Goal: Task Accomplishment & Management: Use online tool/utility

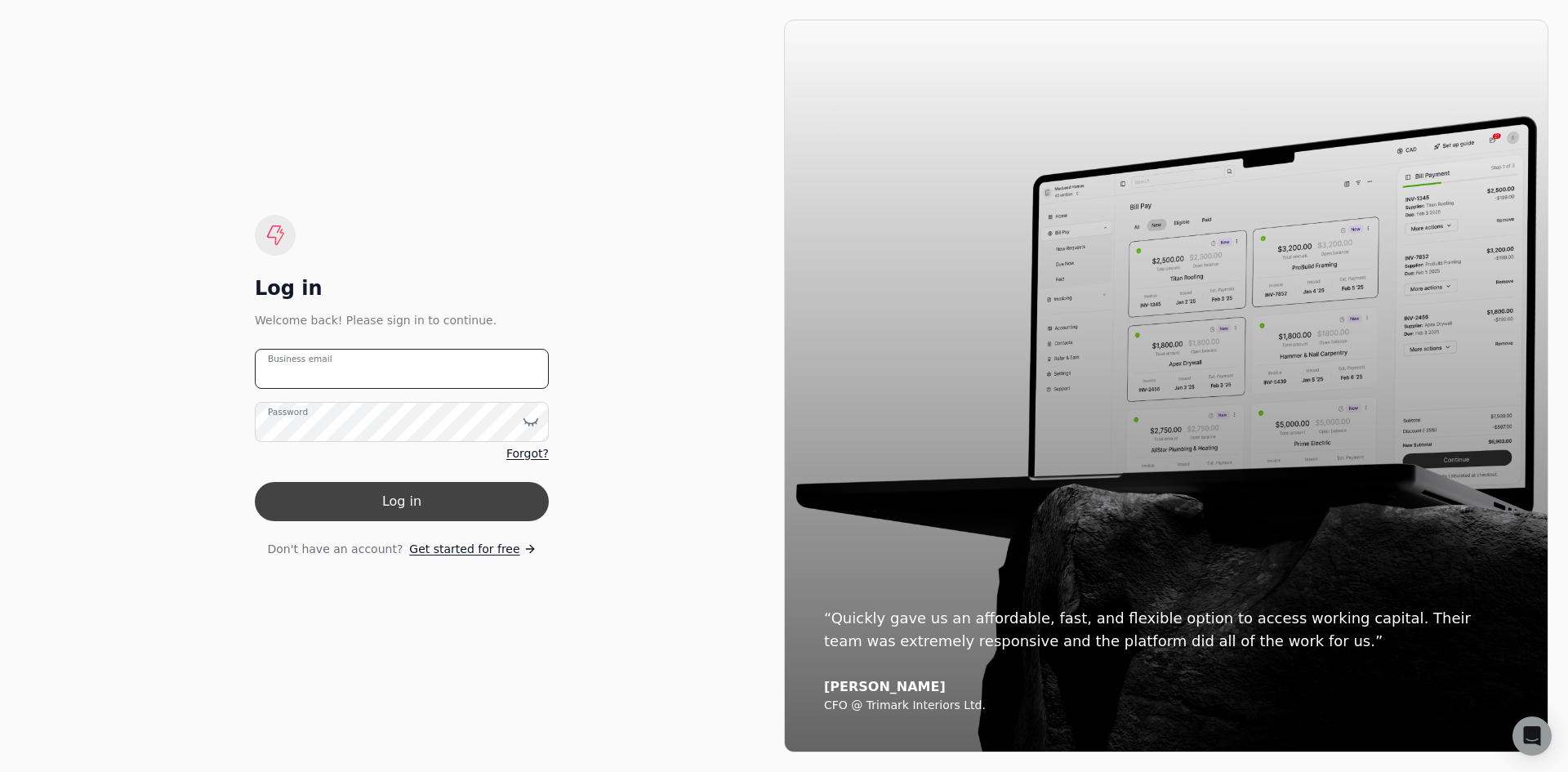
type email "[EMAIL_ADDRESS][DOMAIN_NAME]"
click at [471, 508] on button "Log in" at bounding box center [402, 501] width 294 height 39
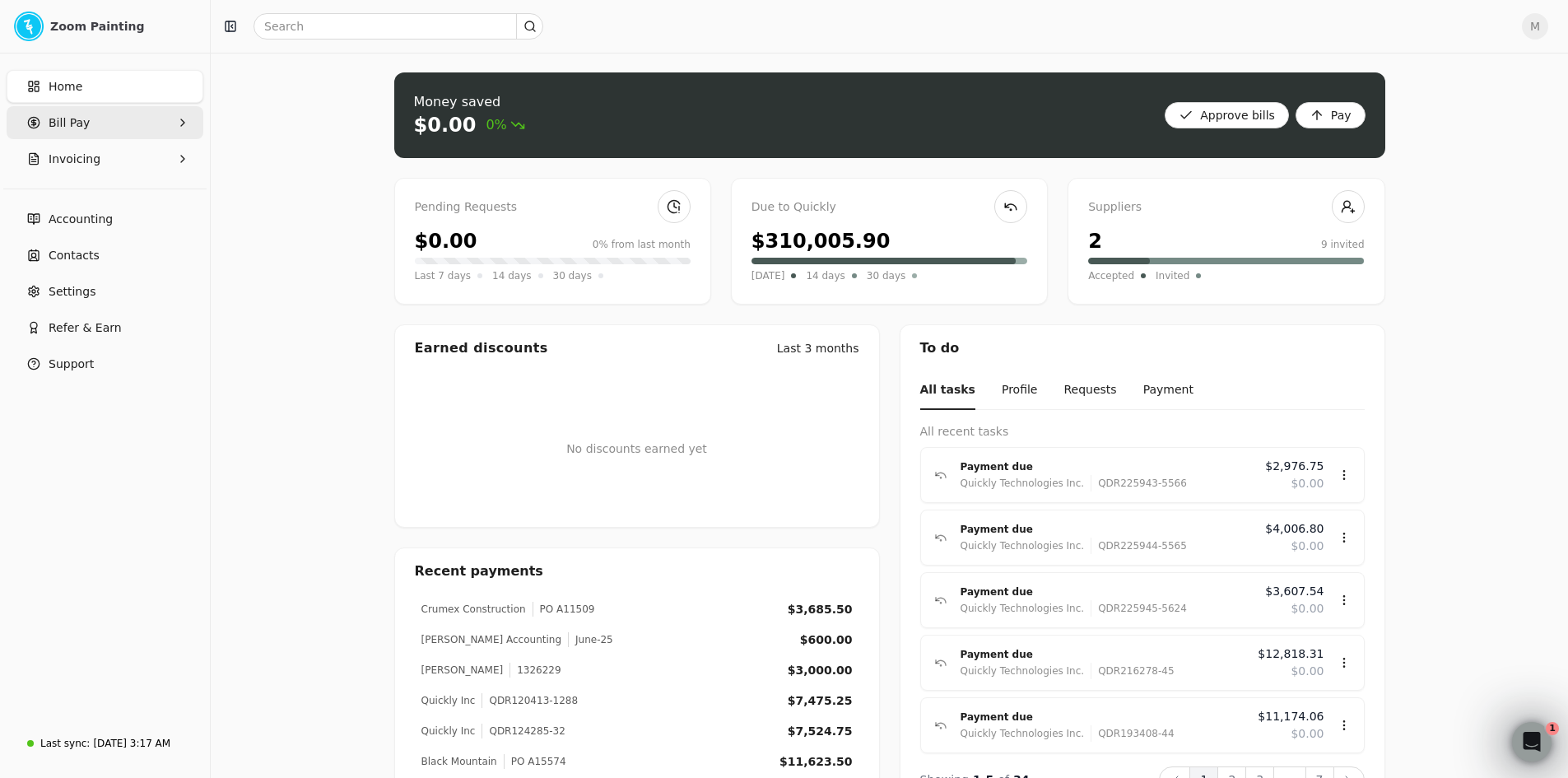
click at [83, 127] on span "Bill Pay" at bounding box center [69, 123] width 41 height 17
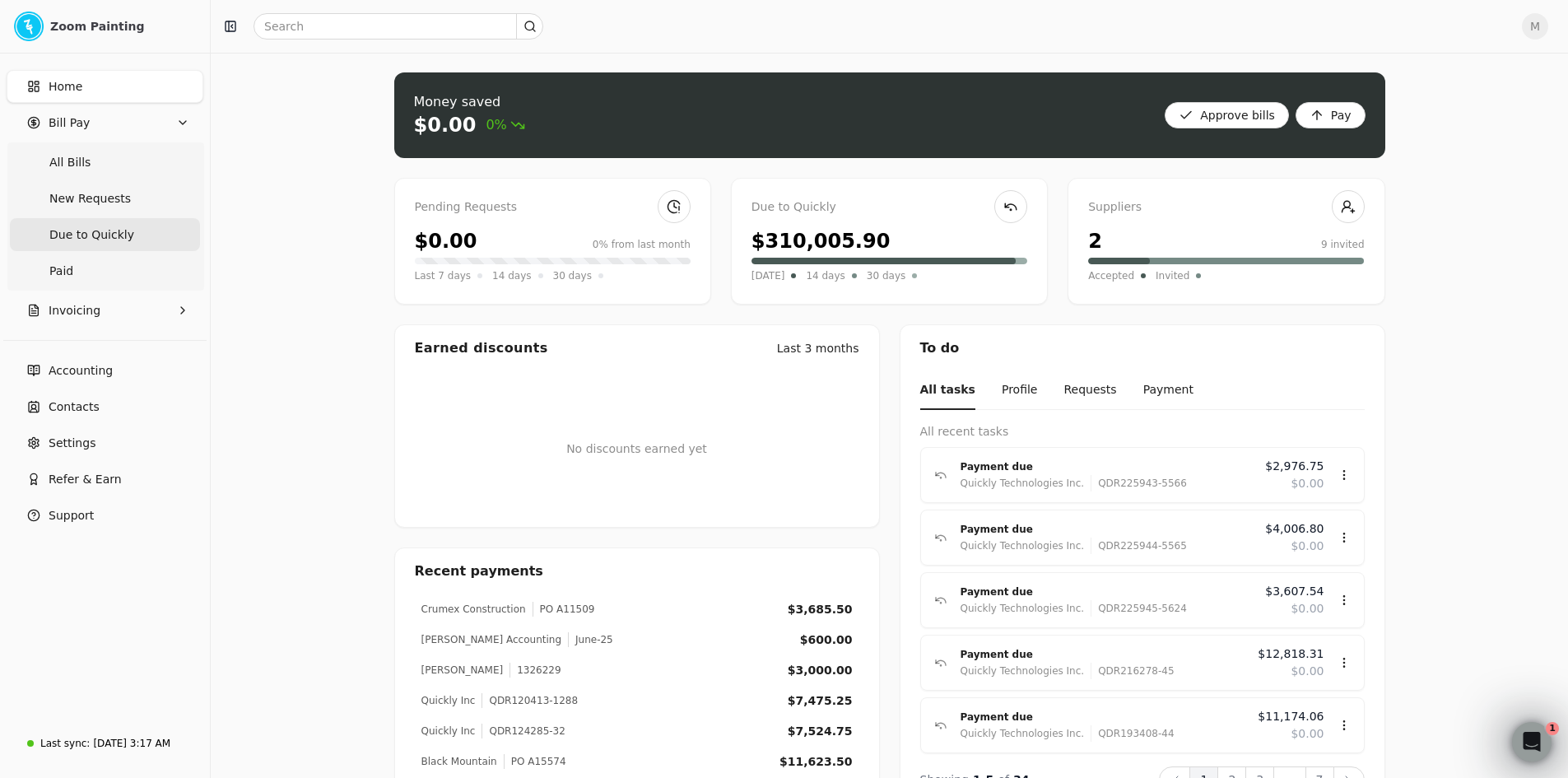
click at [100, 233] on span "Due to Quickly" at bounding box center [92, 235] width 85 height 17
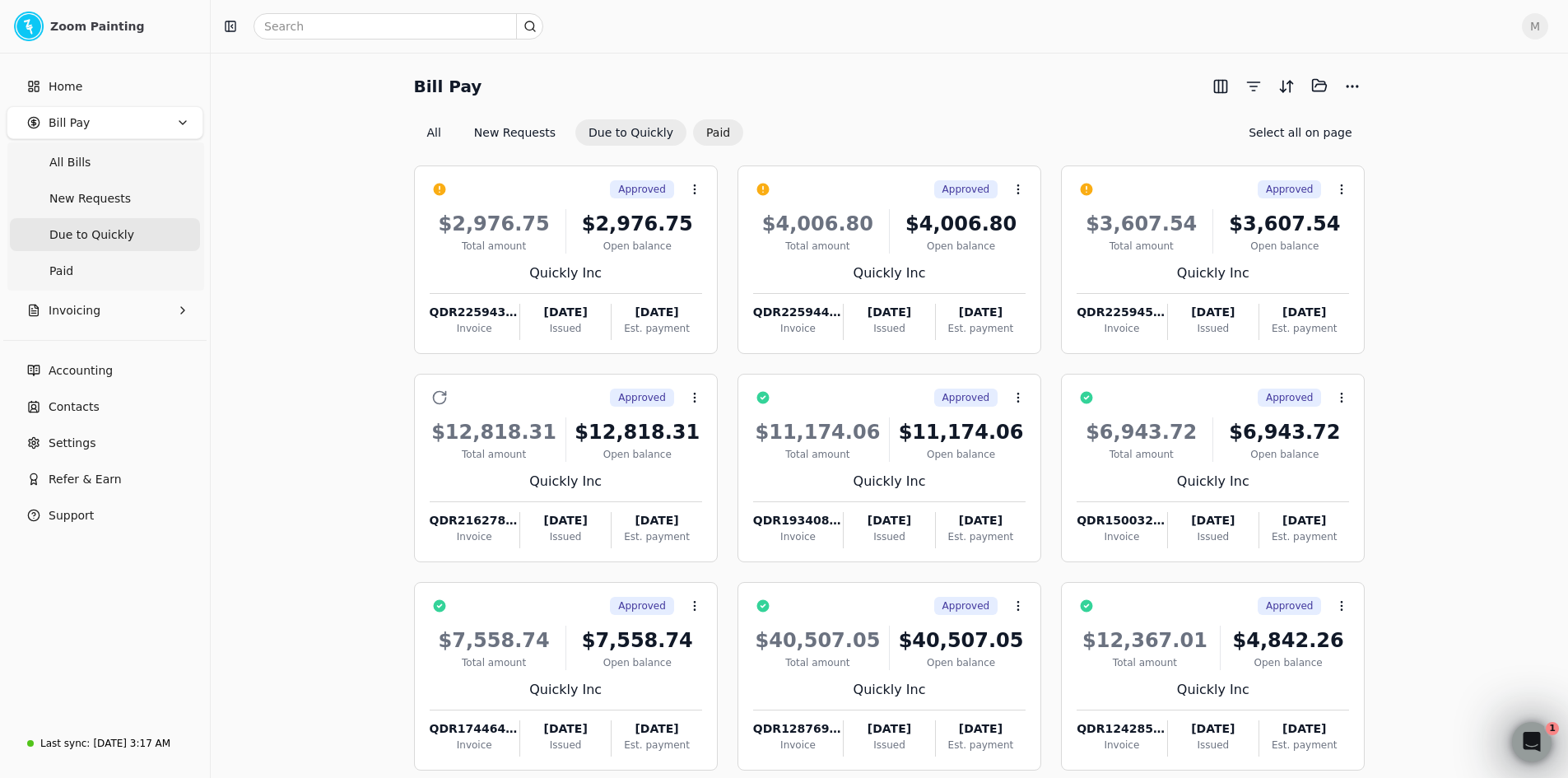
click at [699, 133] on button "Paid" at bounding box center [718, 133] width 51 height 27
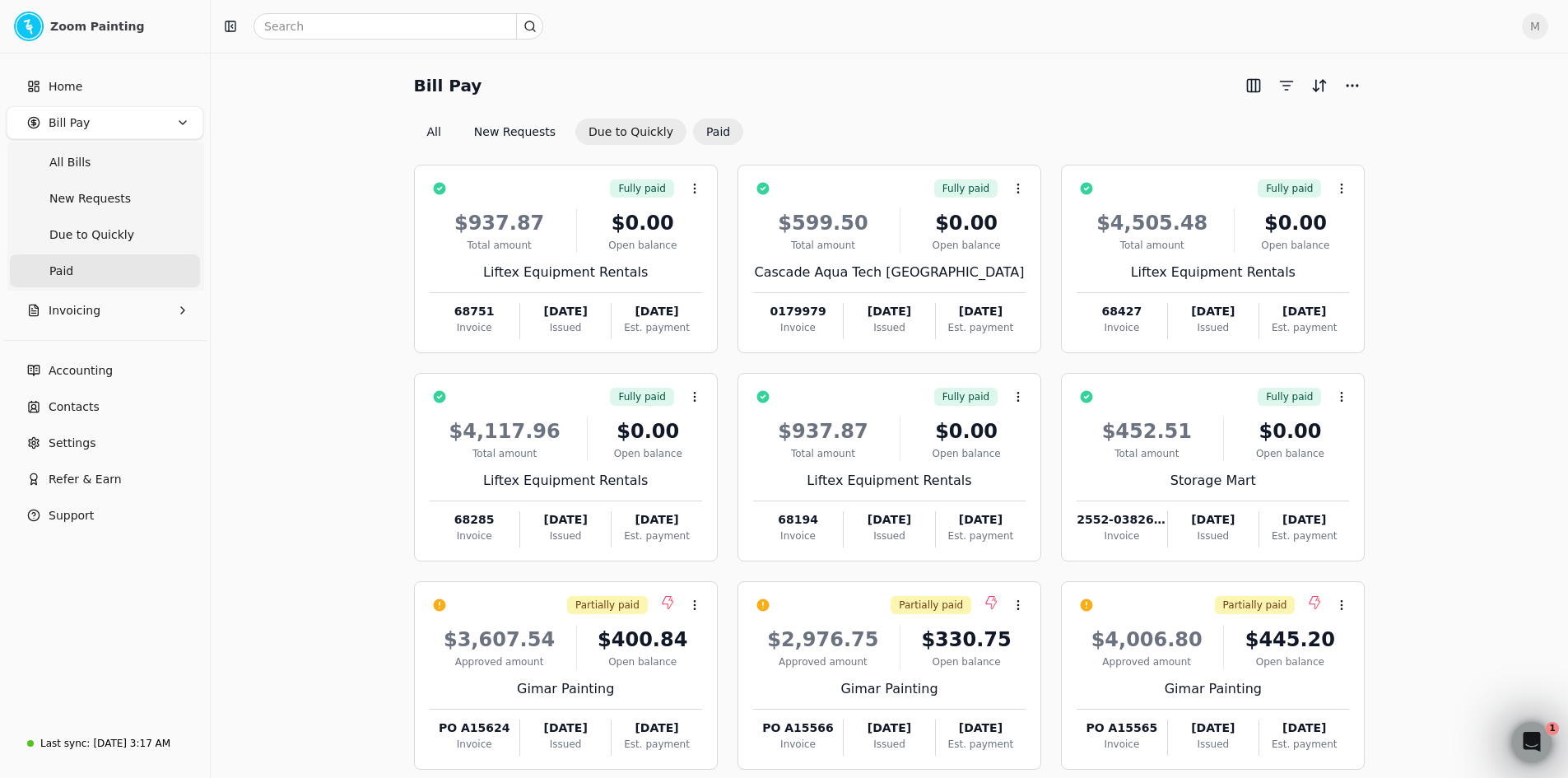
click at [631, 135] on button "Due to Quickly" at bounding box center [631, 132] width 111 height 27
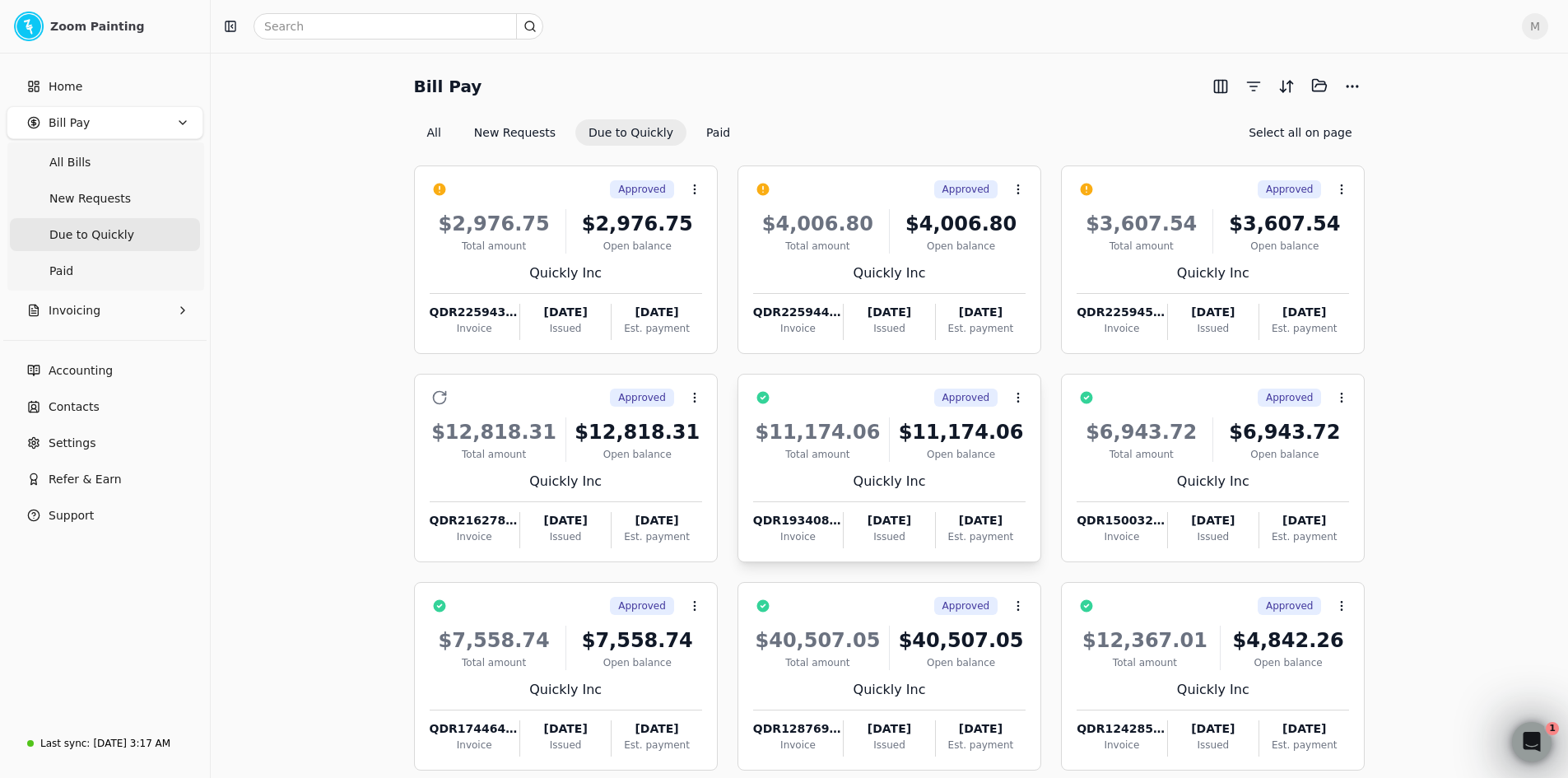
scroll to position [84, 0]
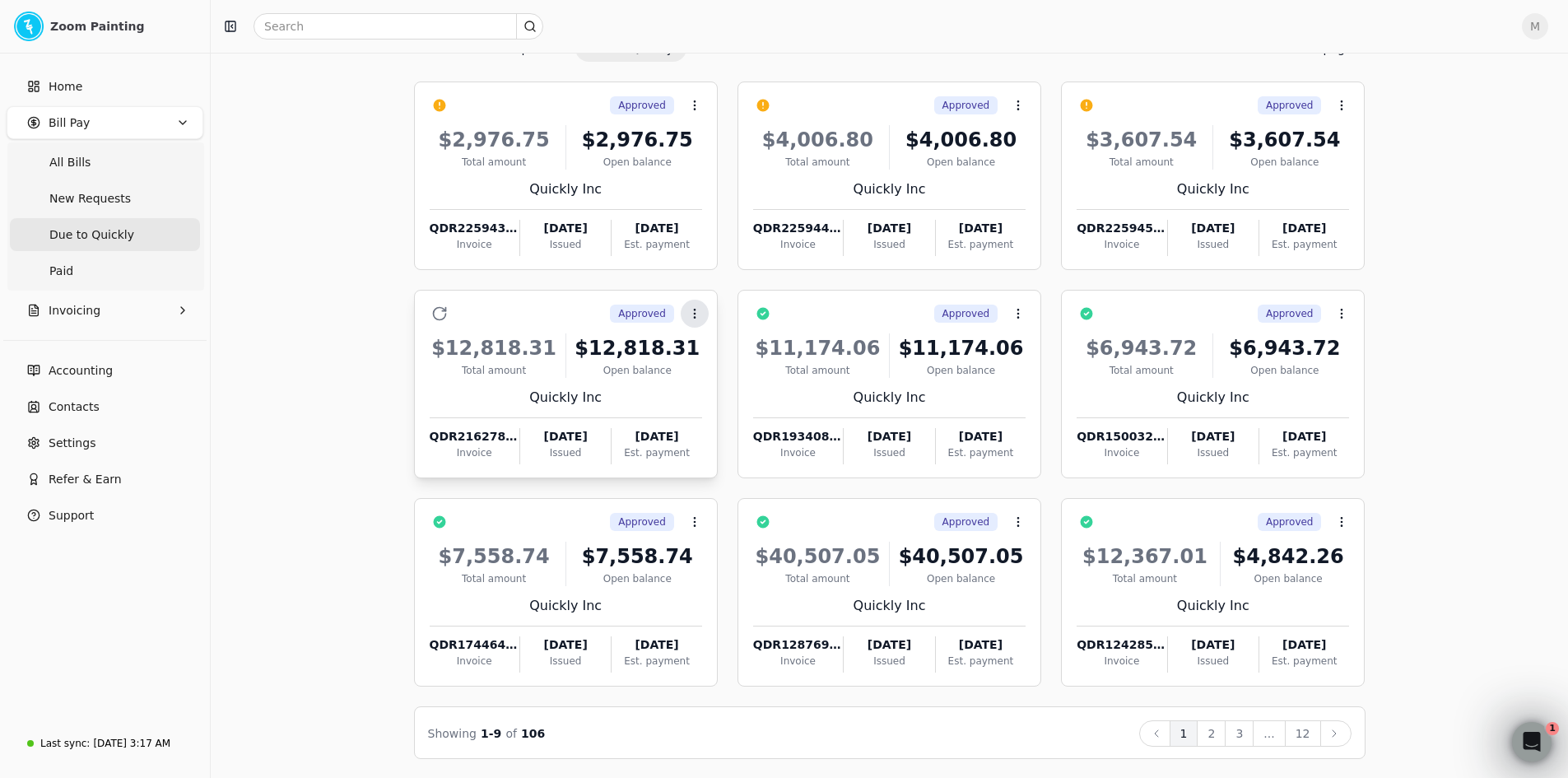
click at [693, 312] on icon at bounding box center [695, 314] width 13 height 13
click at [709, 354] on span "Open" at bounding box center [721, 353] width 31 height 17
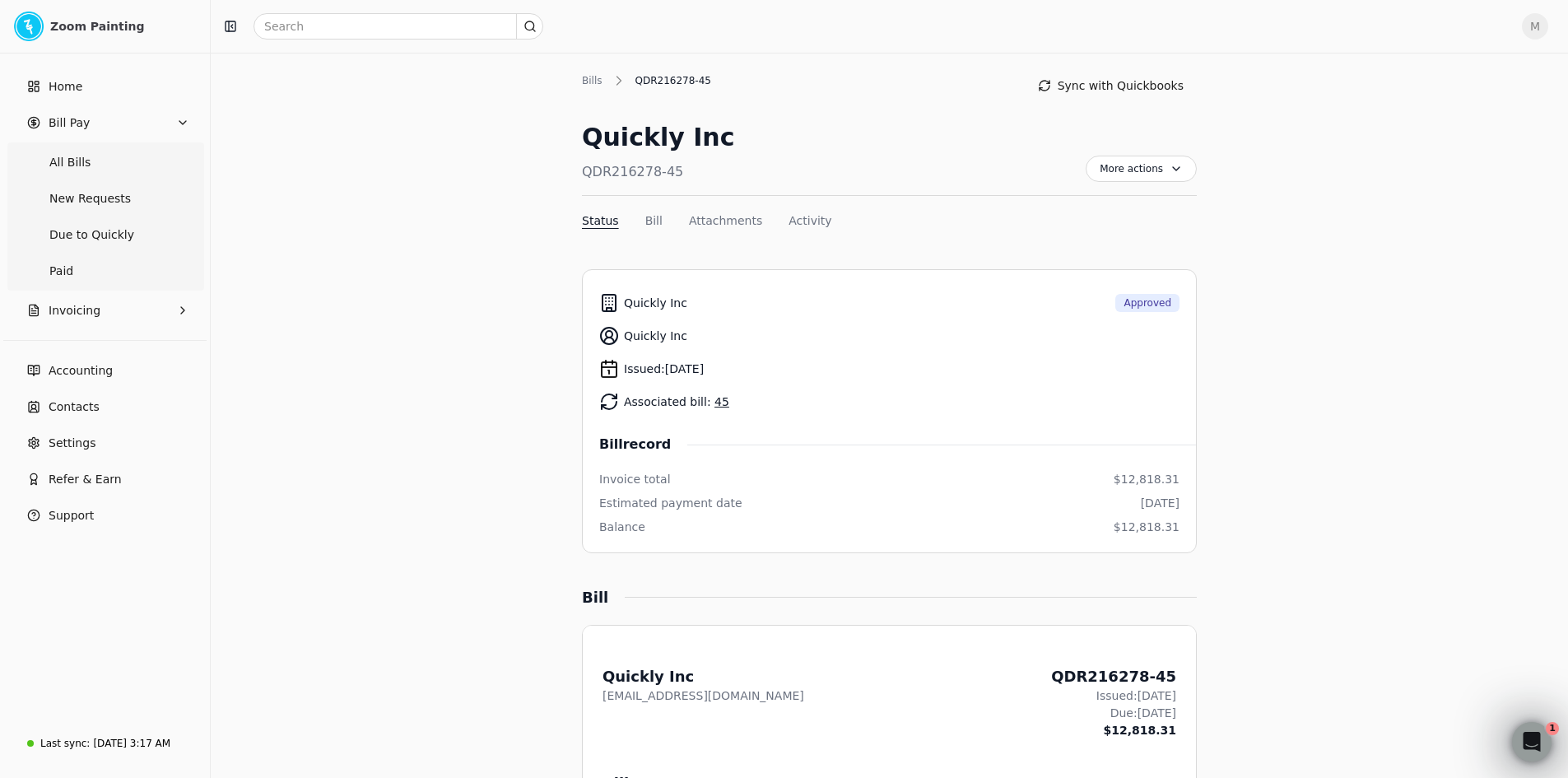
click at [714, 406] on link "45" at bounding box center [722, 402] width 15 height 13
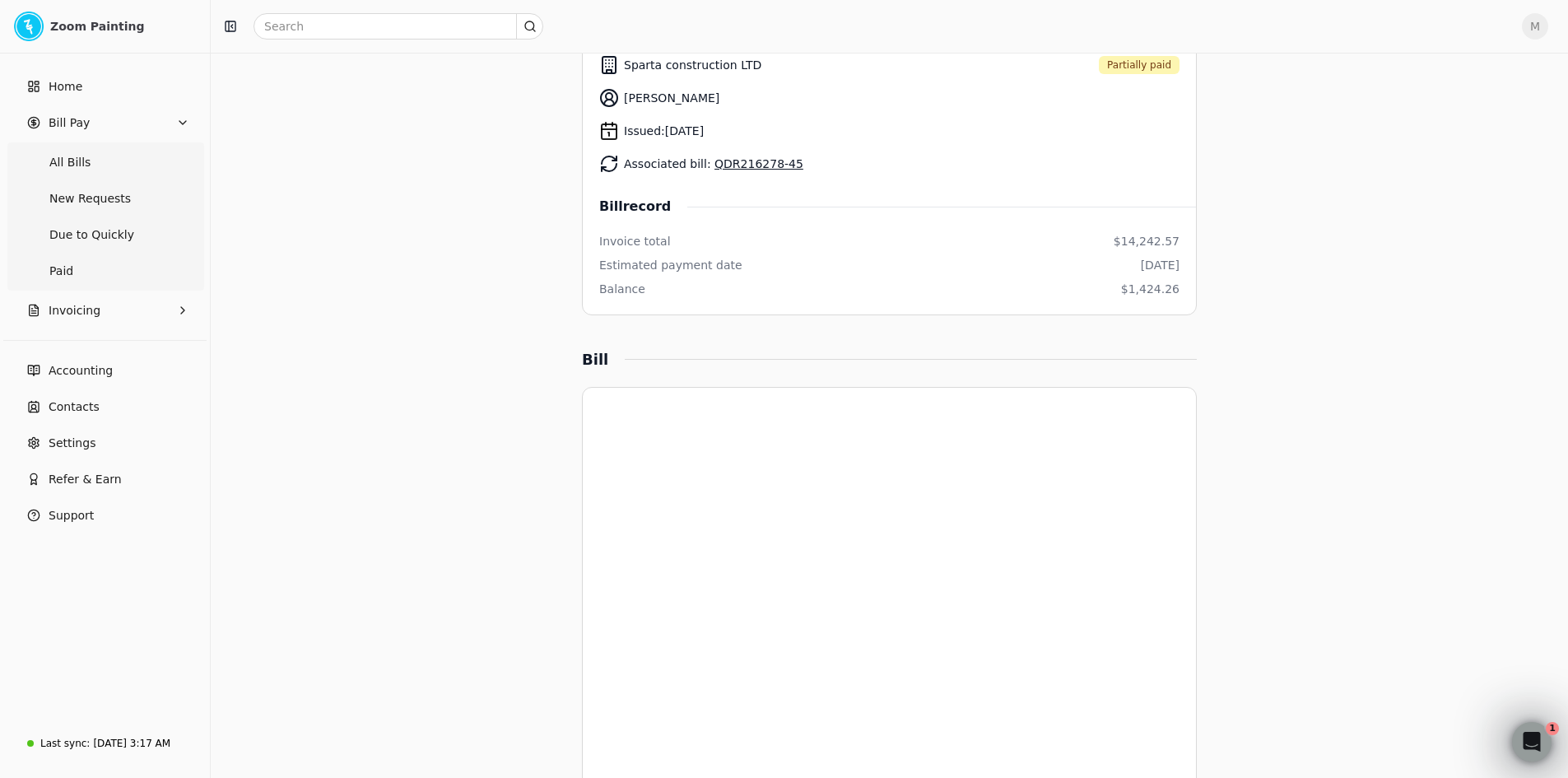
scroll to position [247, 0]
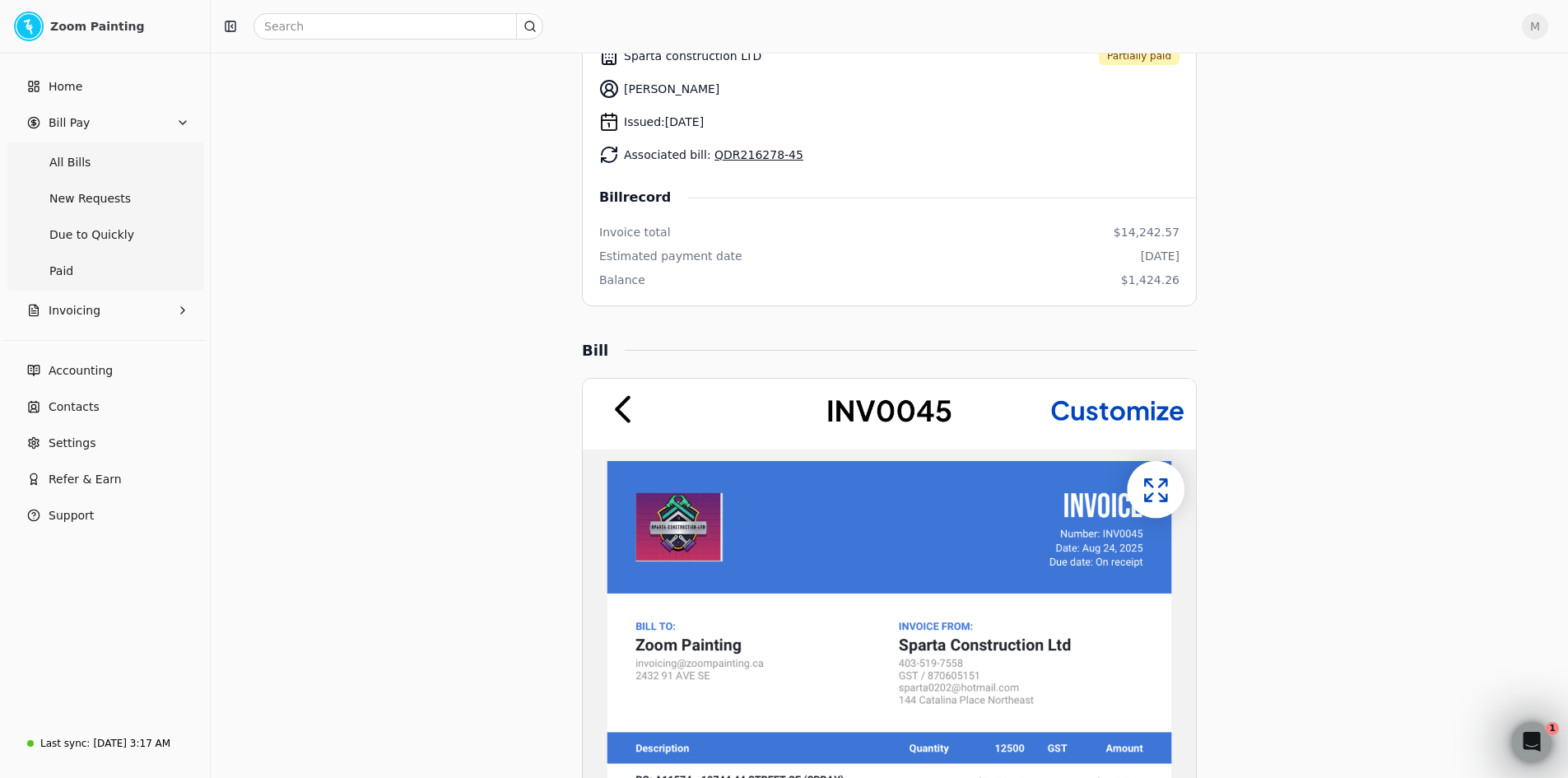
click at [773, 236] on div "Invoice total $14,242.57" at bounding box center [890, 232] width 581 height 17
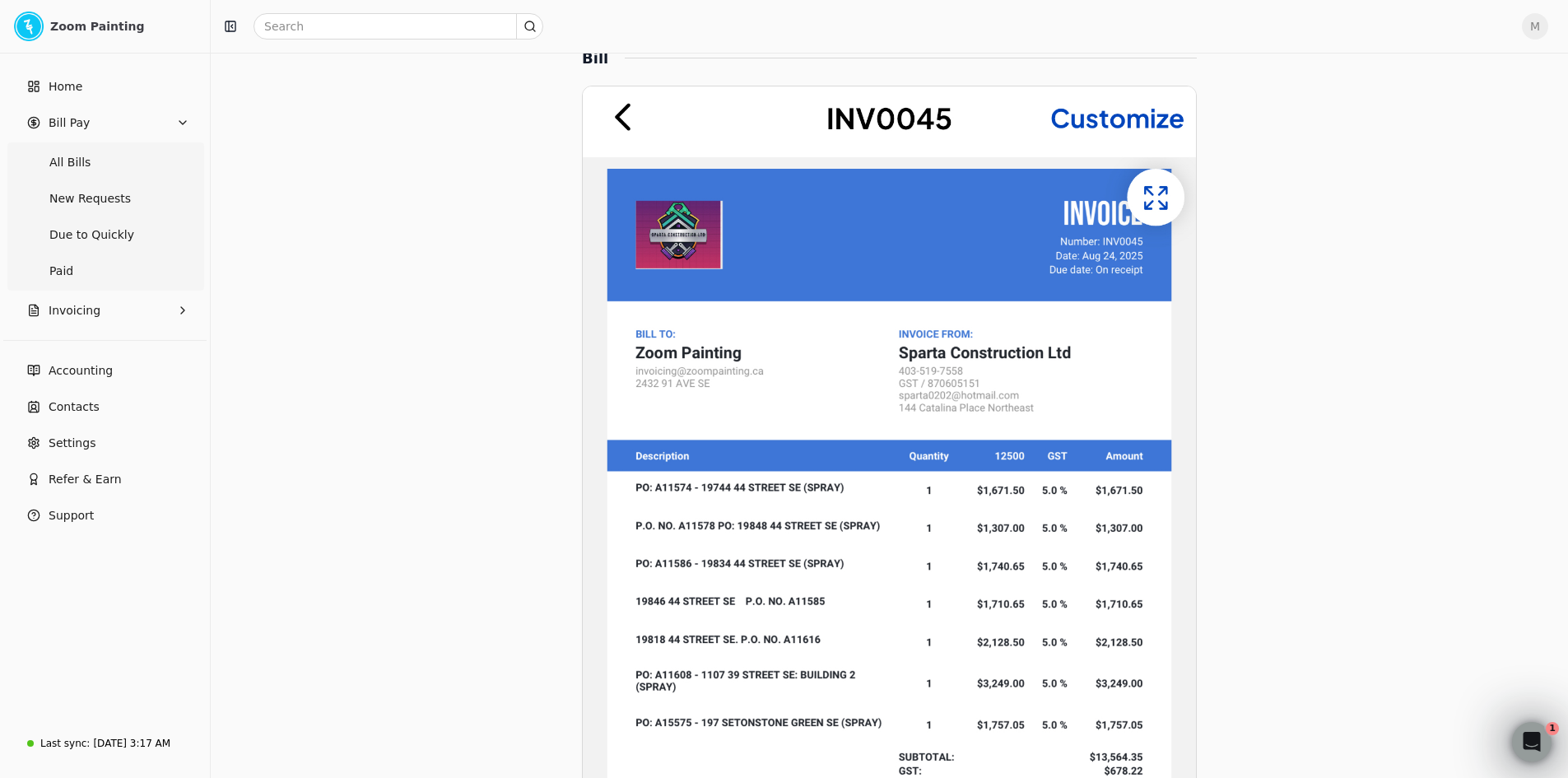
scroll to position [823, 0]
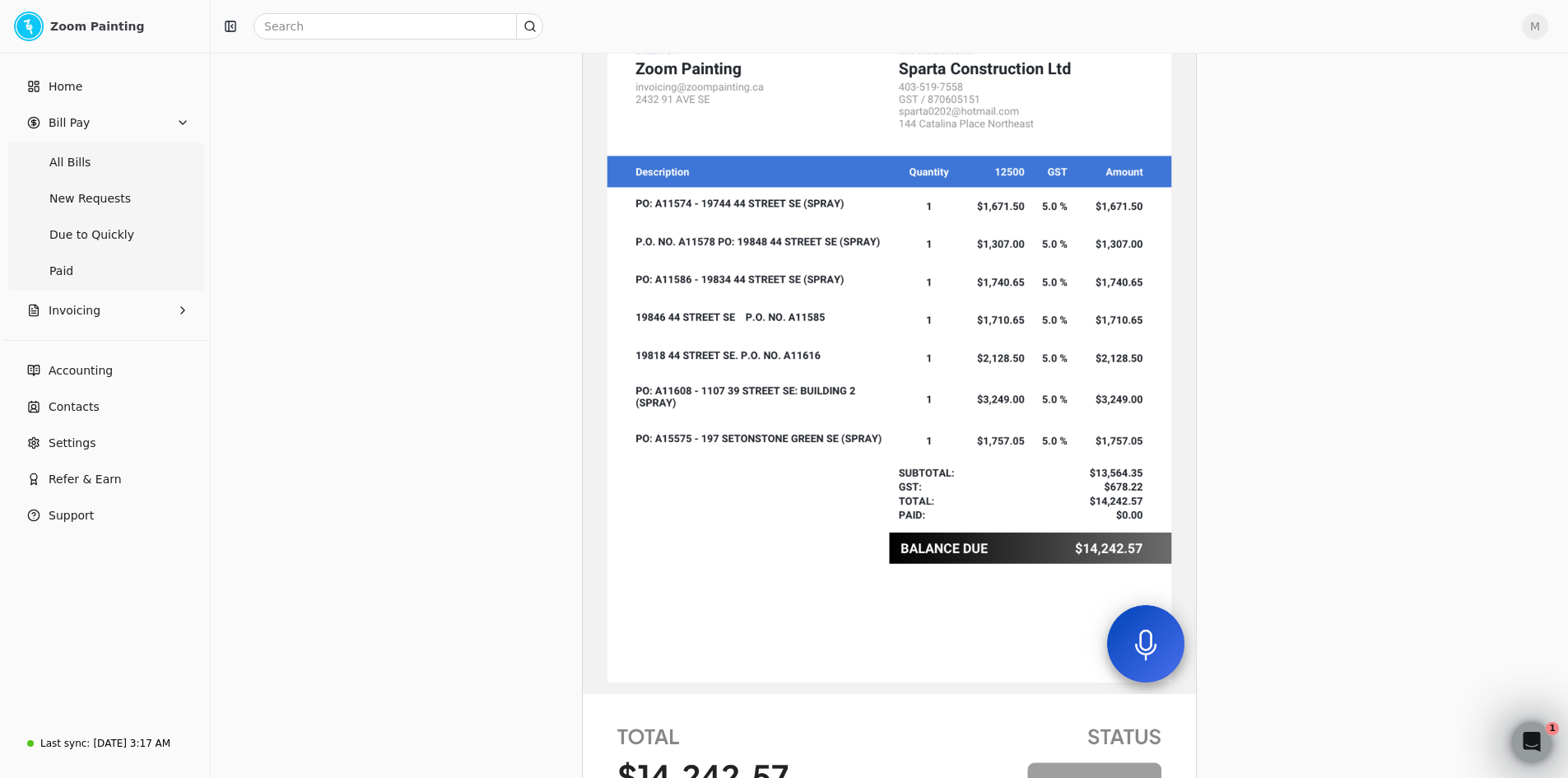
click at [945, 488] on img at bounding box center [889, 427] width 613 height 1249
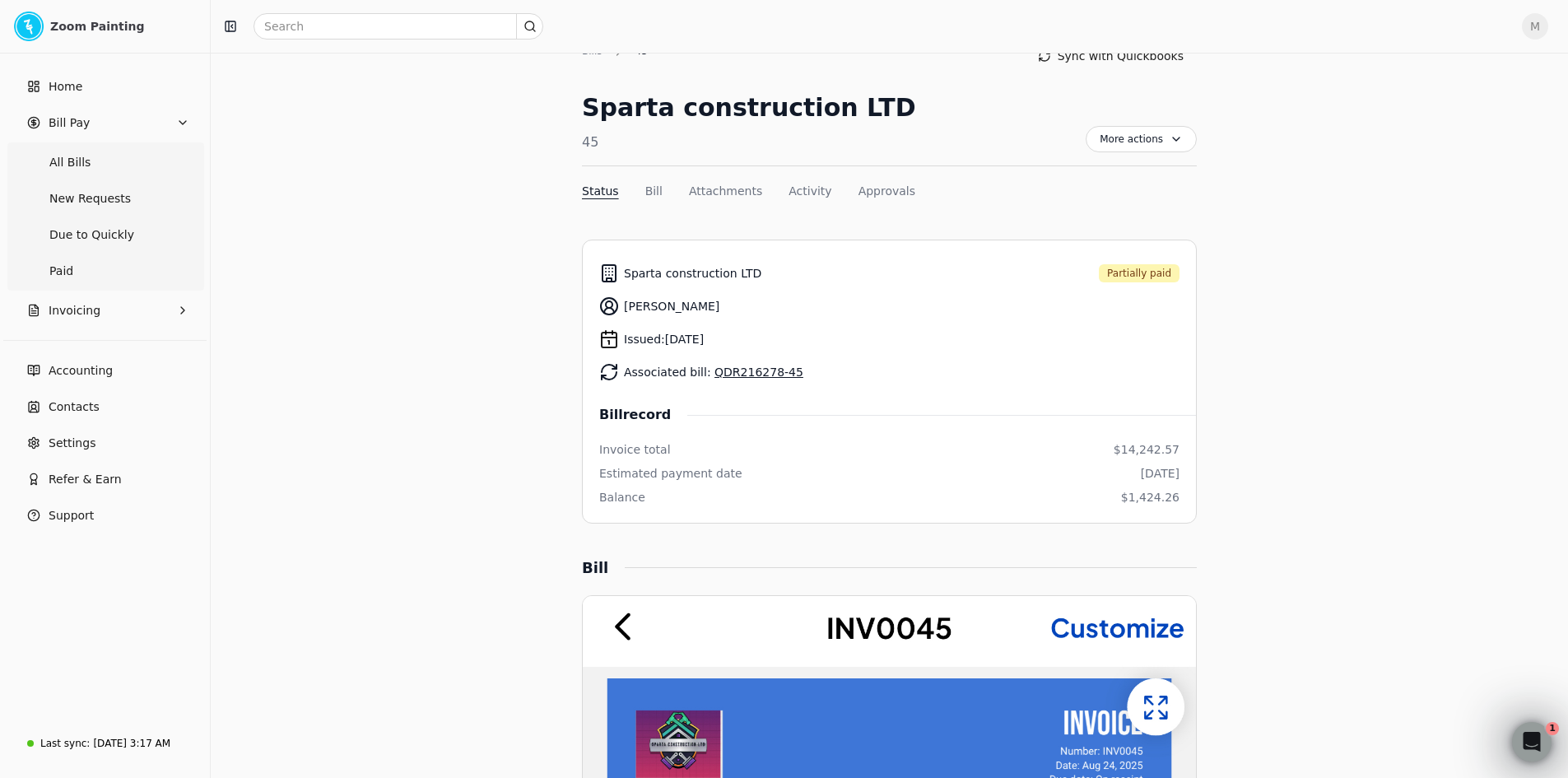
scroll to position [0, 0]
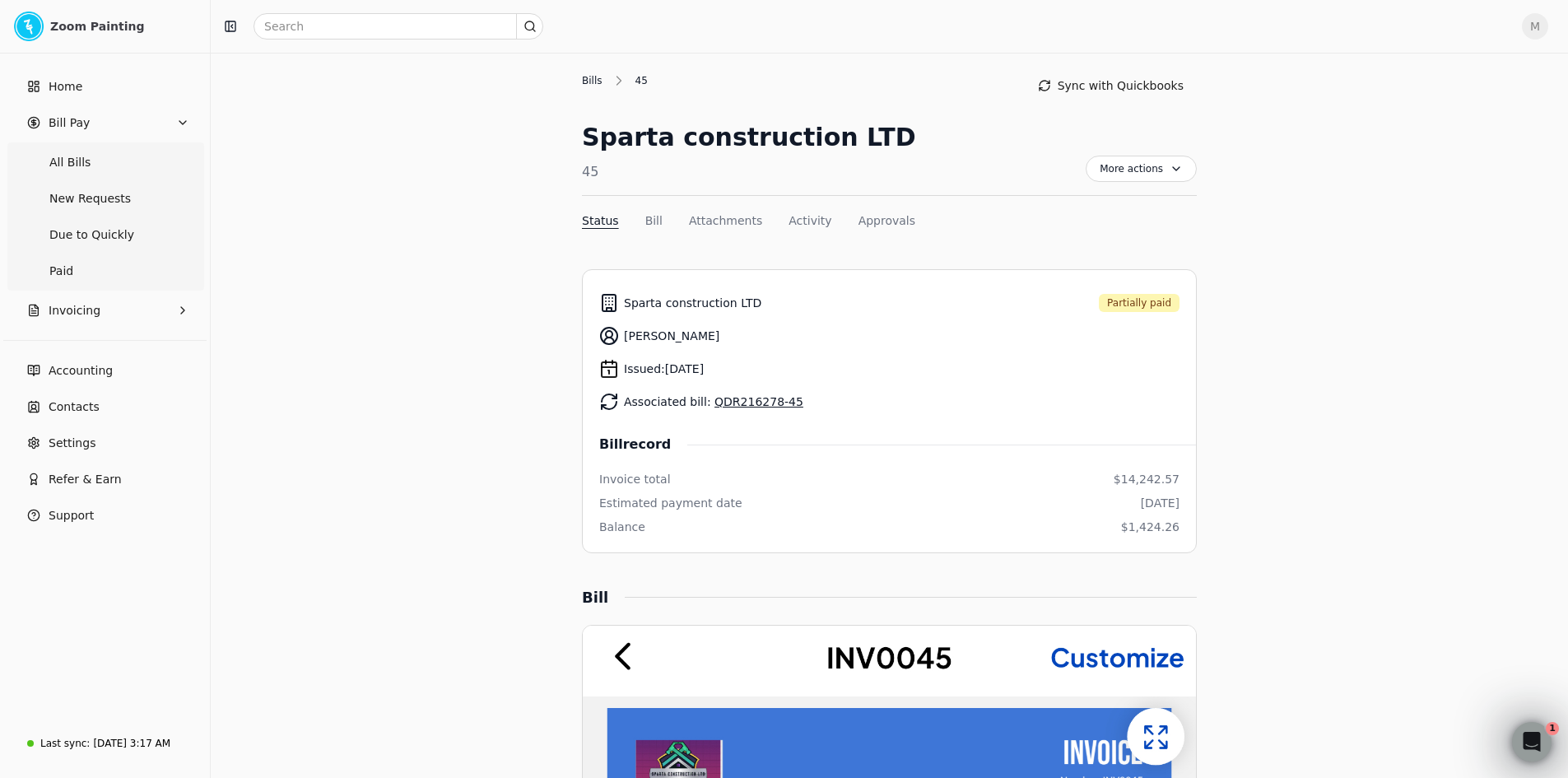
click at [602, 80] on div "Bills" at bounding box center [596, 81] width 29 height 15
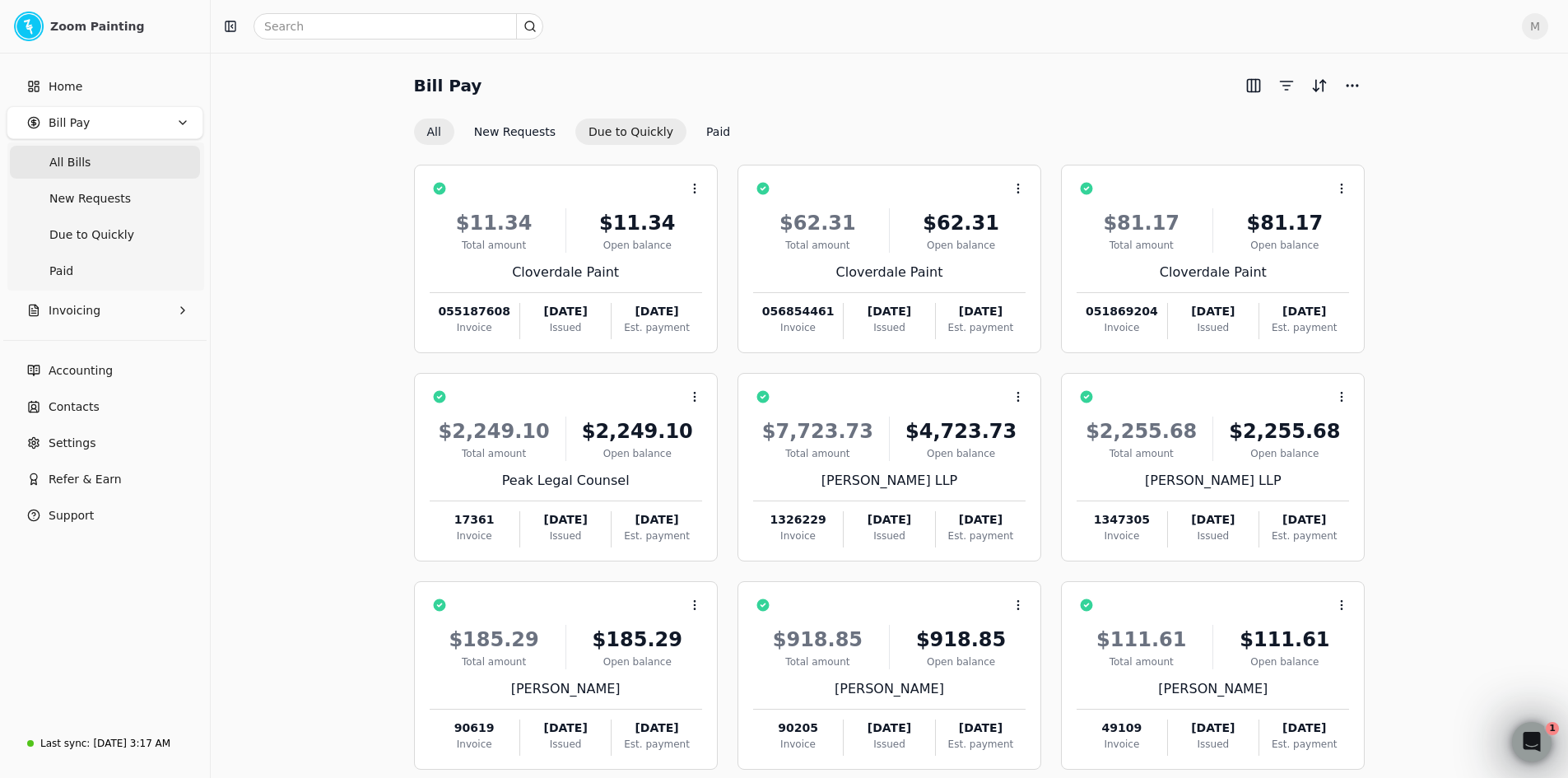
click at [618, 130] on button "Due to Quickly" at bounding box center [631, 132] width 111 height 27
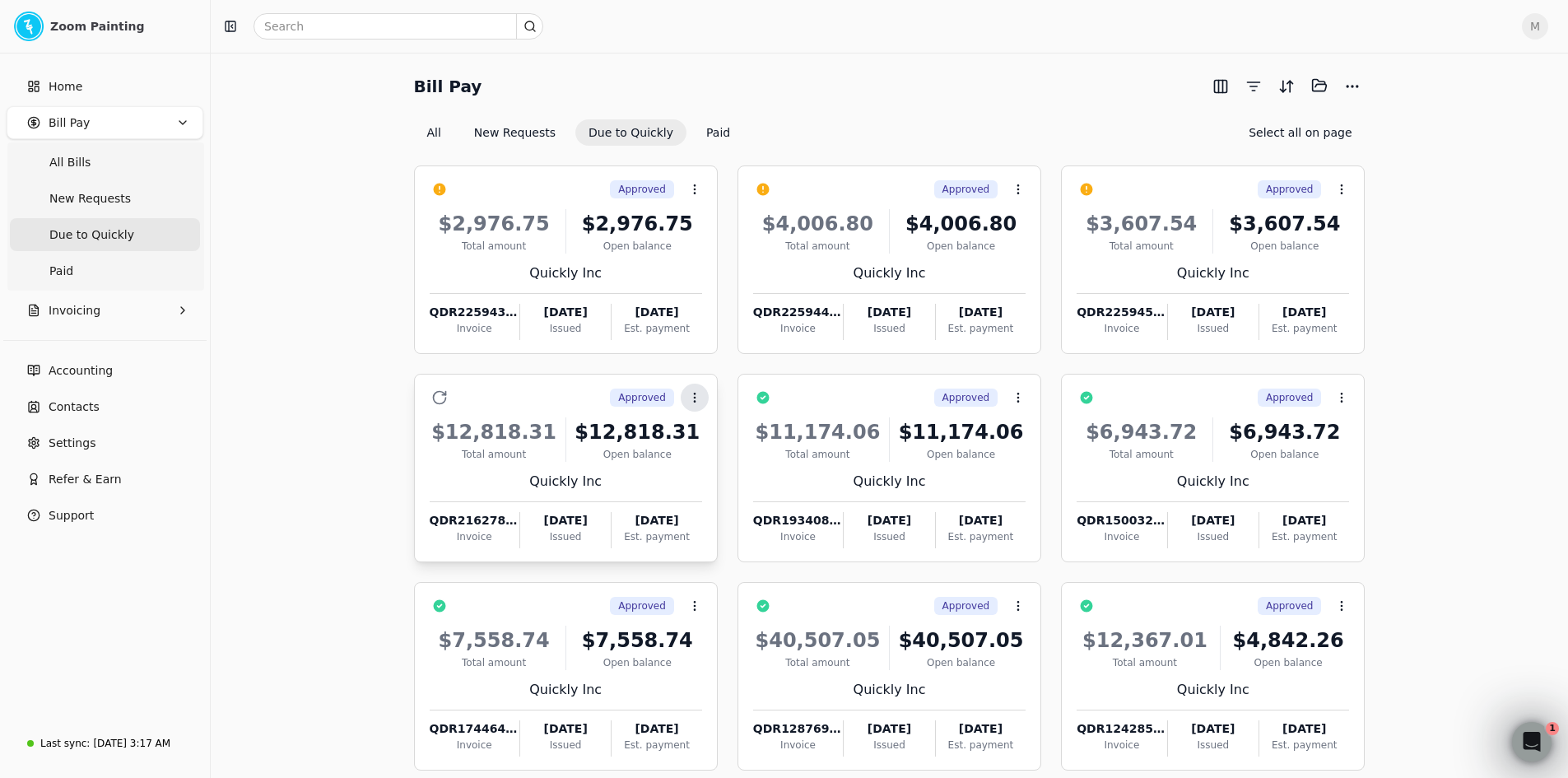
click at [696, 395] on icon at bounding box center [695, 397] width 13 height 13
drag, startPoint x: 735, startPoint y: 445, endPoint x: 778, endPoint y: 465, distance: 47.4
click at [735, 445] on li "Open" at bounding box center [773, 437] width 202 height 31
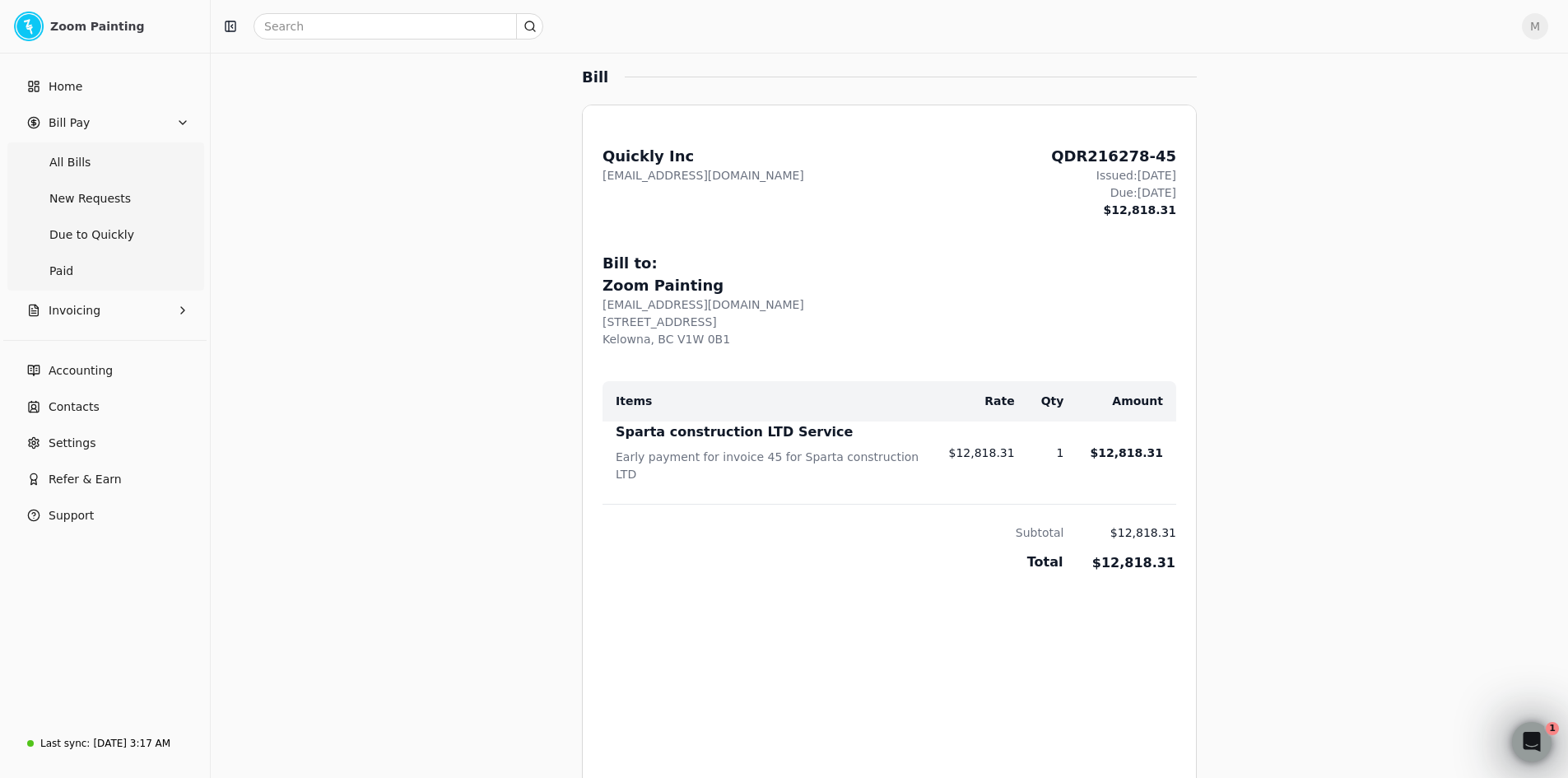
scroll to position [217, 0]
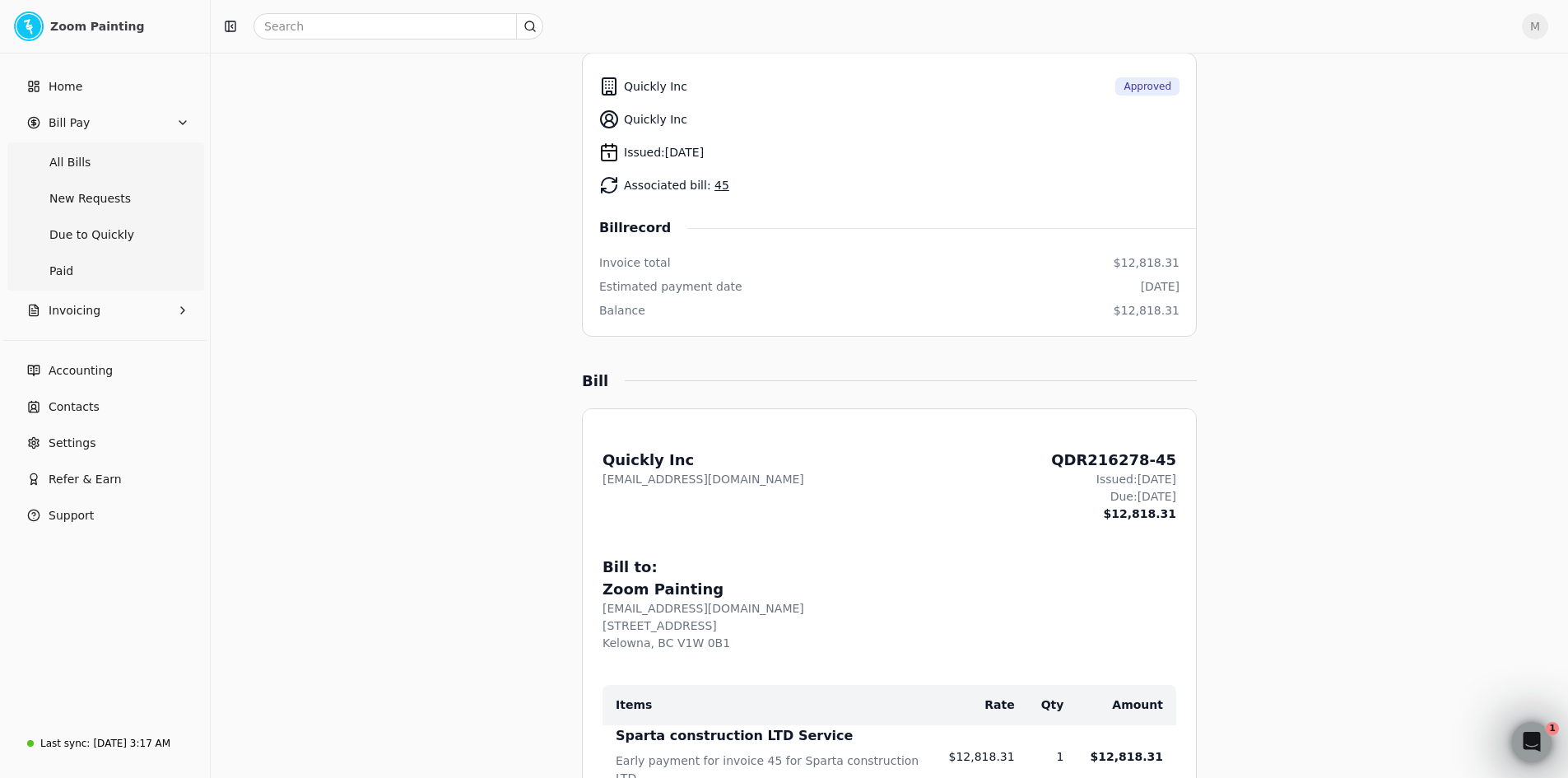
click at [971, 569] on div "Bill to:" at bounding box center [889, 566] width 574 height 22
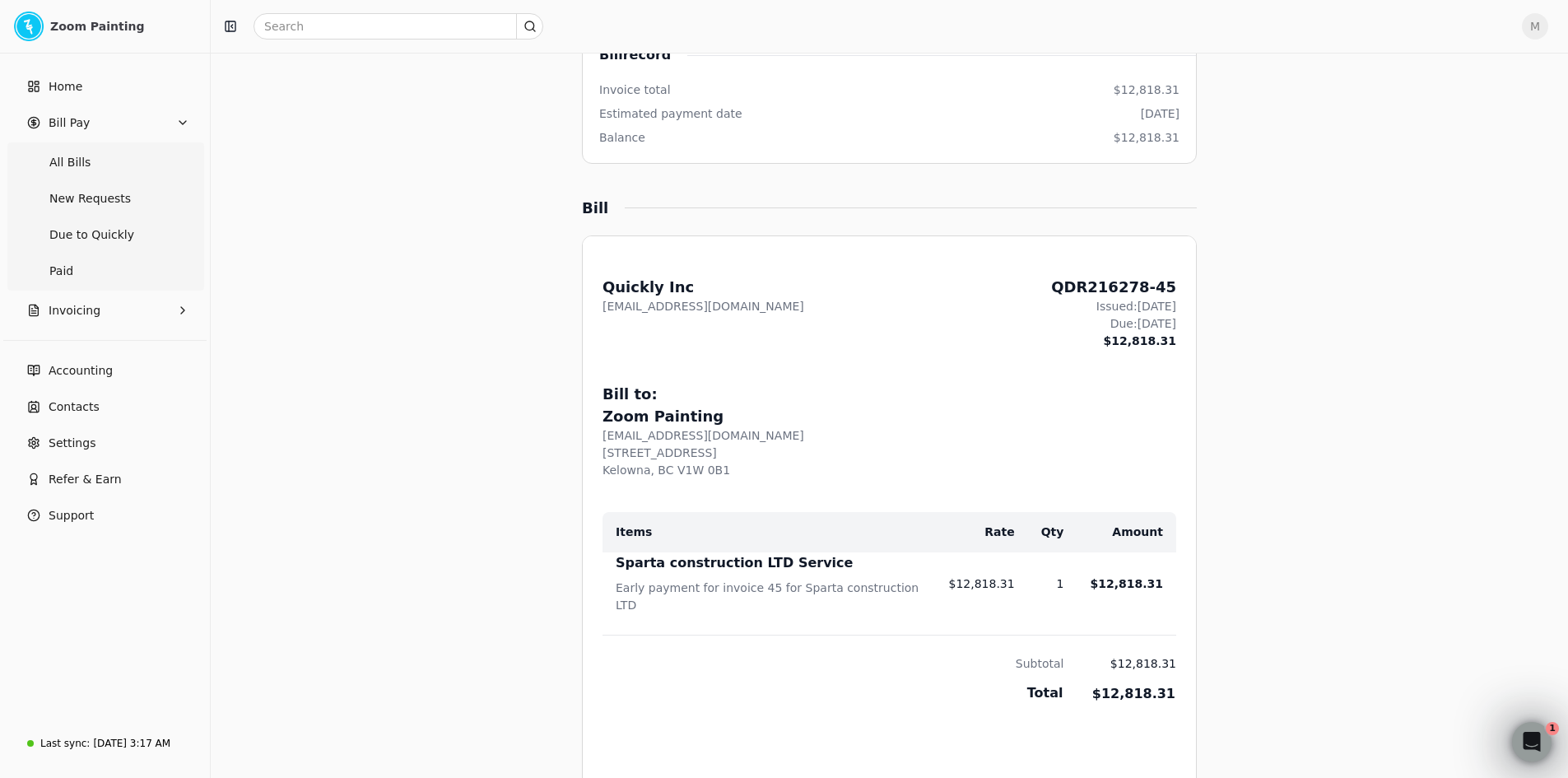
scroll to position [135, 0]
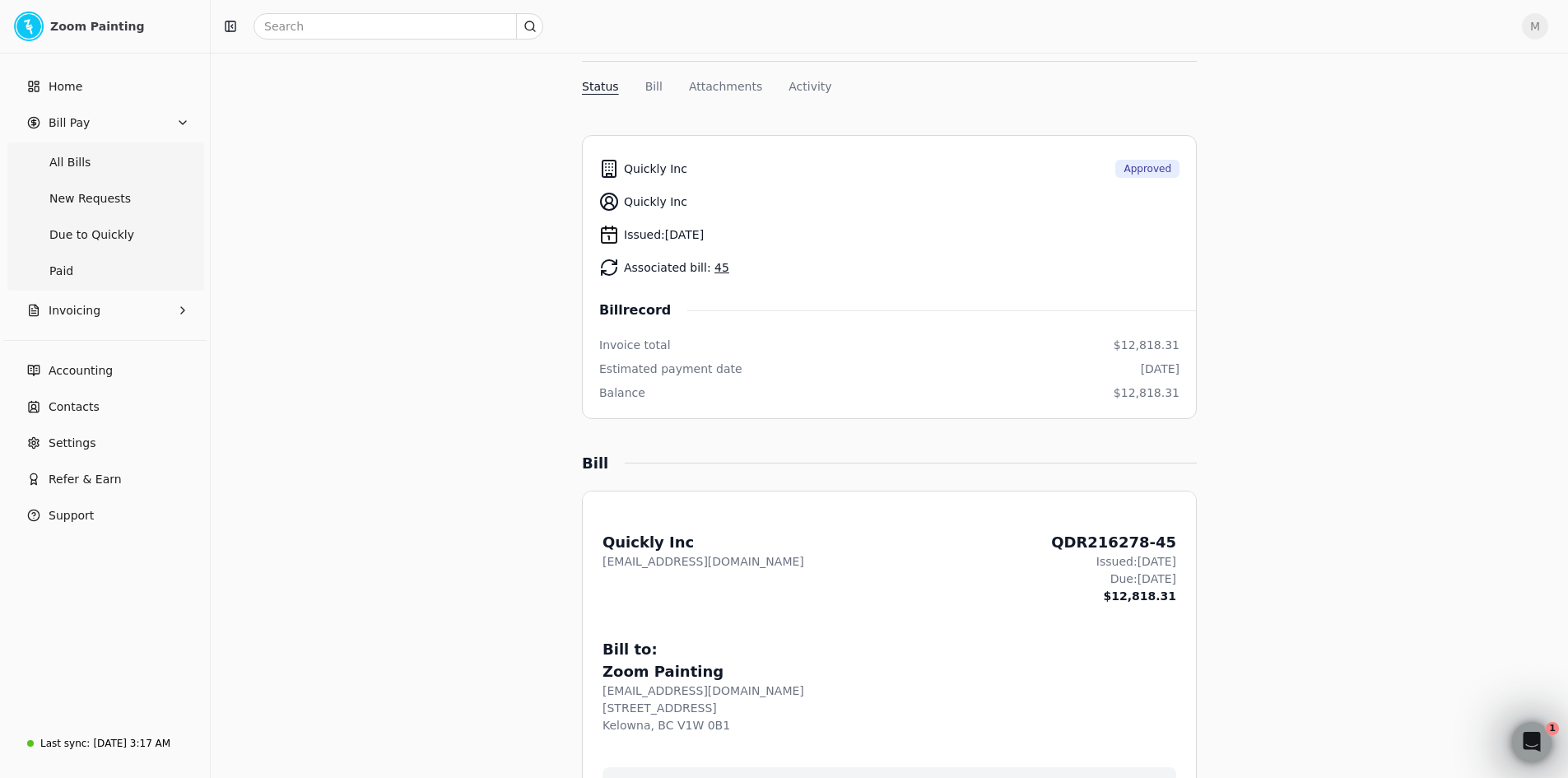
click at [717, 263] on link "45" at bounding box center [722, 267] width 15 height 13
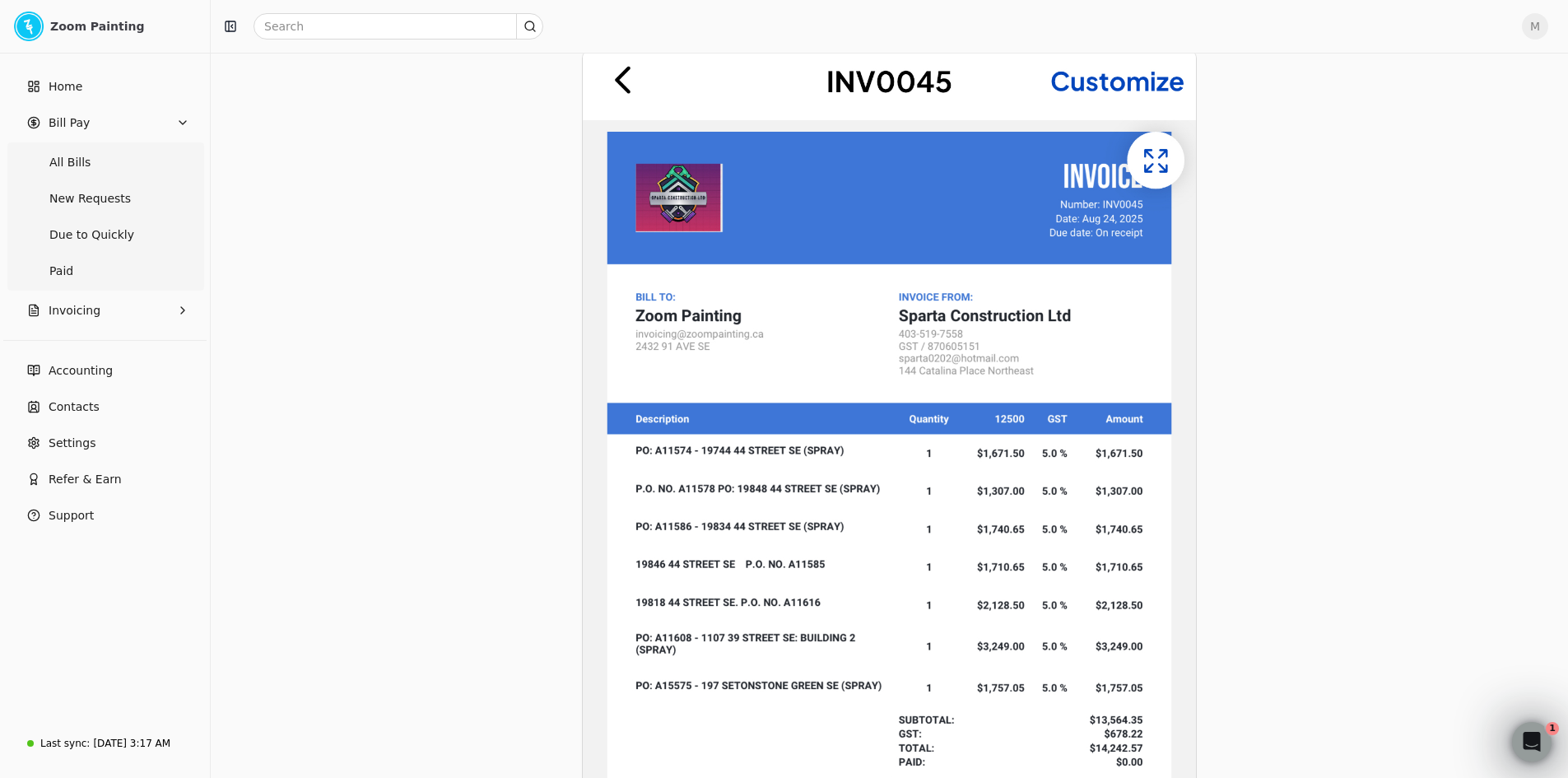
scroll to position [659, 0]
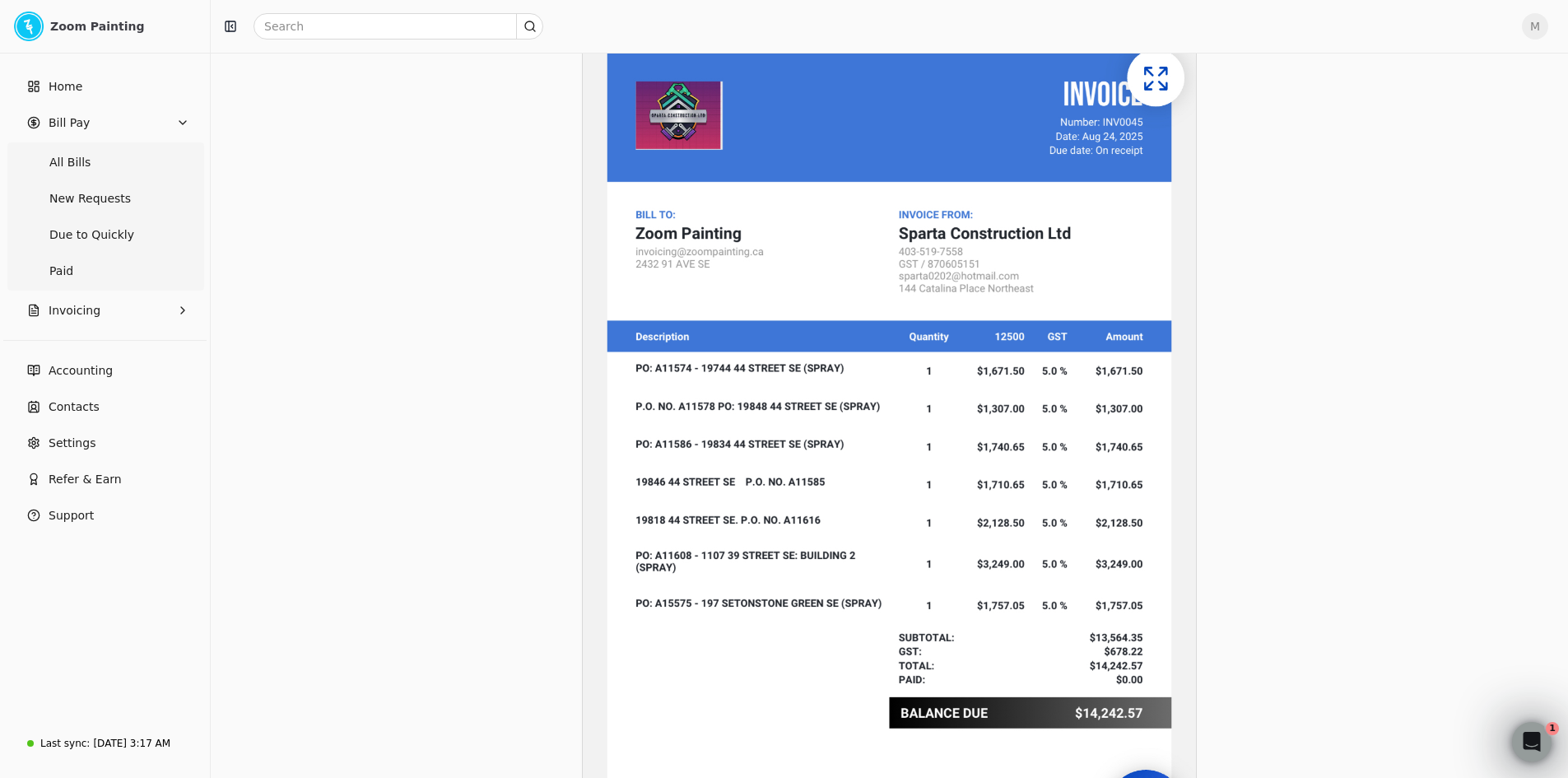
drag, startPoint x: 858, startPoint y: 451, endPoint x: 882, endPoint y: 471, distance: 31.2
click at [858, 451] on img at bounding box center [889, 592] width 613 height 1249
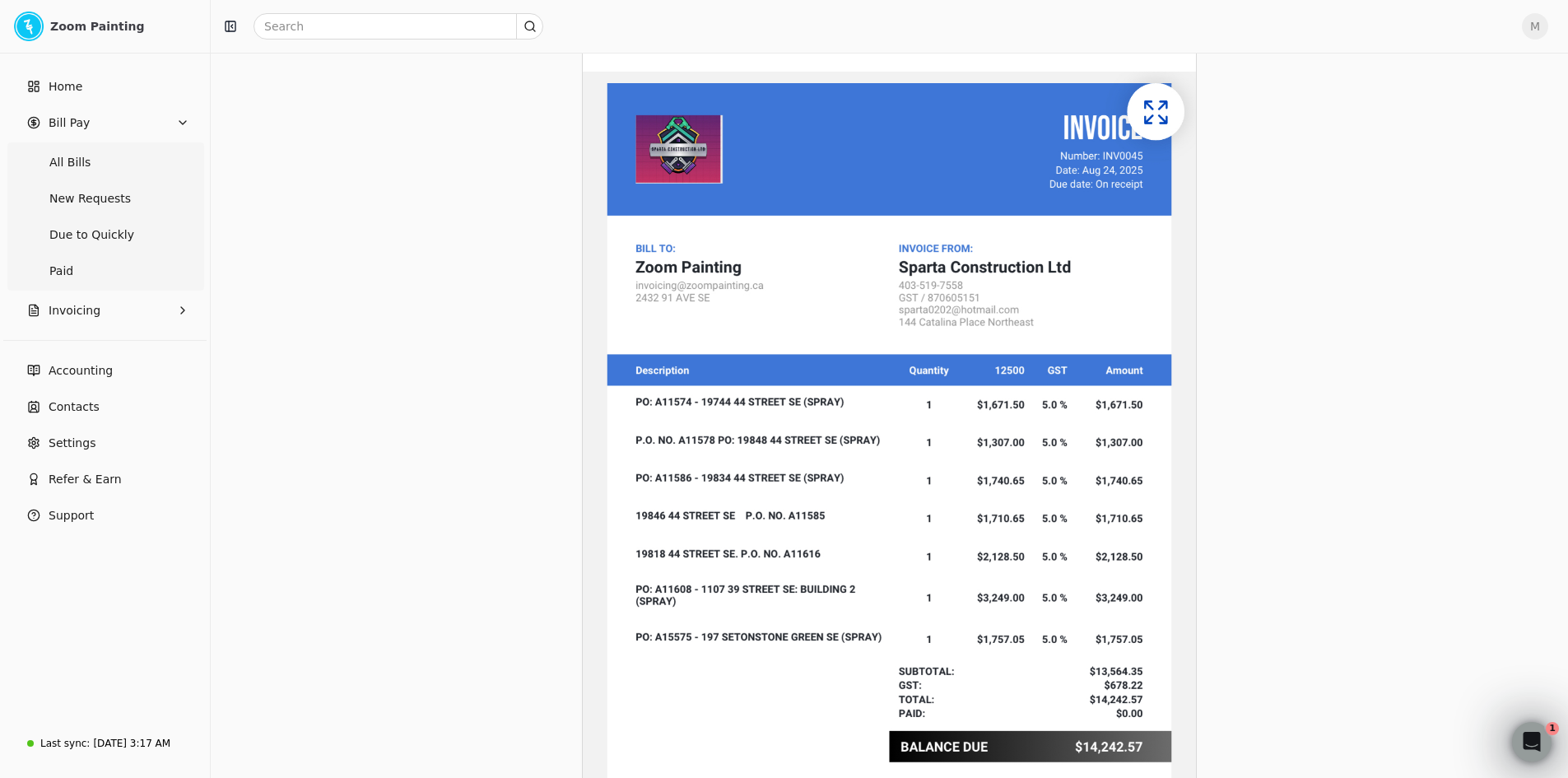
scroll to position [0, 0]
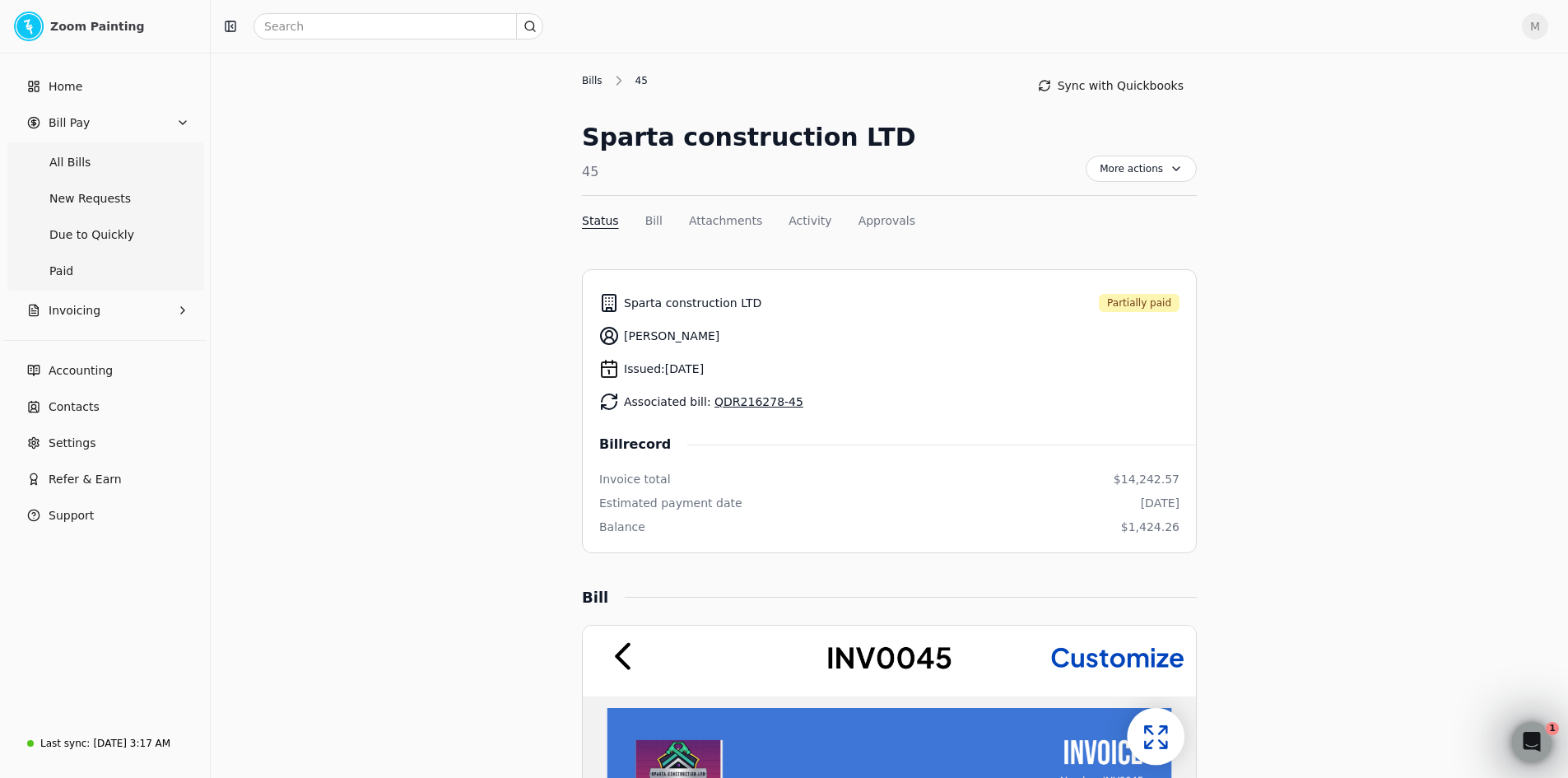
click at [594, 80] on div "Bills" at bounding box center [596, 81] width 29 height 15
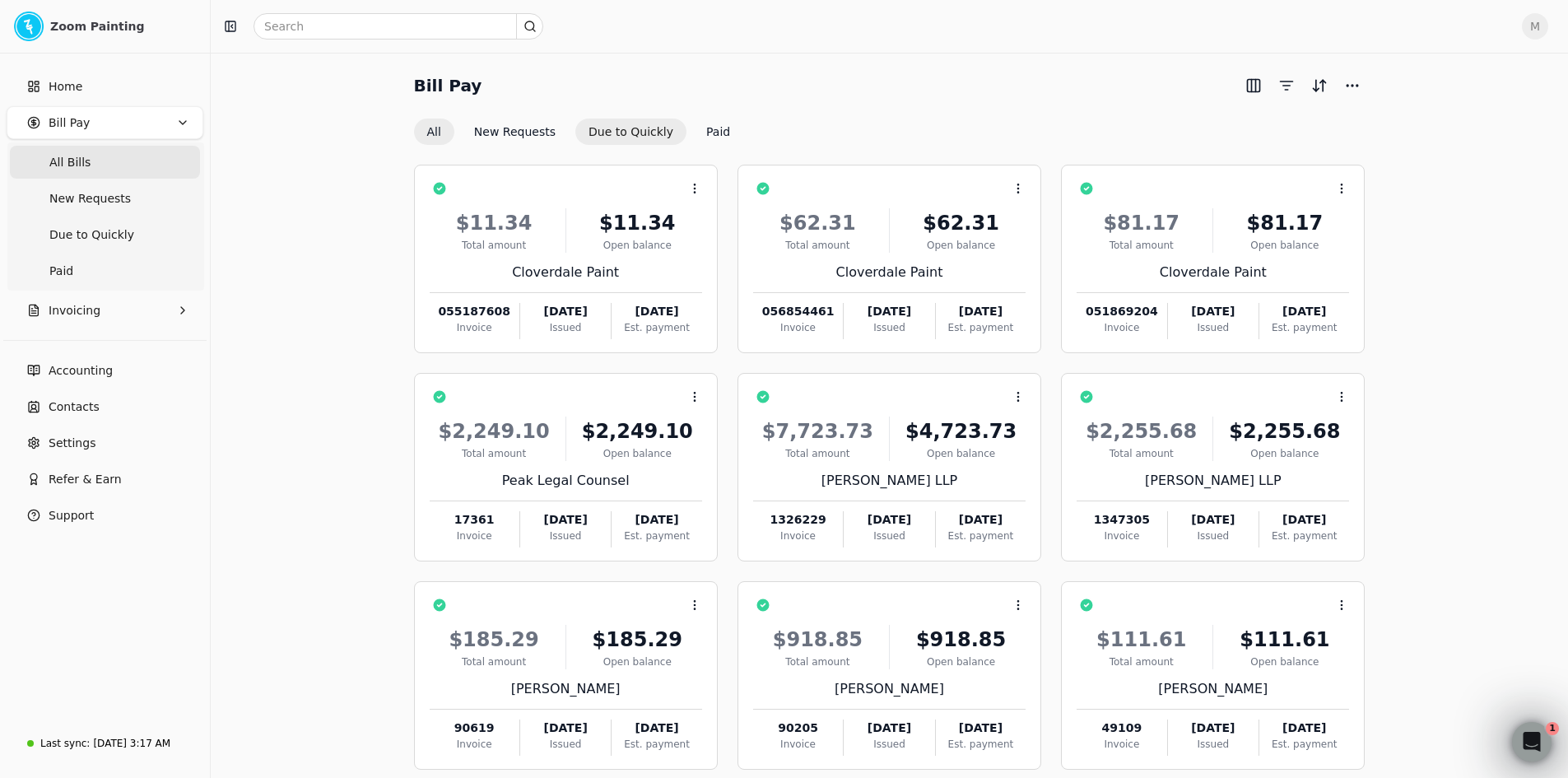
click at [611, 136] on button "Due to Quickly" at bounding box center [631, 132] width 111 height 27
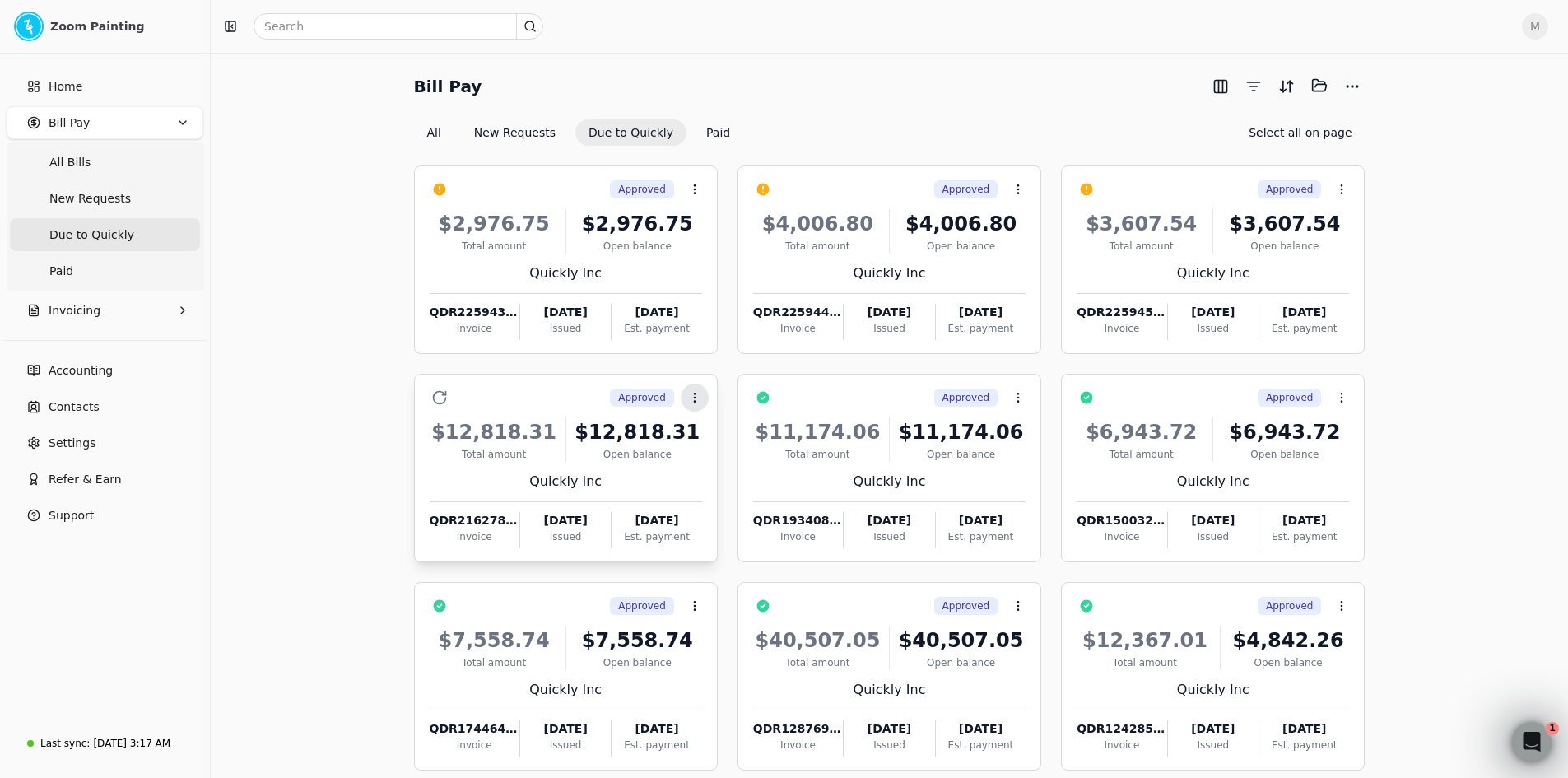
click at [689, 395] on icon at bounding box center [695, 397] width 13 height 13
click at [702, 437] on li "Open" at bounding box center [773, 437] width 202 height 31
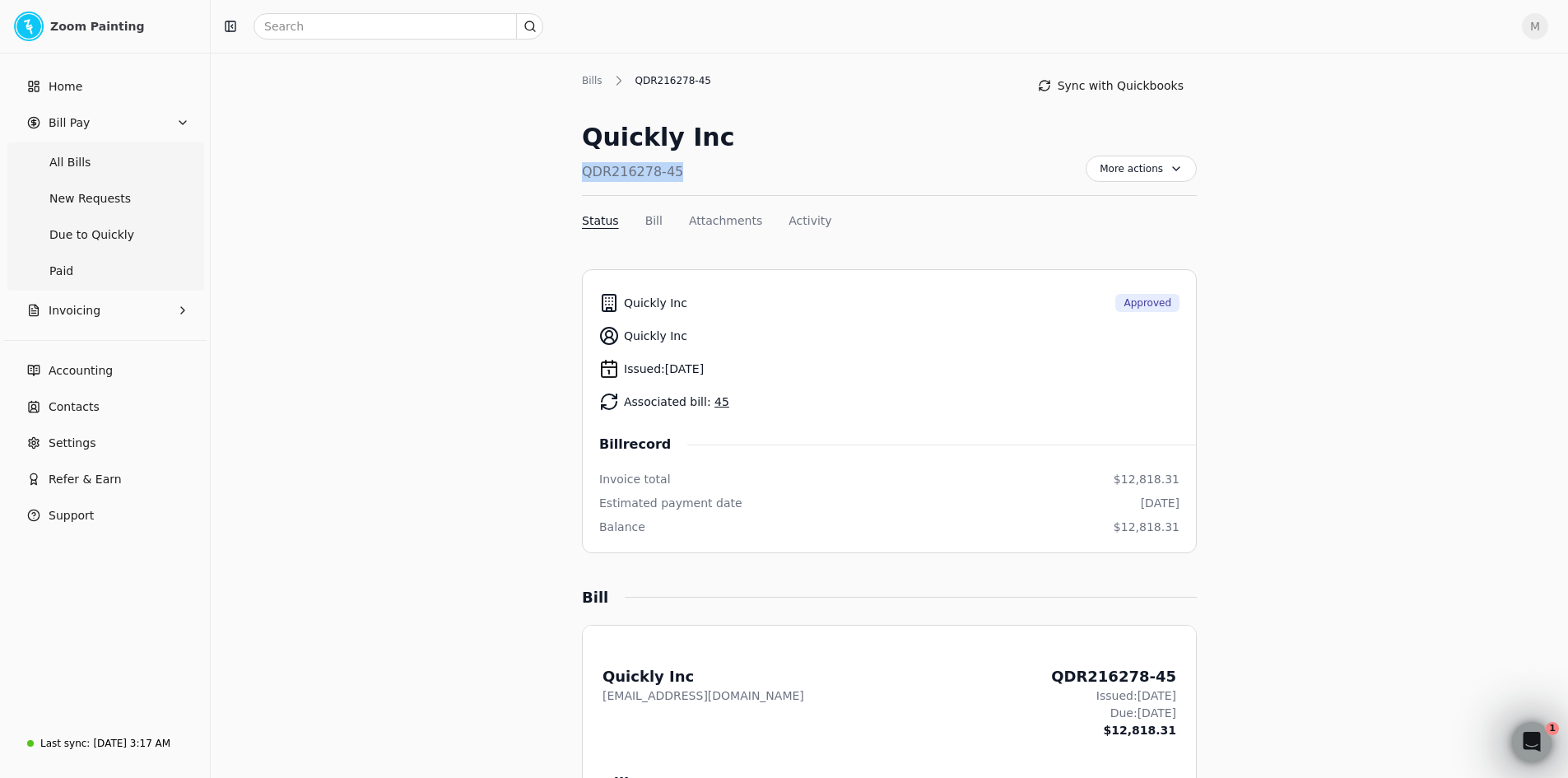
drag, startPoint x: 681, startPoint y: 176, endPoint x: 558, endPoint y: 170, distance: 123.1
copy div "QDR216278-45"
click at [1157, 166] on span "More actions" at bounding box center [1141, 169] width 111 height 27
click at [1116, 205] on li "Export PDF" at bounding box center [1091, 209] width 202 height 31
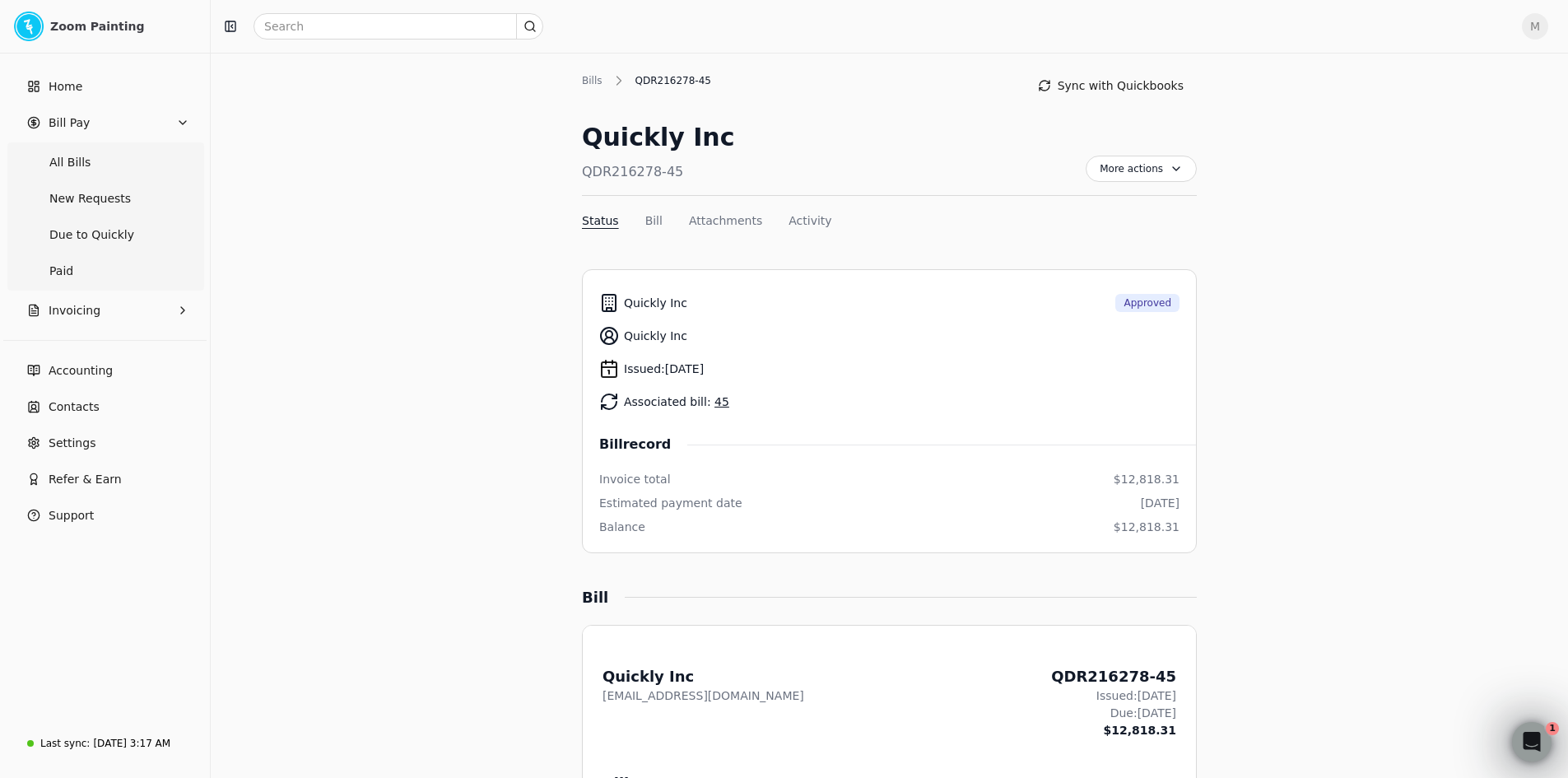
click at [994, 452] on div "Bill record" at bounding box center [890, 444] width 581 height 20
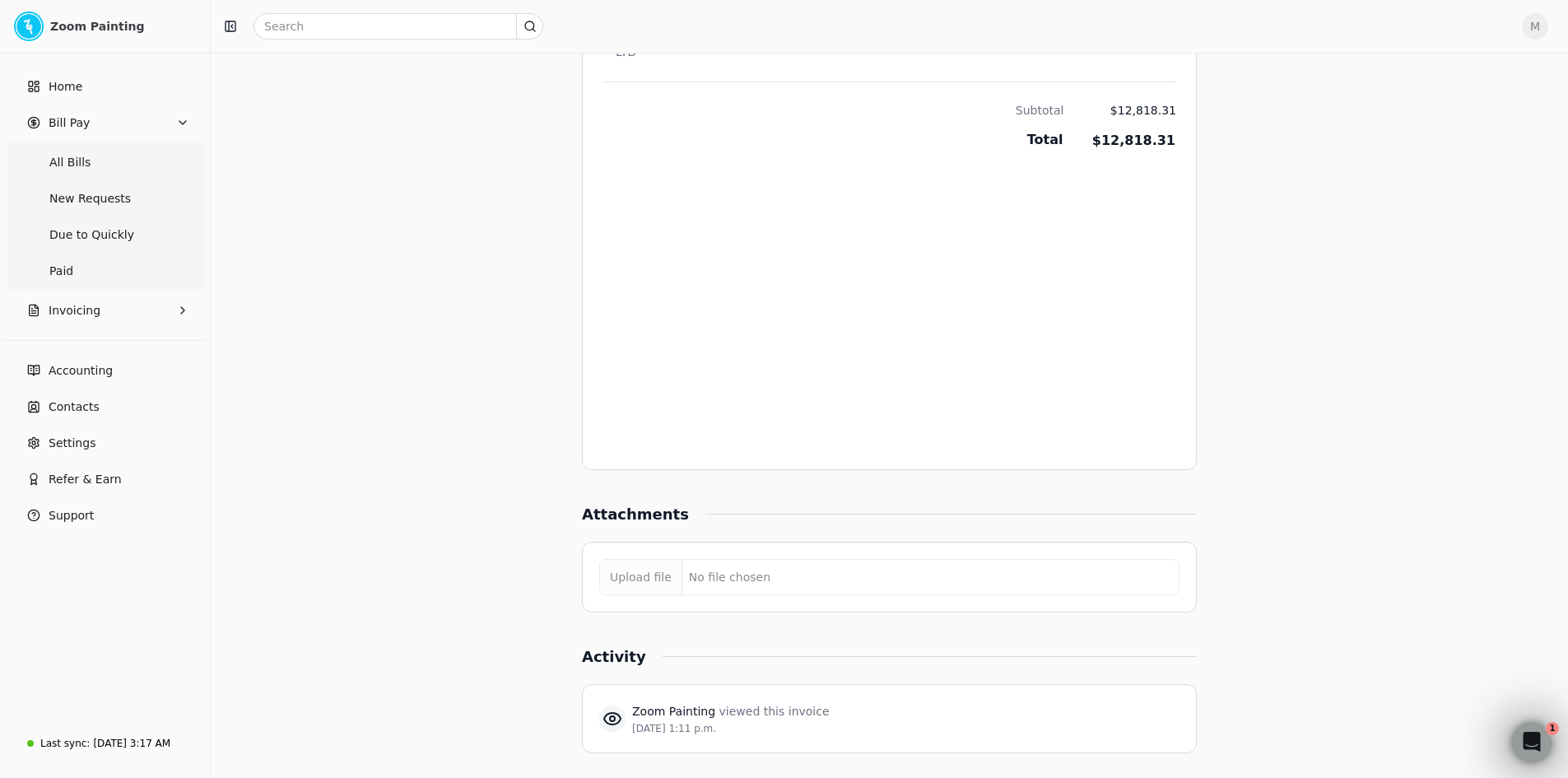
scroll to position [957, 0]
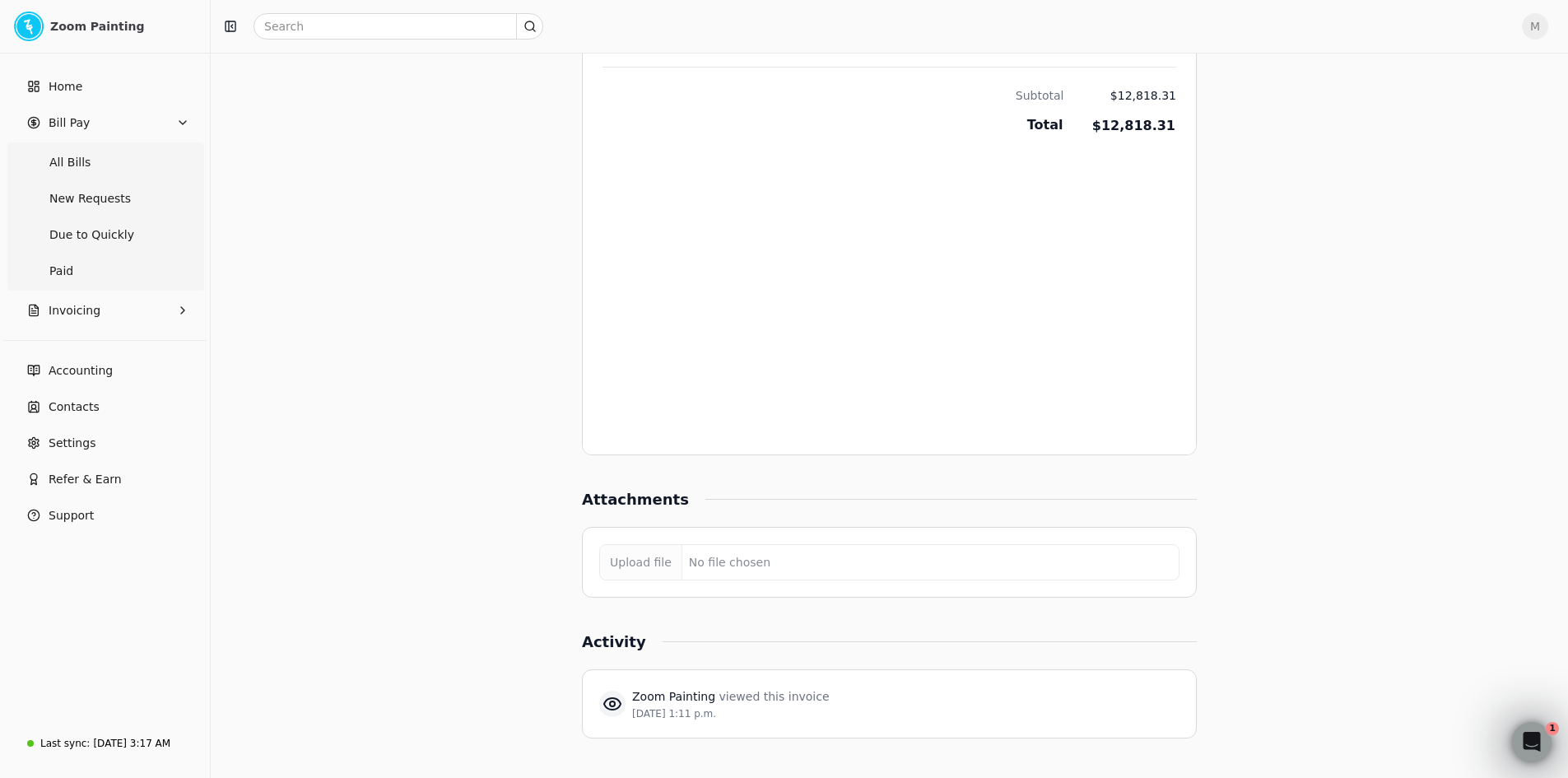
click at [789, 441] on div "From: Quickly Inc [EMAIL_ADDRESS][DOMAIN_NAME] QDR216278-45 Issued: [DATE] Due:…" at bounding box center [889, 61] width 613 height 786
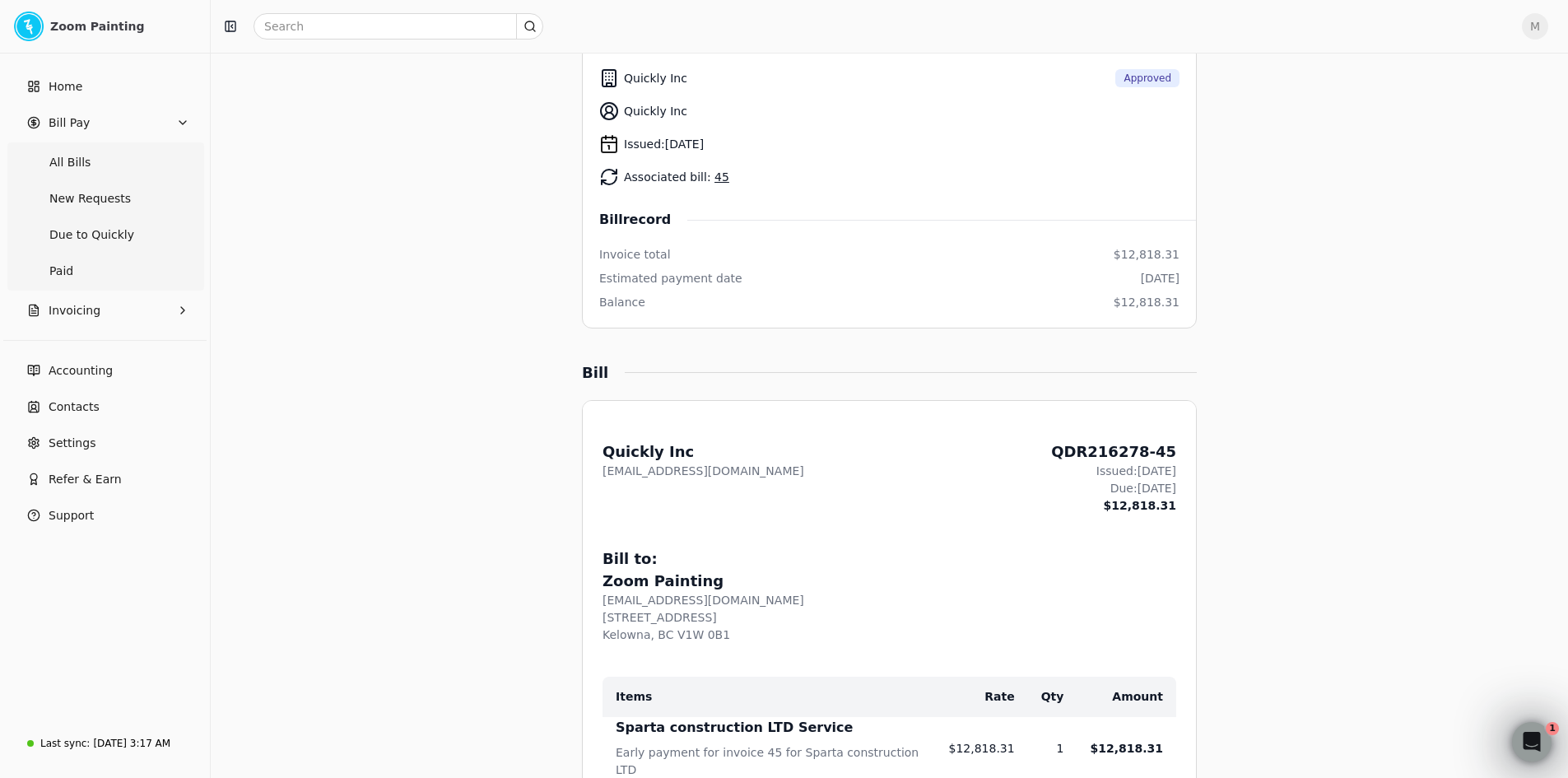
scroll to position [0, 0]
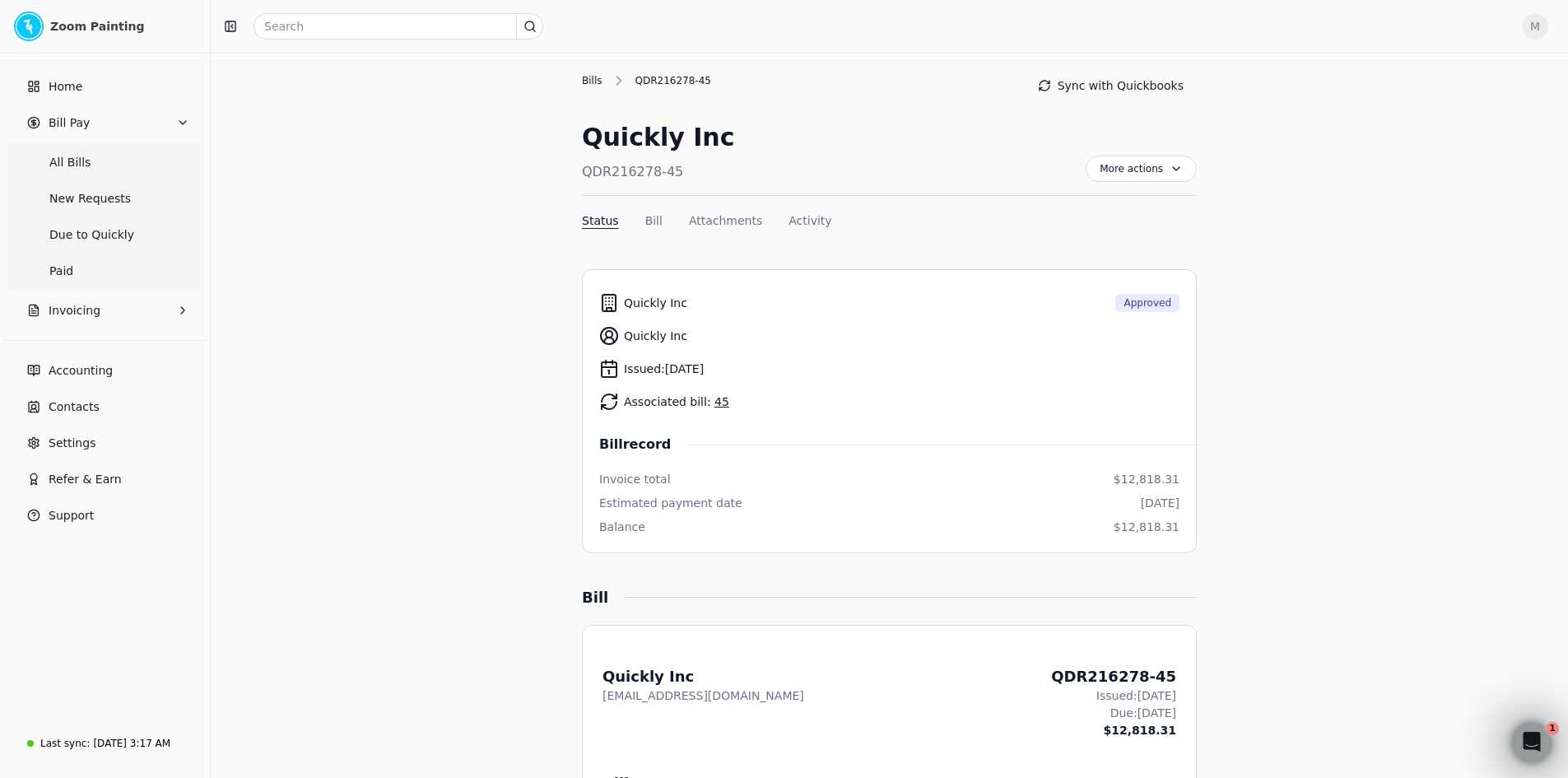
click at [593, 76] on div "Bills" at bounding box center [596, 81] width 29 height 15
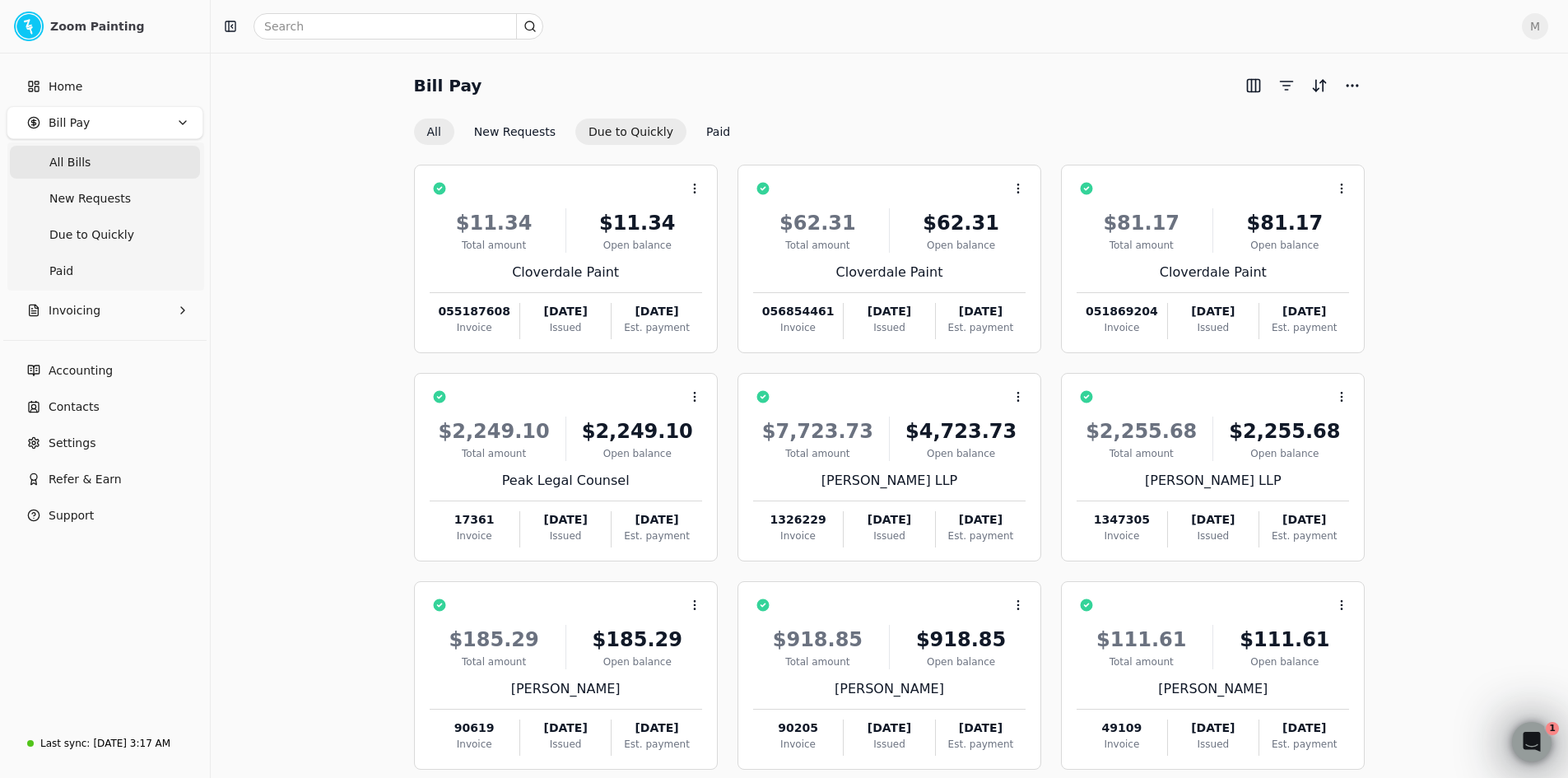
click at [601, 132] on button "Due to Quickly" at bounding box center [631, 132] width 111 height 27
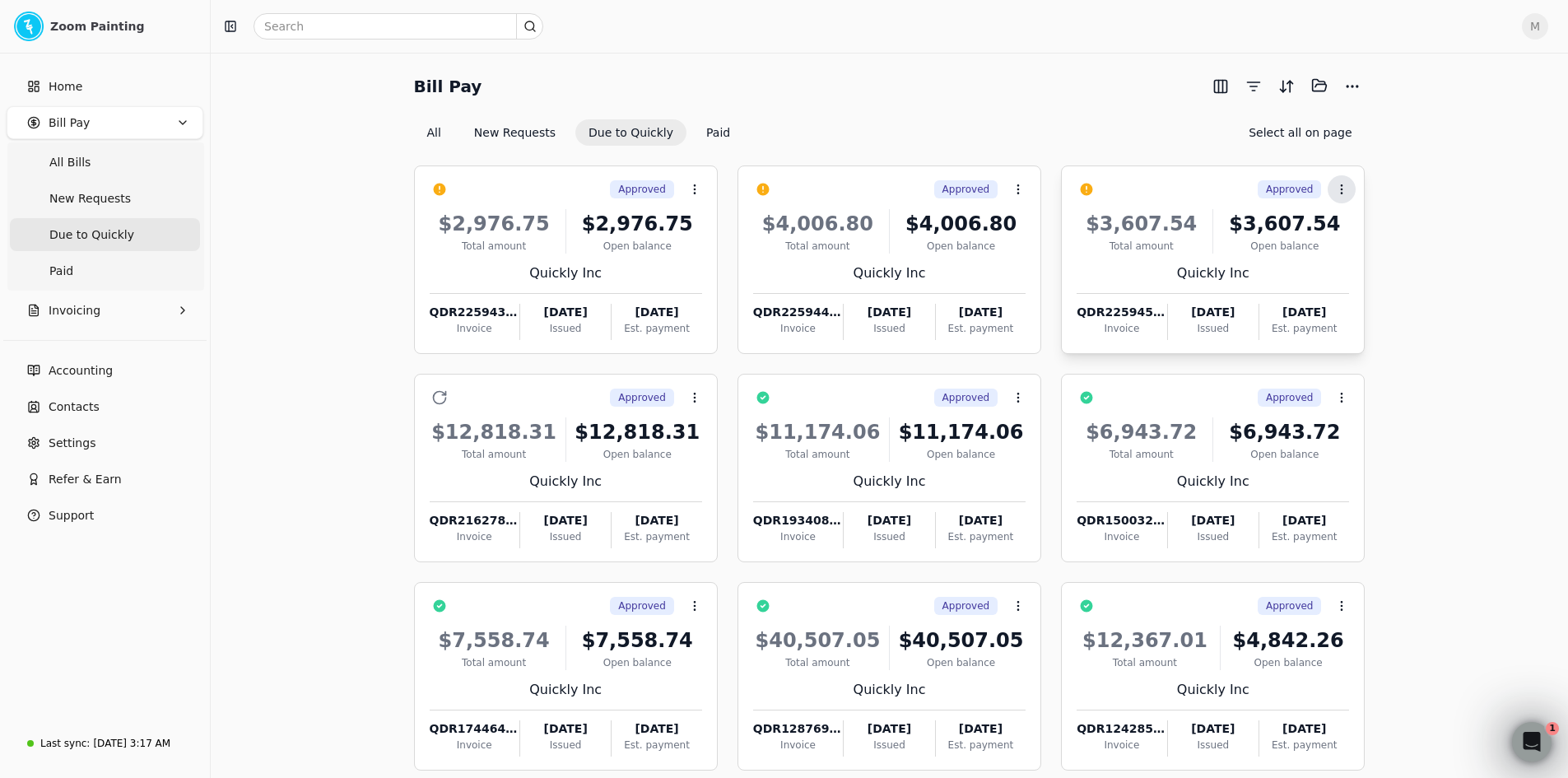
click at [1340, 189] on icon at bounding box center [1342, 189] width 13 height 13
click at [1351, 226] on li "Open" at bounding box center [1421, 229] width 202 height 31
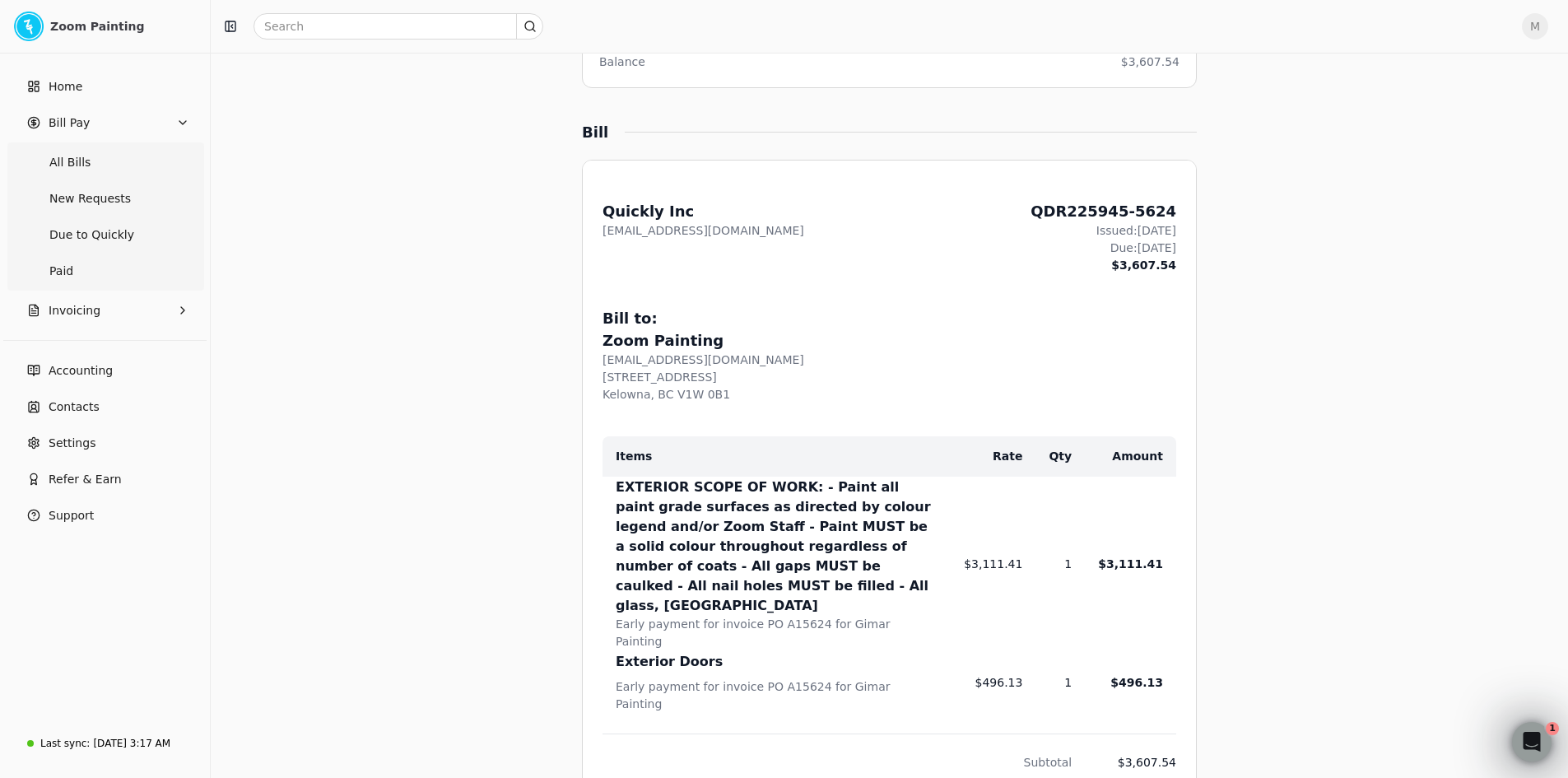
scroll to position [494, 0]
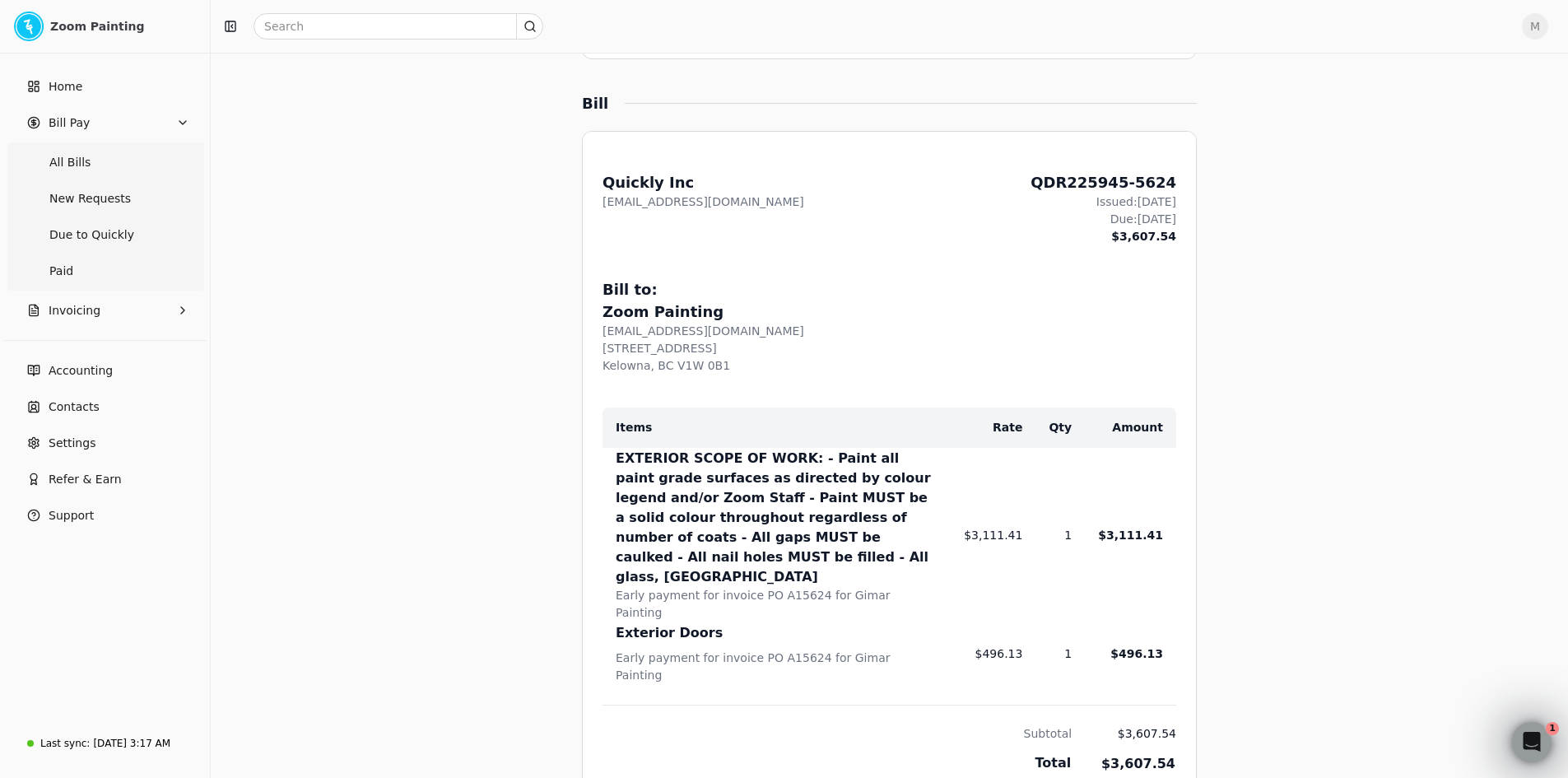
click at [1134, 529] on td "$3,111.41" at bounding box center [1123, 535] width 104 height 175
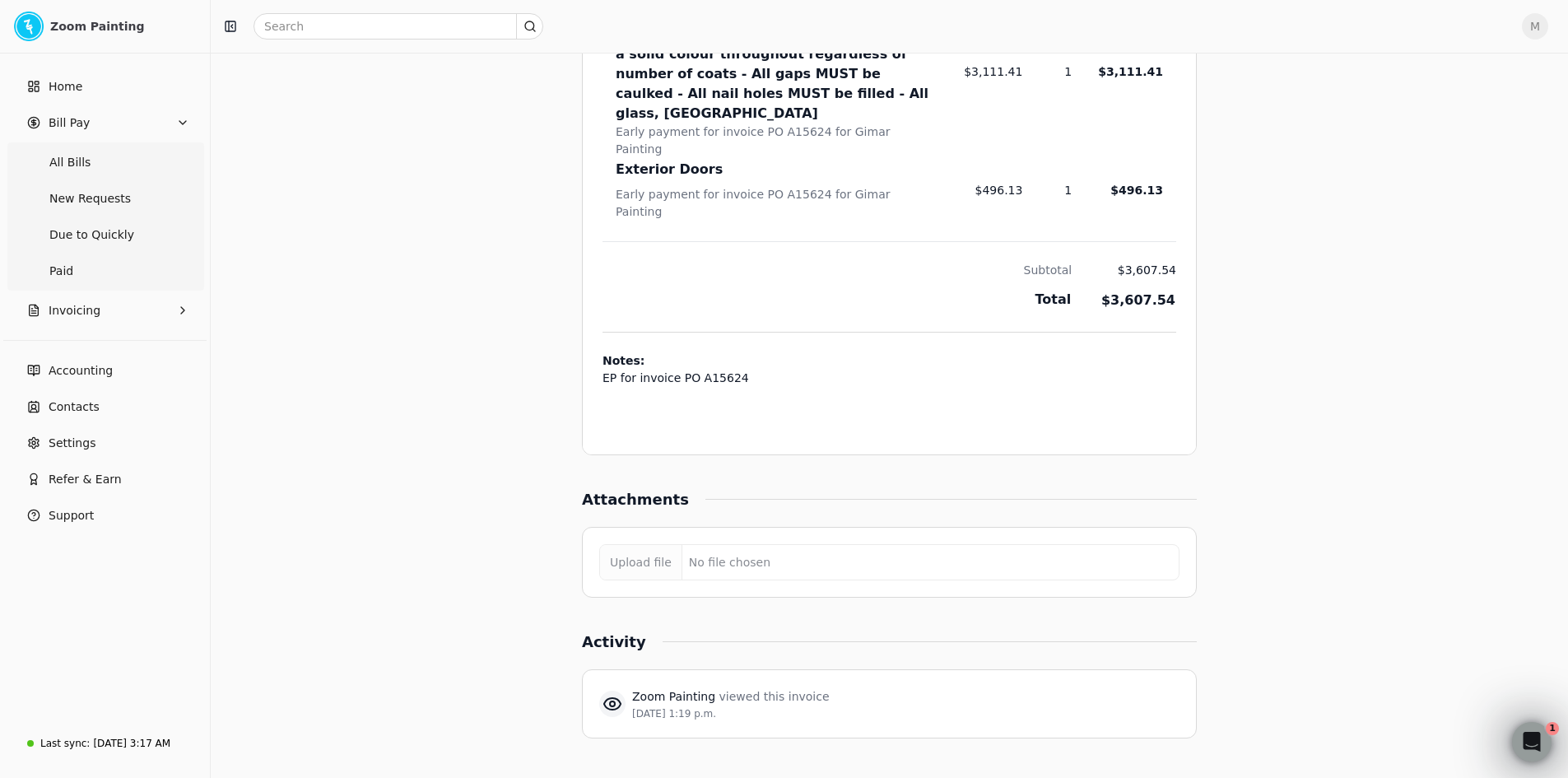
scroll to position [52, 0]
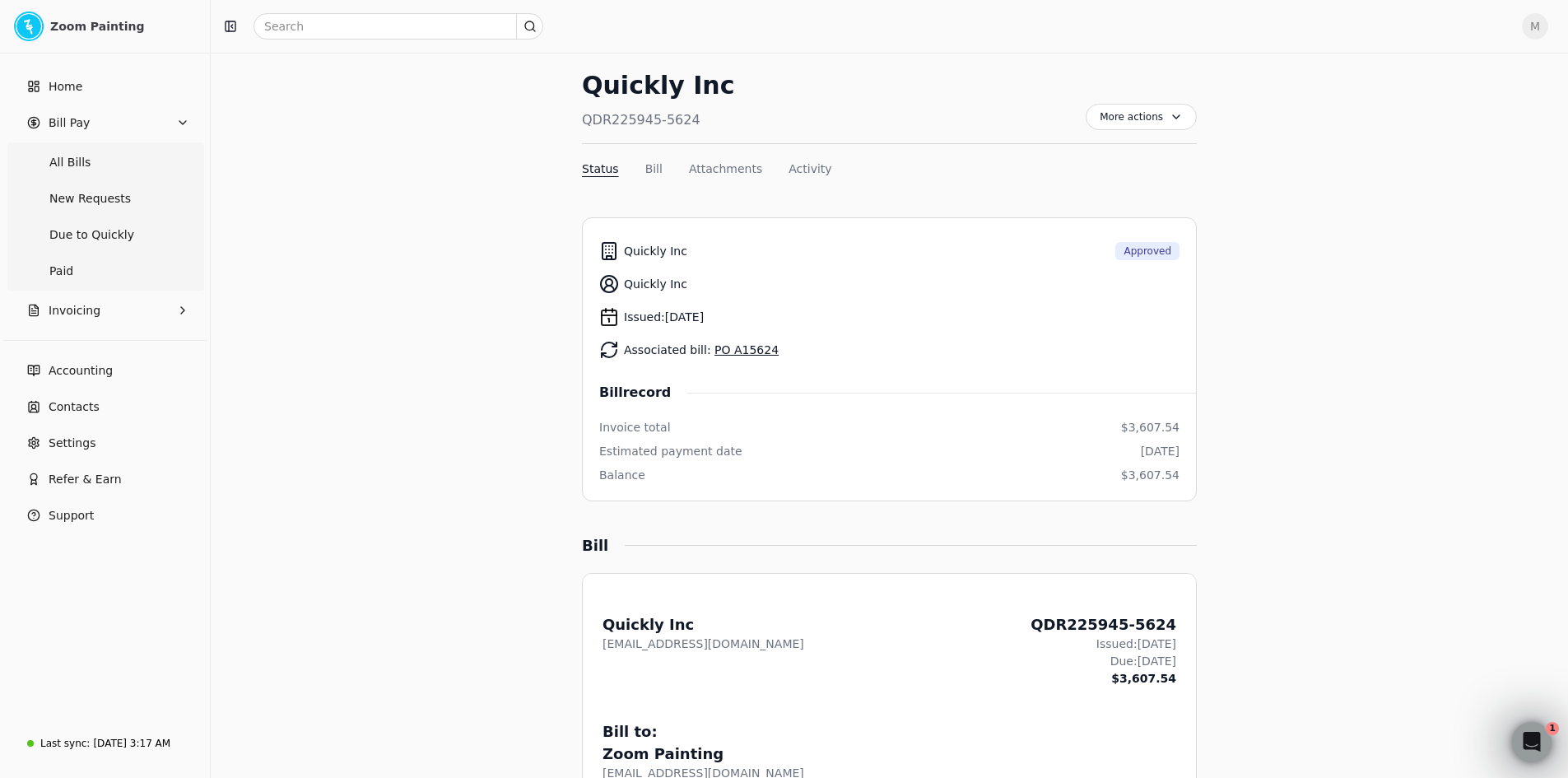
click at [748, 350] on link "PO A15624" at bounding box center [746, 349] width 64 height 13
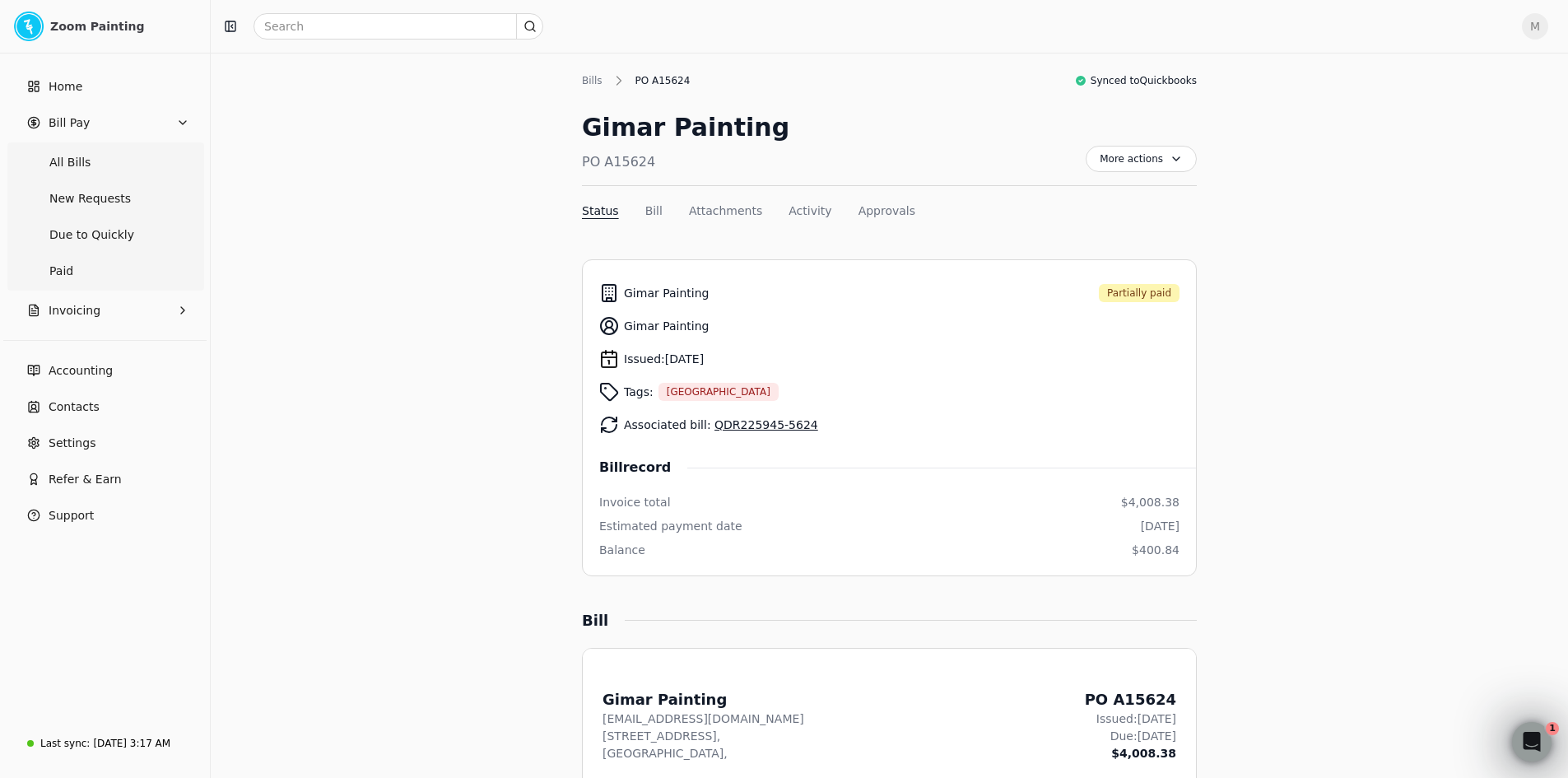
drag, startPoint x: 587, startPoint y: 77, endPoint x: 624, endPoint y: 114, distance: 52.3
click at [587, 77] on div "Bills" at bounding box center [596, 81] width 29 height 15
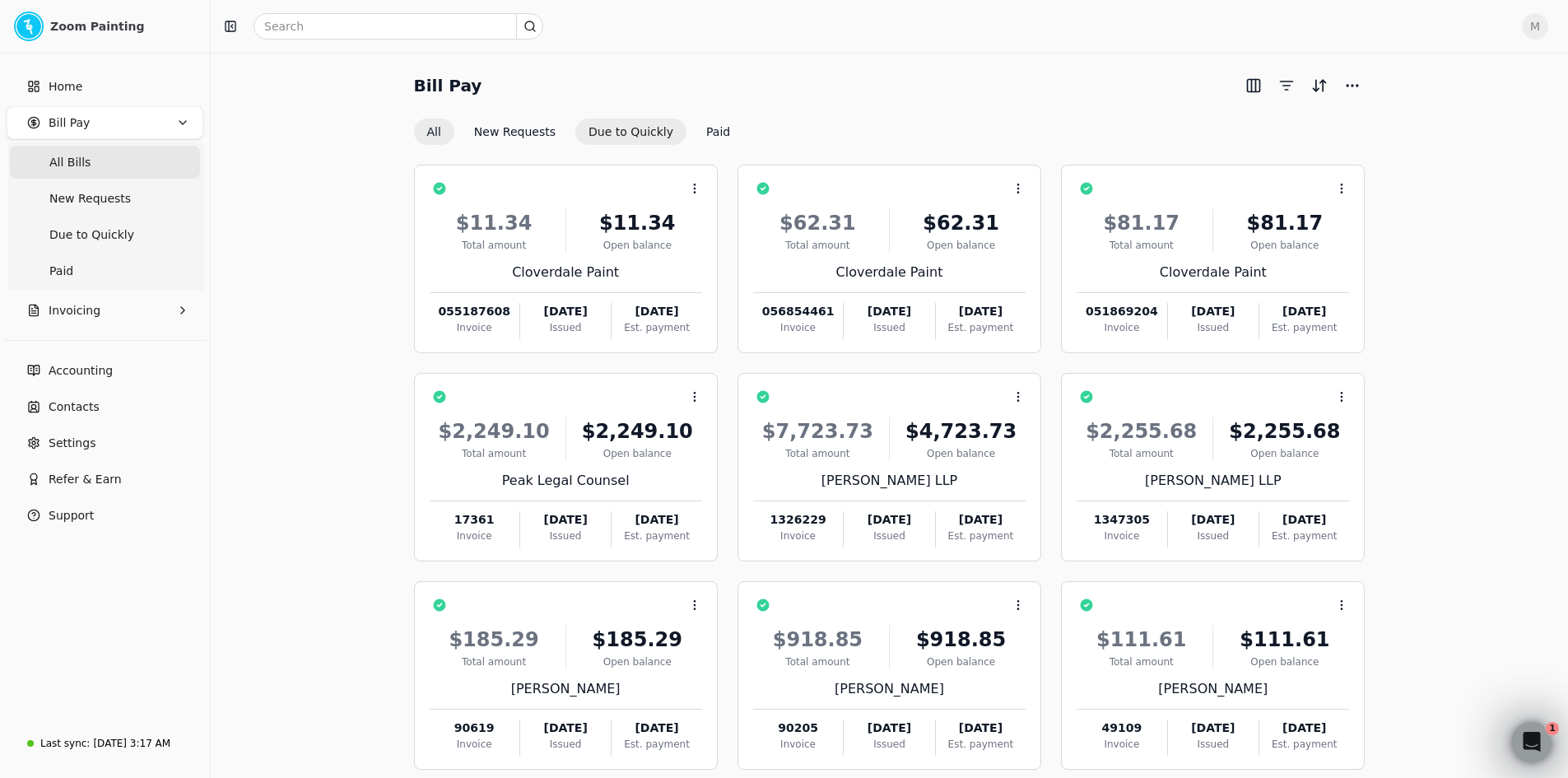
click at [624, 128] on button "Due to Quickly" at bounding box center [631, 132] width 111 height 27
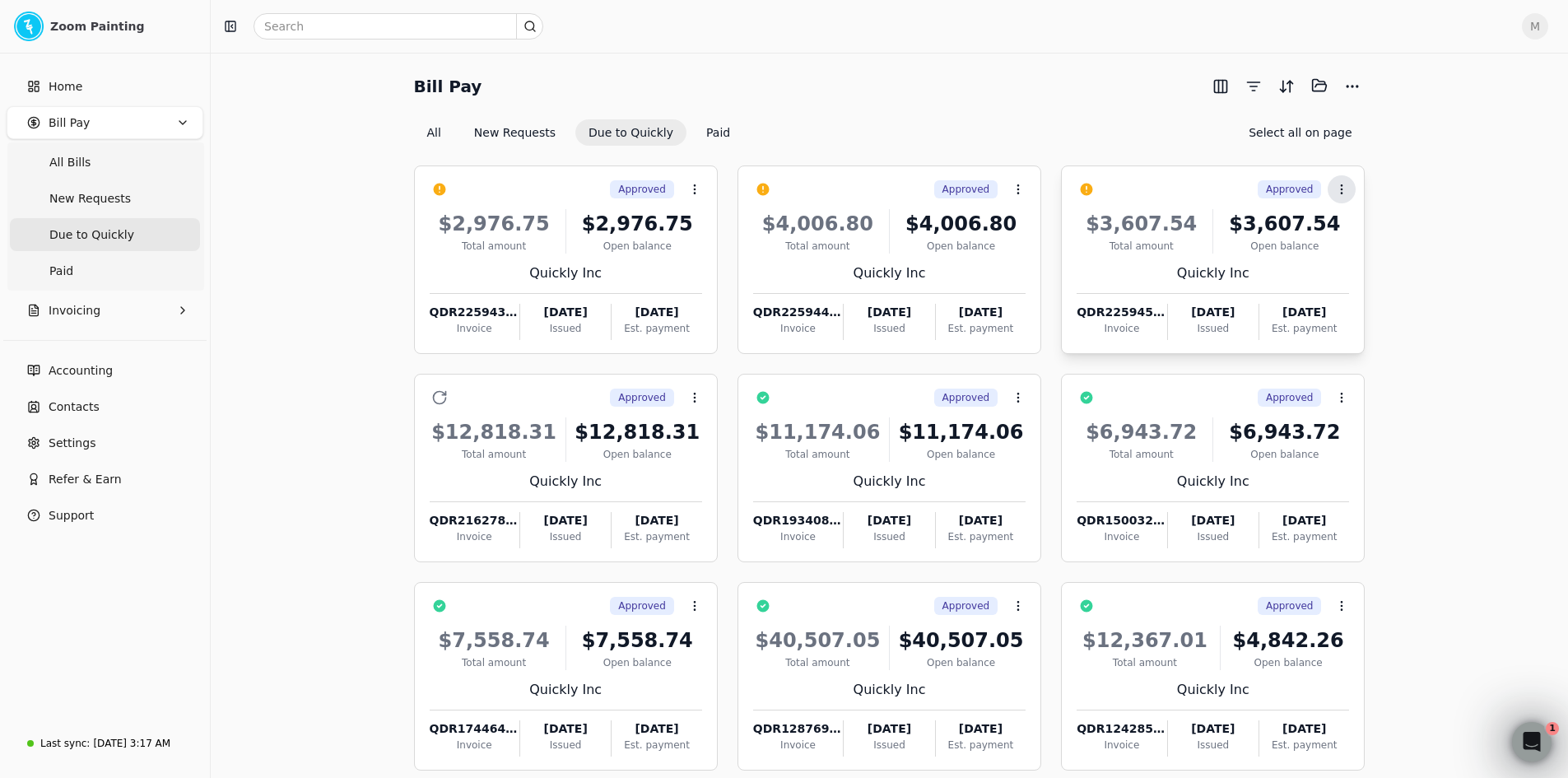
click at [1345, 187] on icon at bounding box center [1342, 189] width 13 height 13
click at [1356, 235] on span "Open" at bounding box center [1367, 229] width 31 height 17
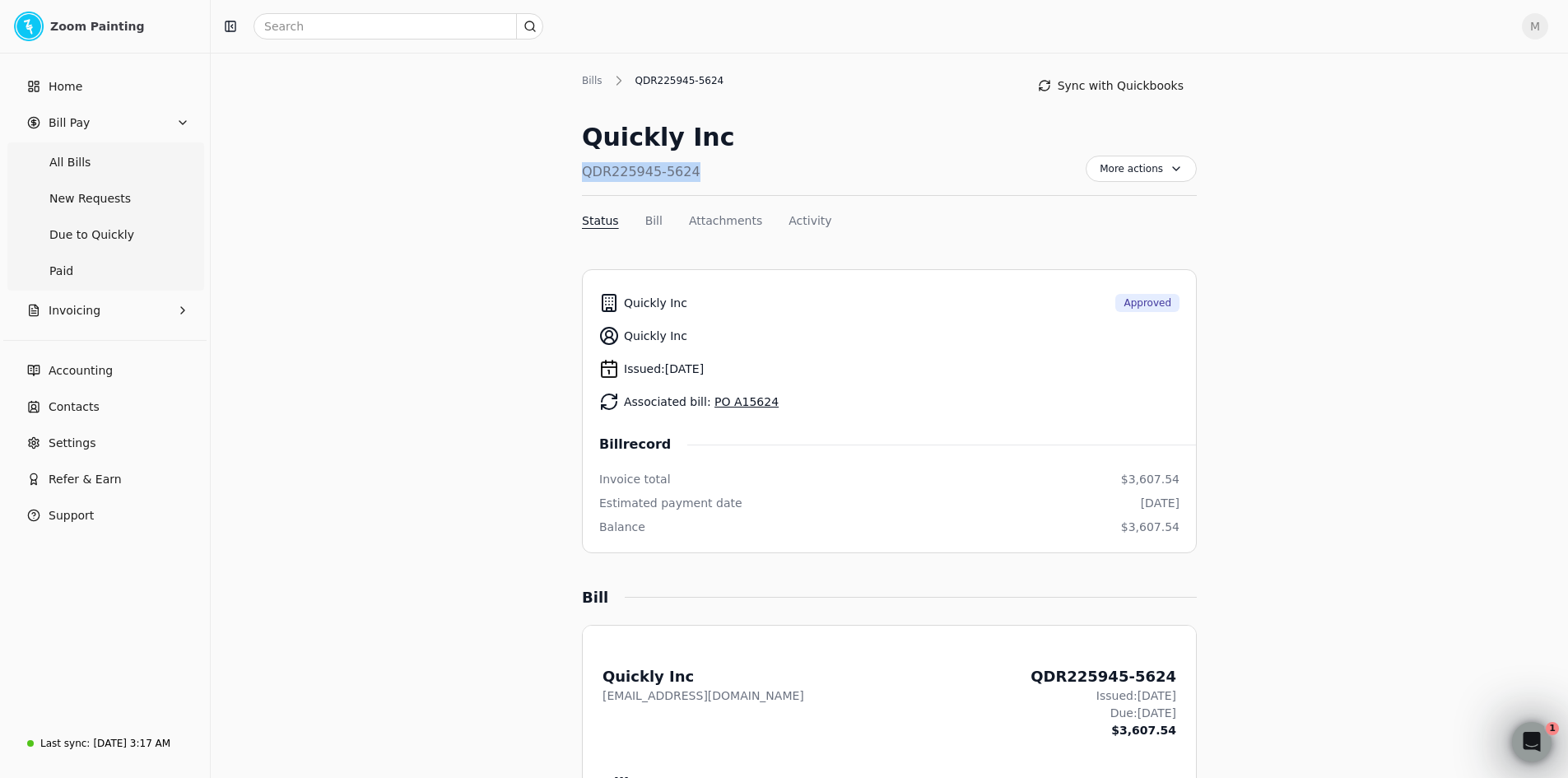
drag, startPoint x: 574, startPoint y: 174, endPoint x: 716, endPoint y: 177, distance: 142.0
copy div "QDR225945-5624"
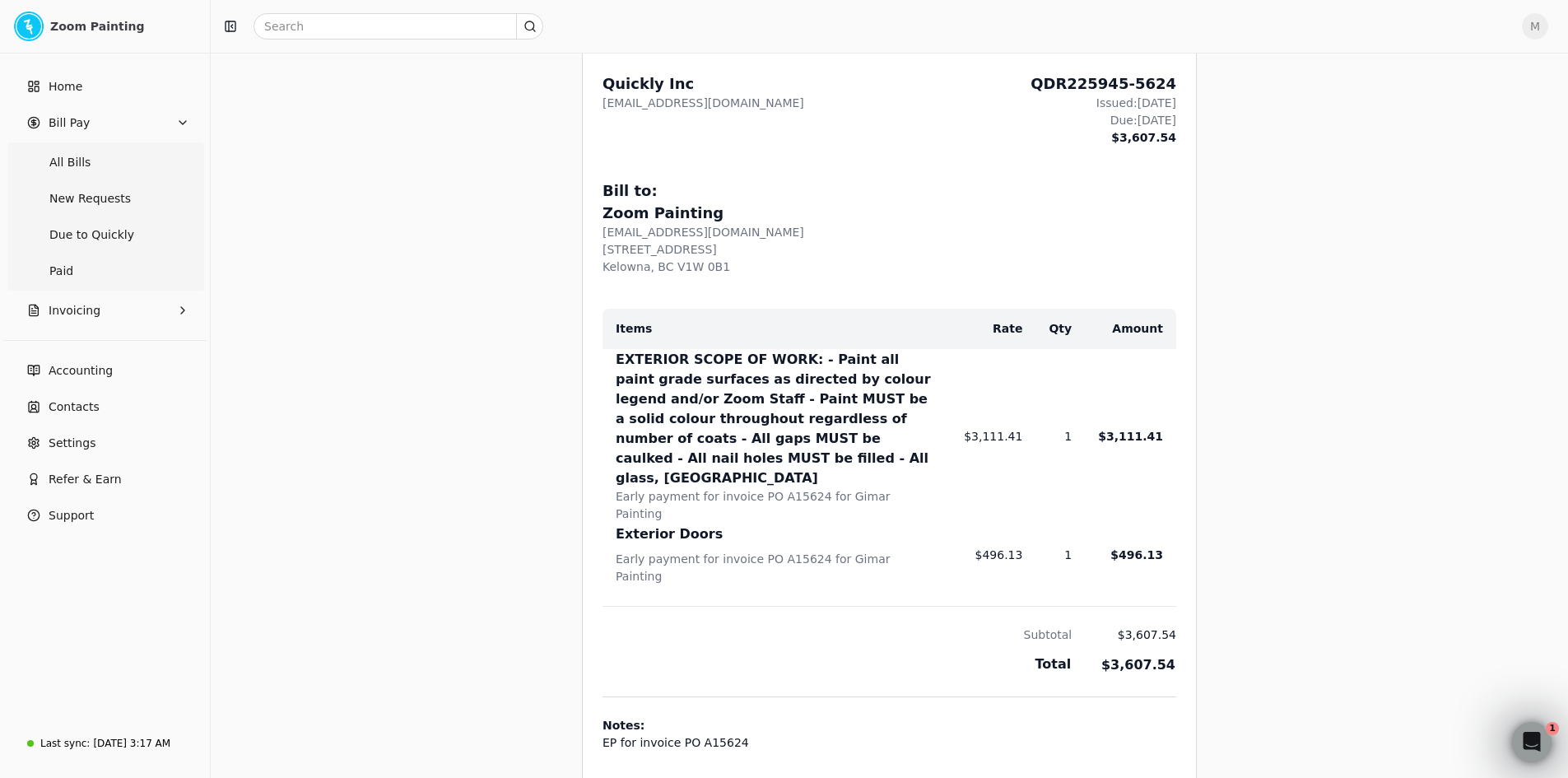
scroll to position [659, 0]
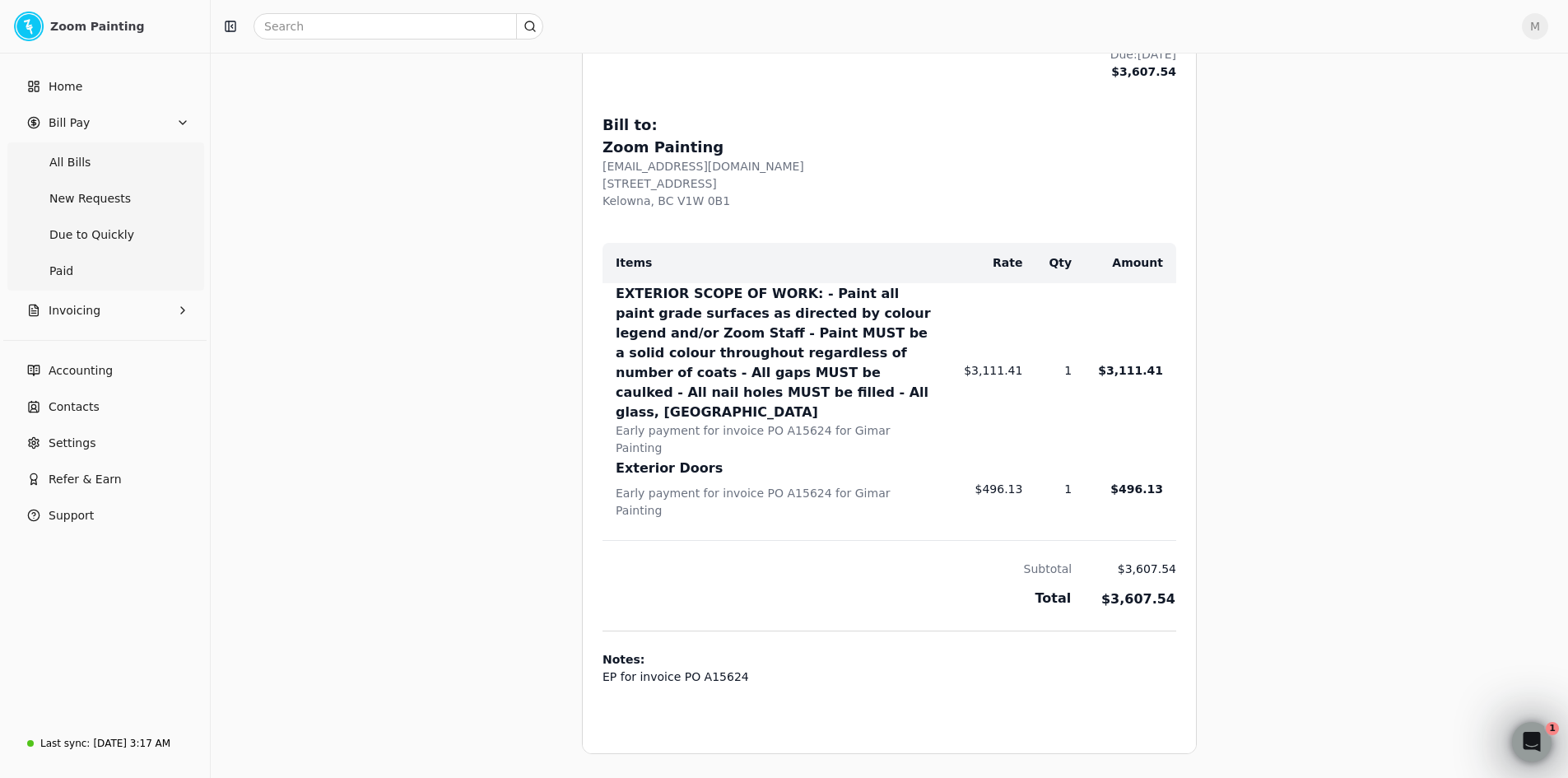
drag, startPoint x: 1005, startPoint y: 414, endPoint x: 1020, endPoint y: 432, distance: 23.4
click at [1005, 457] on td "$496.13" at bounding box center [980, 489] width 85 height 63
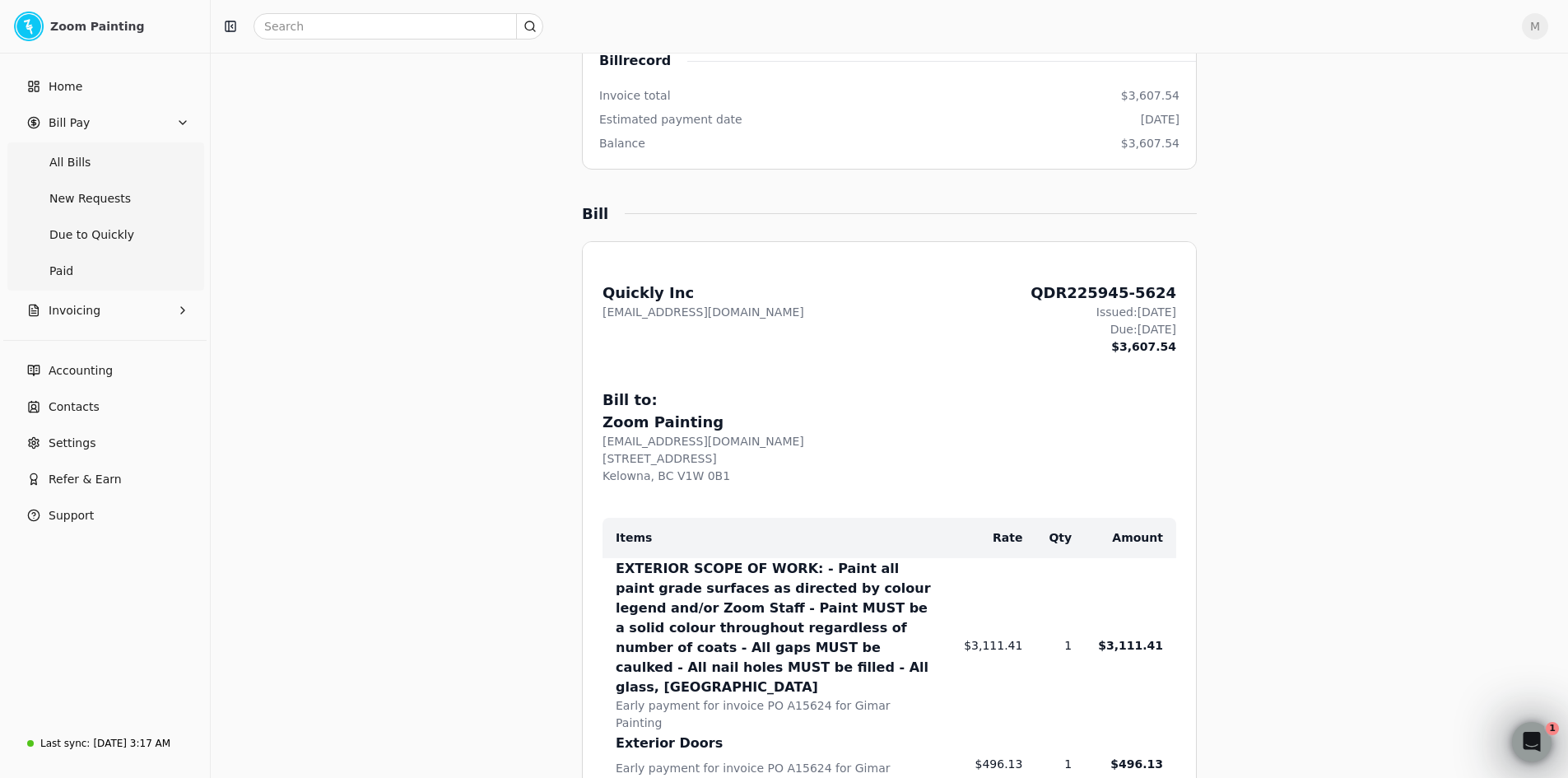
scroll to position [0, 0]
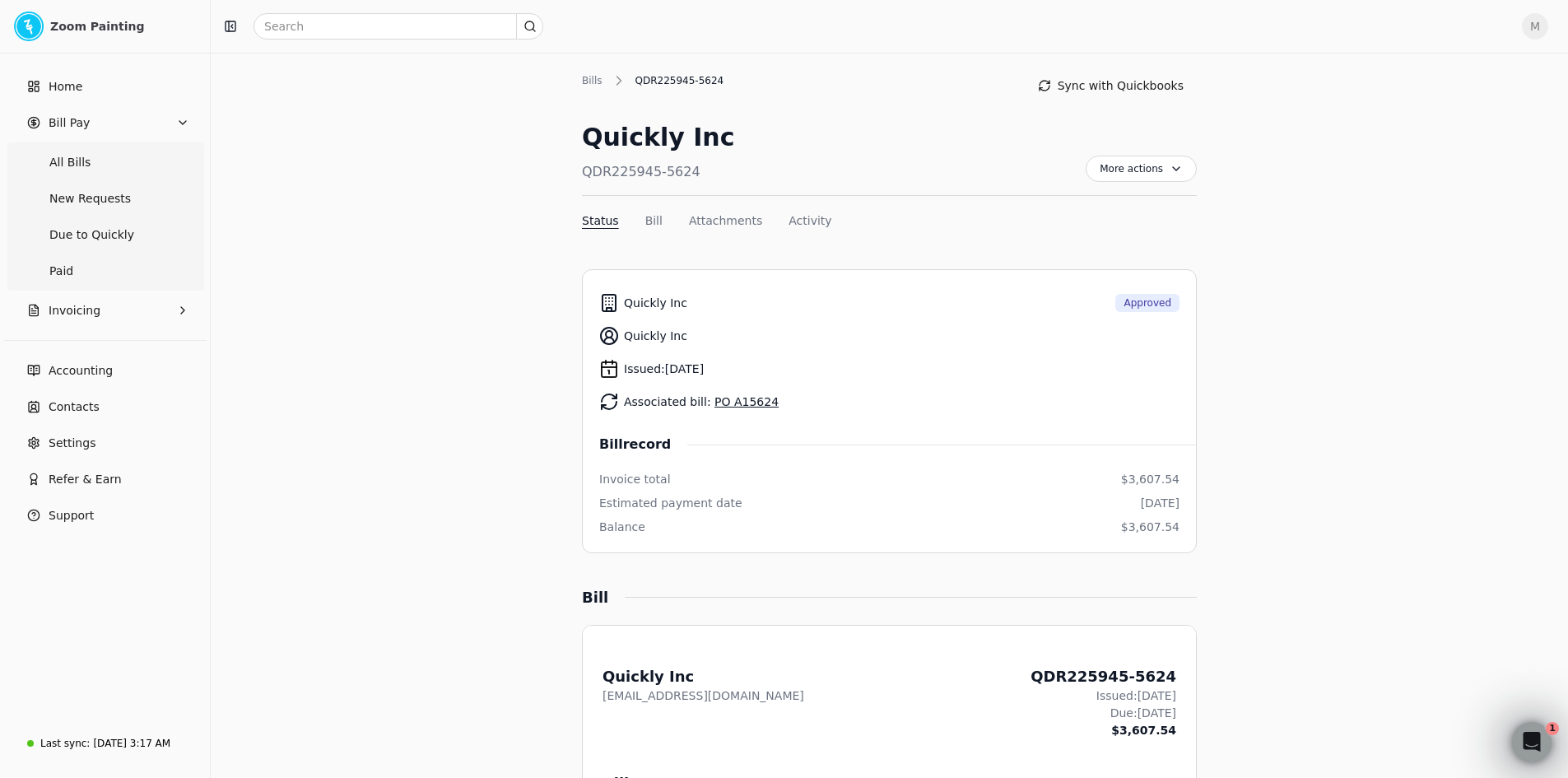
click at [945, 494] on div "Bill record Invoice total $3,607.54 Estimated payment date [DATE] Balance $3,60…" at bounding box center [890, 485] width 581 height 101
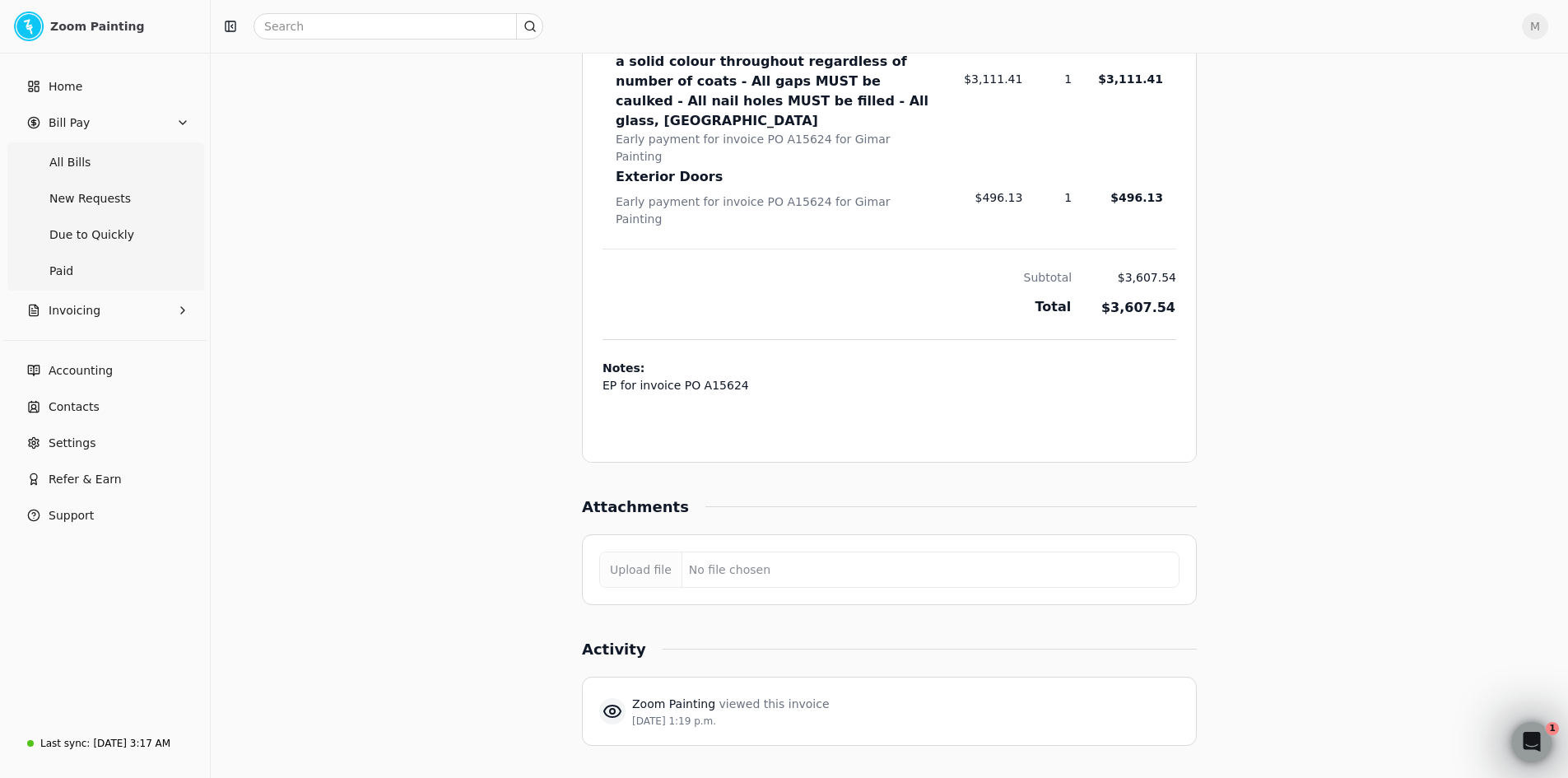
scroll to position [957, 0]
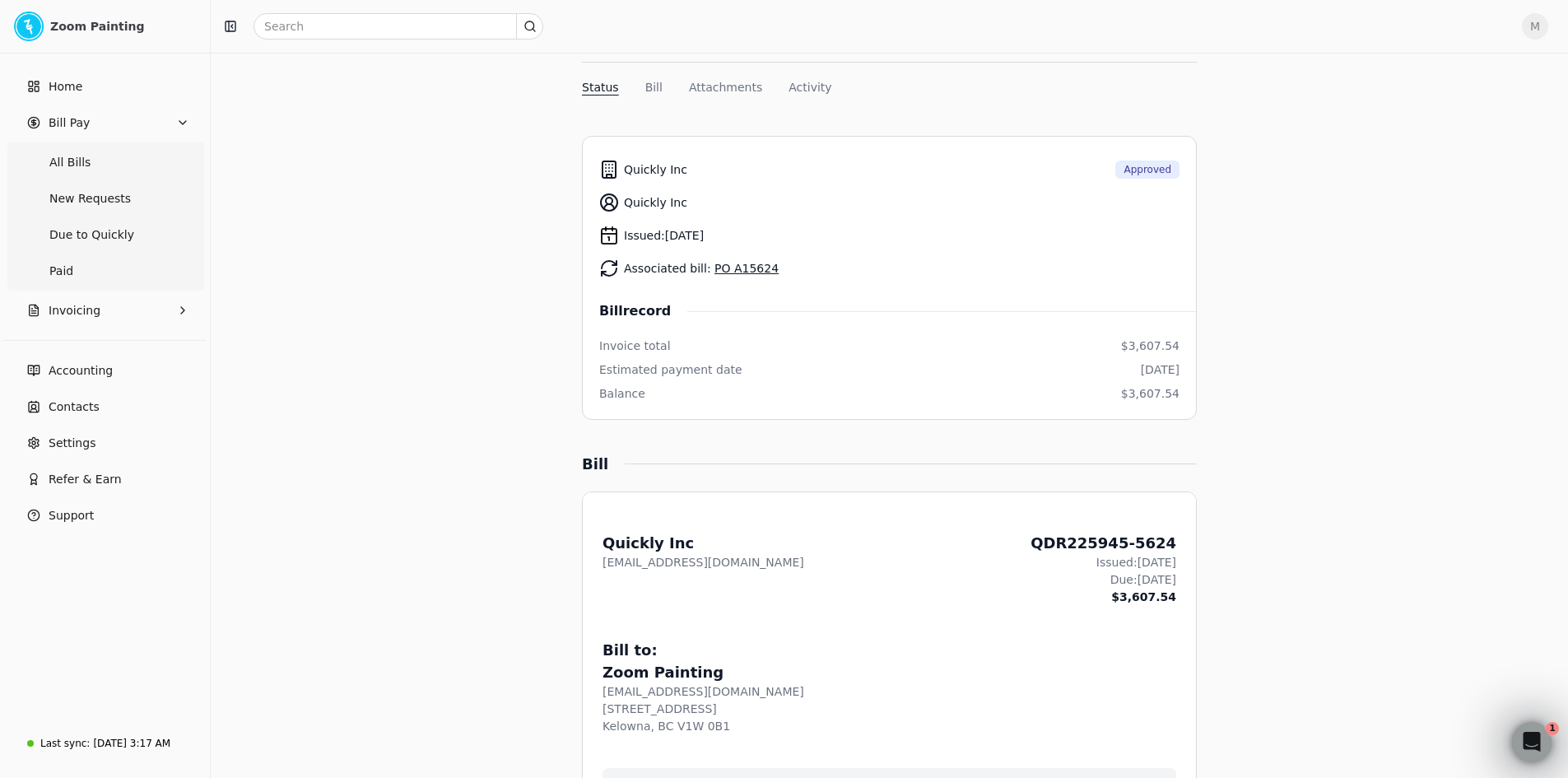
scroll to position [0, 0]
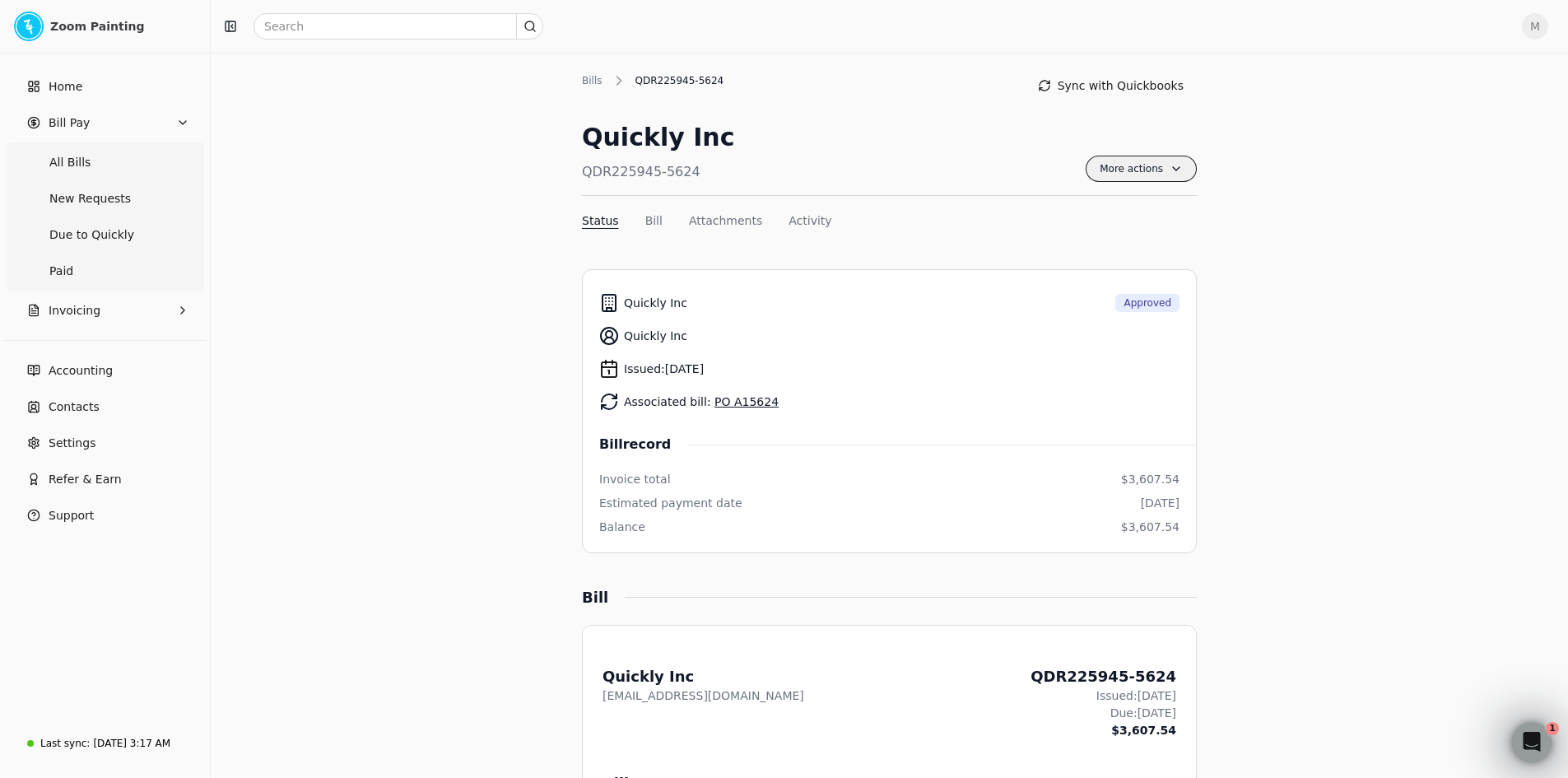
click at [1144, 168] on span "More actions" at bounding box center [1141, 169] width 111 height 27
click at [1155, 200] on li "Export PDF" at bounding box center [1091, 209] width 202 height 31
click at [1042, 384] on div "Issued: [DATE]" at bounding box center [890, 368] width 581 height 32
click at [584, 80] on div "Bills" at bounding box center [596, 81] width 29 height 15
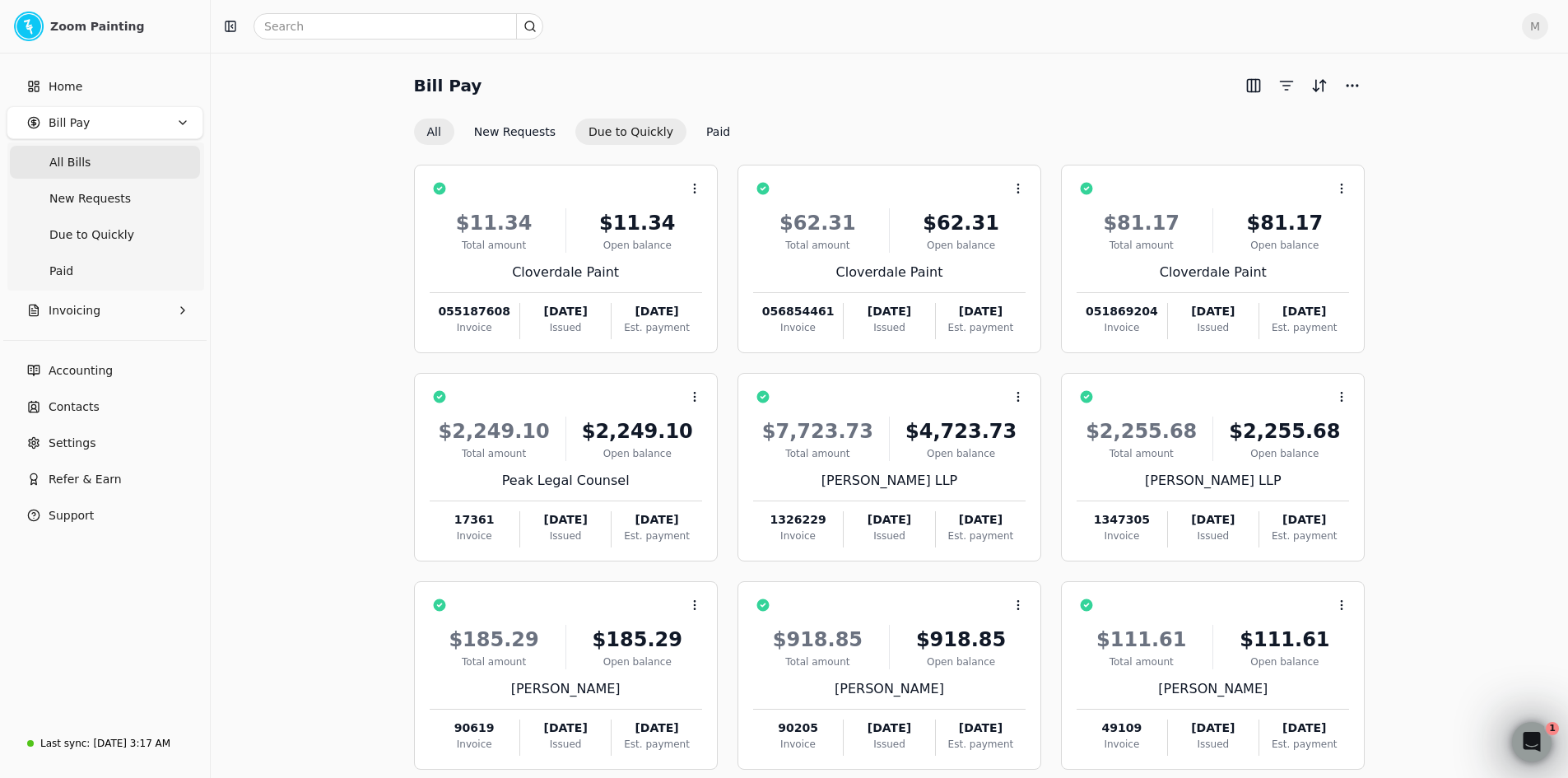
click at [625, 132] on button "Due to Quickly" at bounding box center [631, 132] width 111 height 27
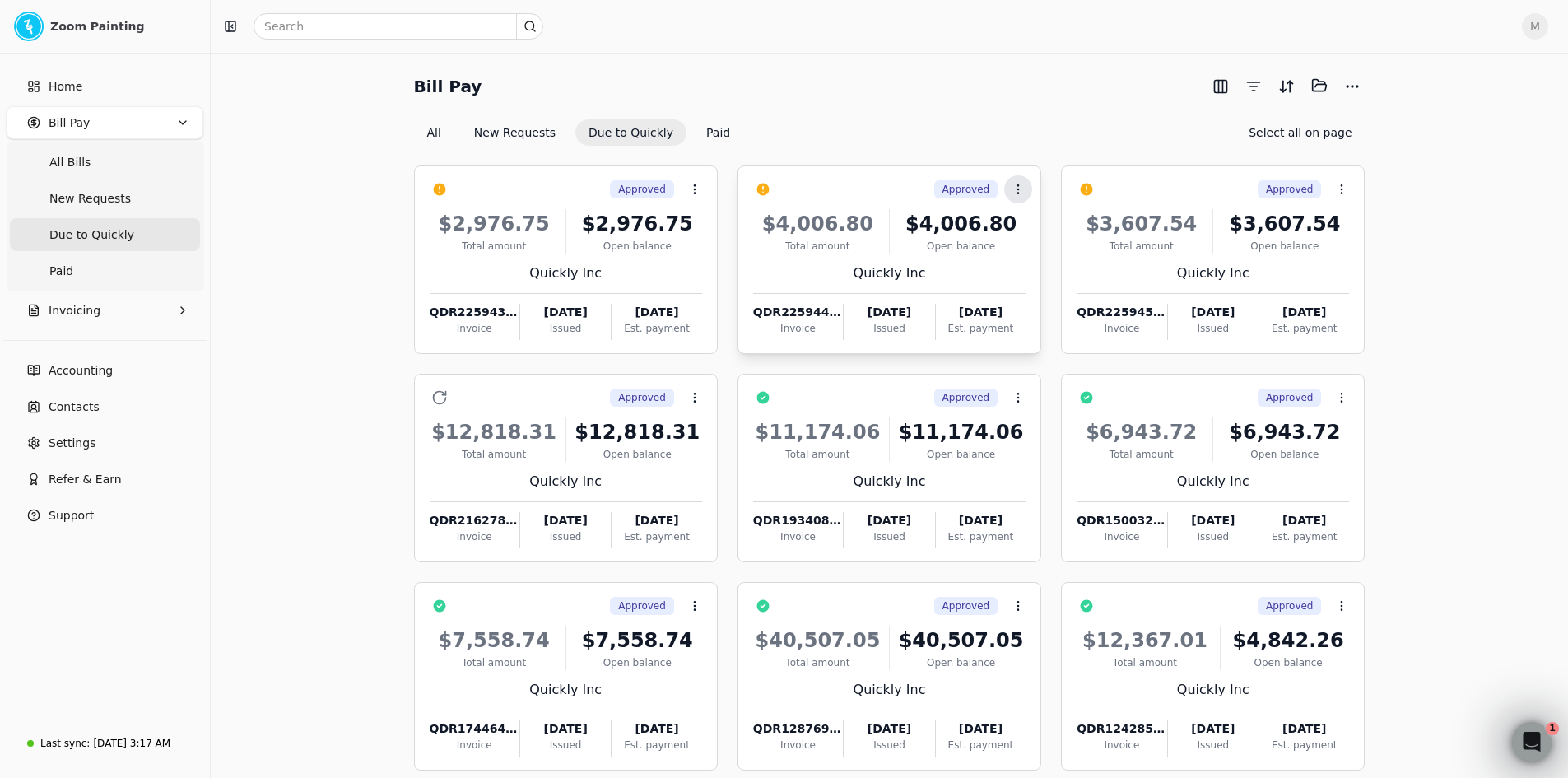
click at [1024, 191] on icon at bounding box center [1018, 189] width 13 height 13
click at [1028, 229] on li "Open" at bounding box center [1097, 229] width 202 height 31
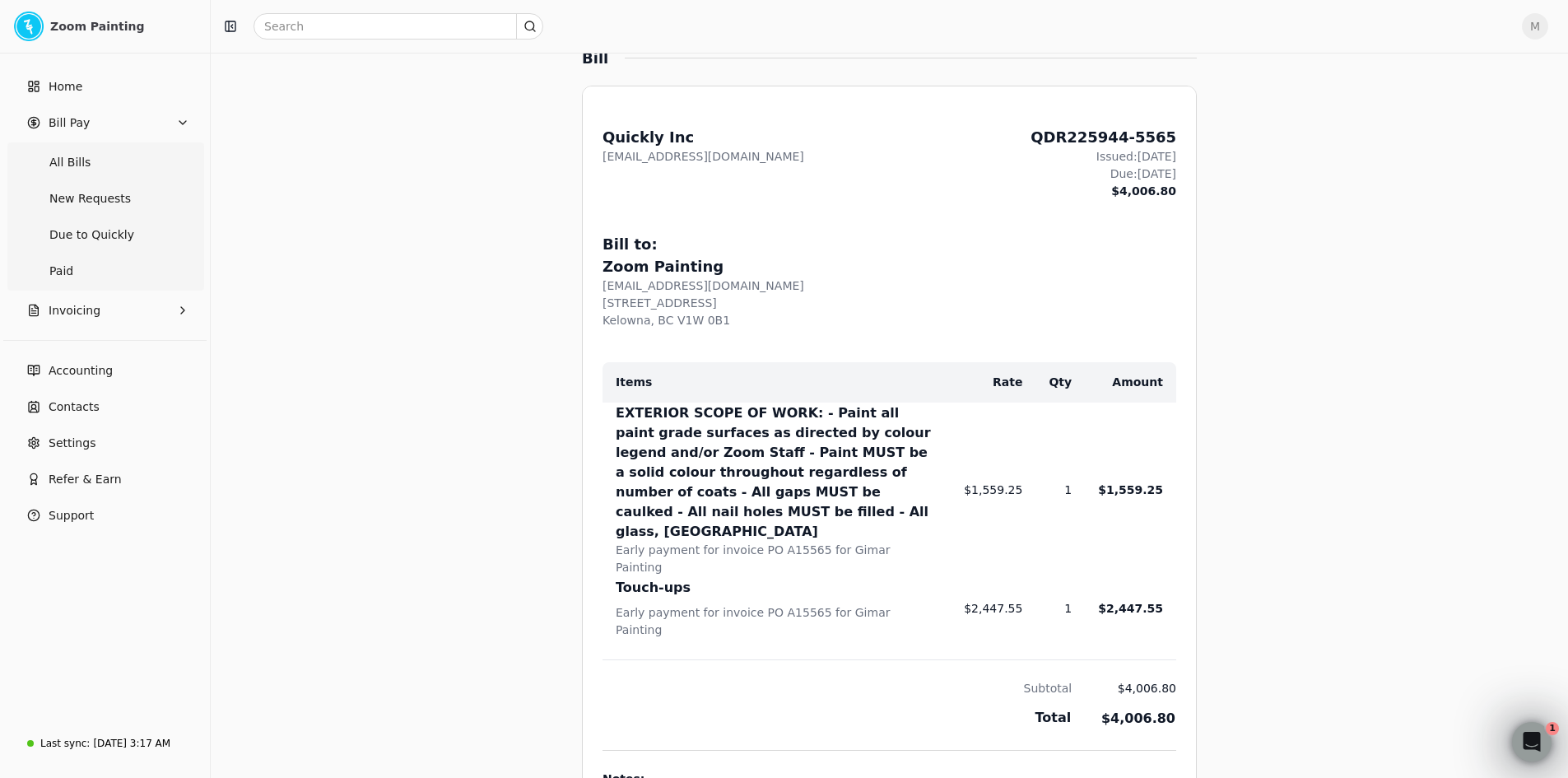
scroll to position [576, 0]
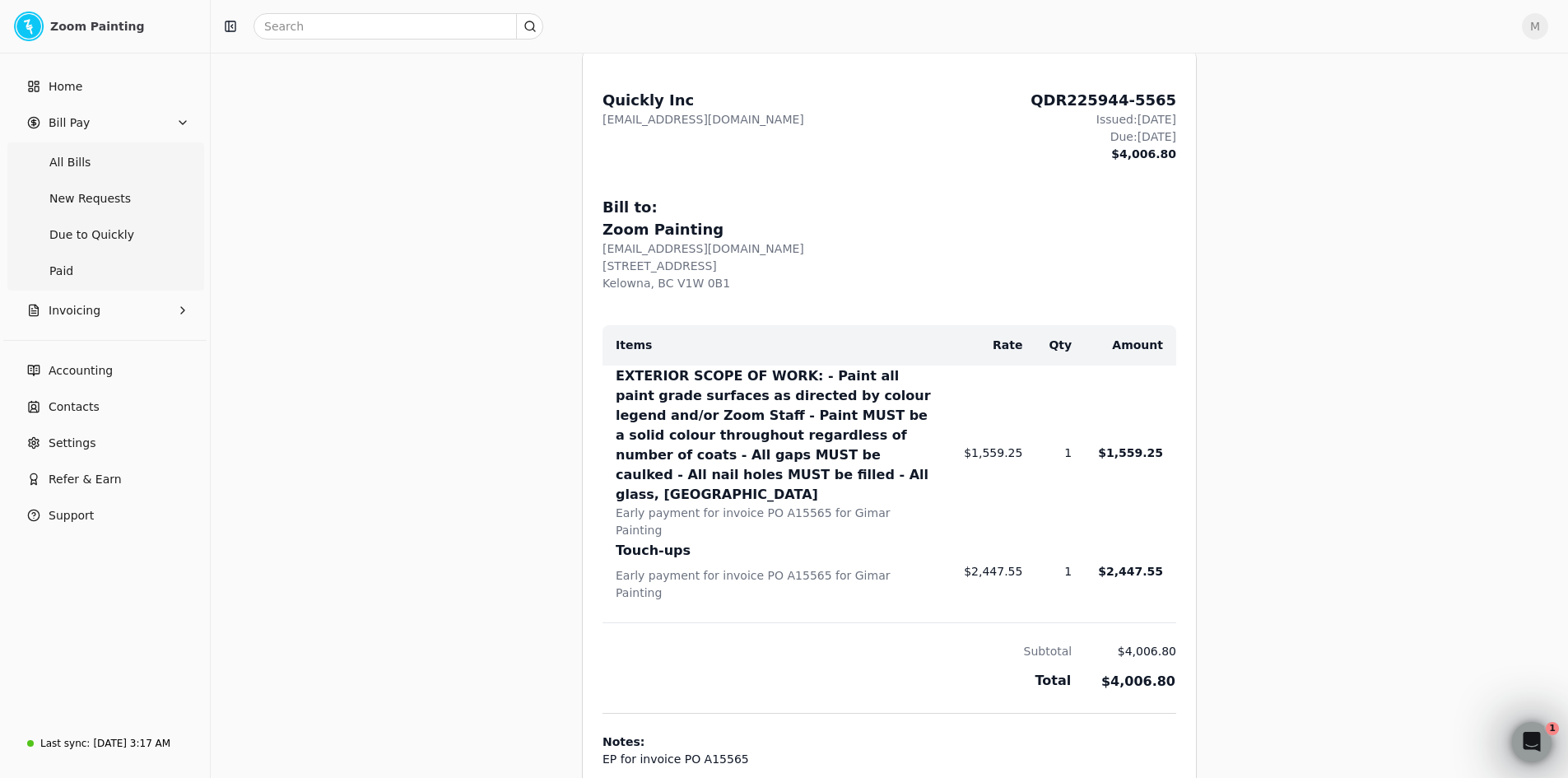
click at [1054, 284] on div "Kelowna, BC V1W 0B1" at bounding box center [889, 284] width 574 height 17
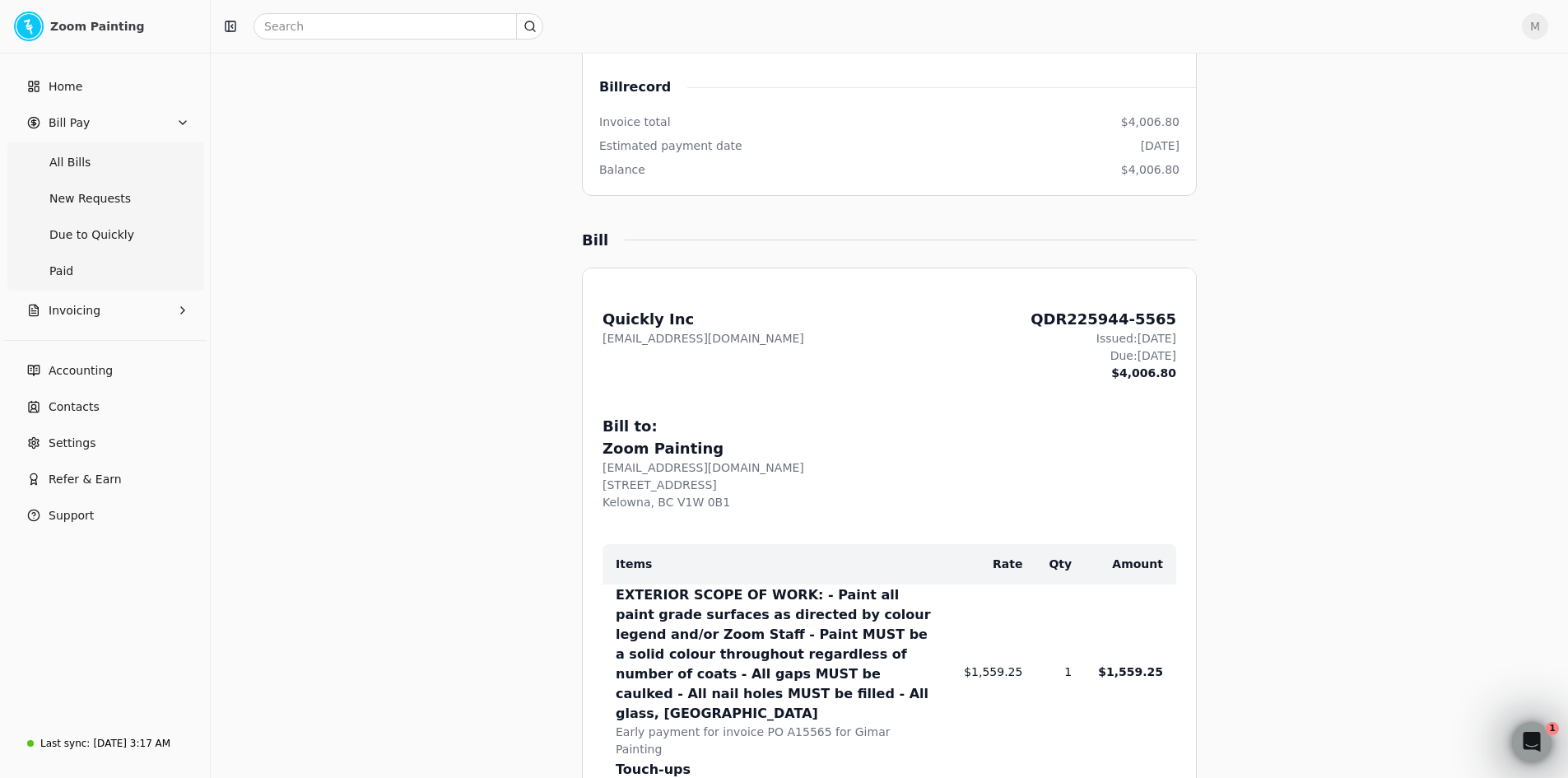
scroll to position [0, 0]
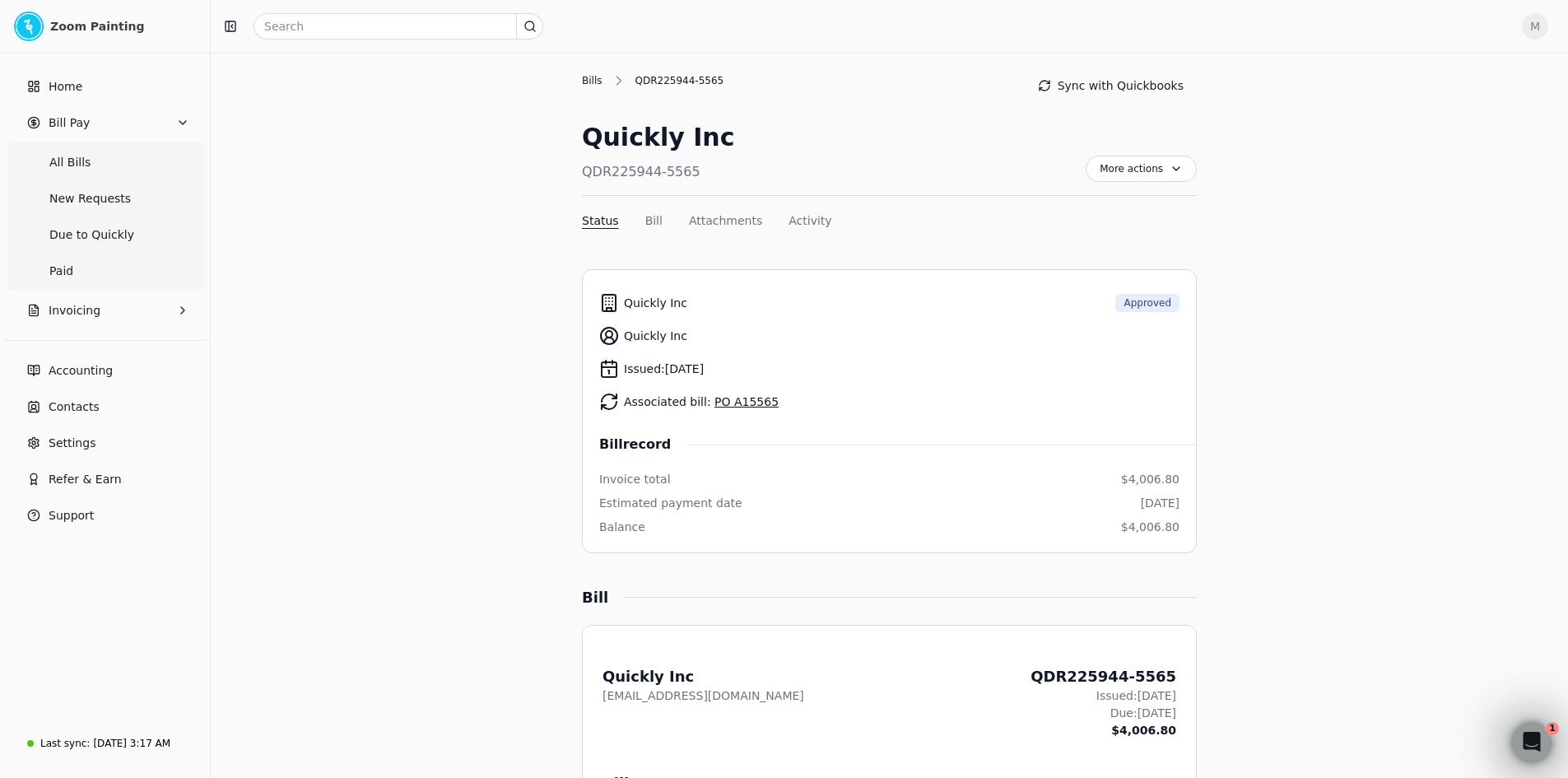
click at [582, 77] on div "Bills" at bounding box center [596, 81] width 29 height 15
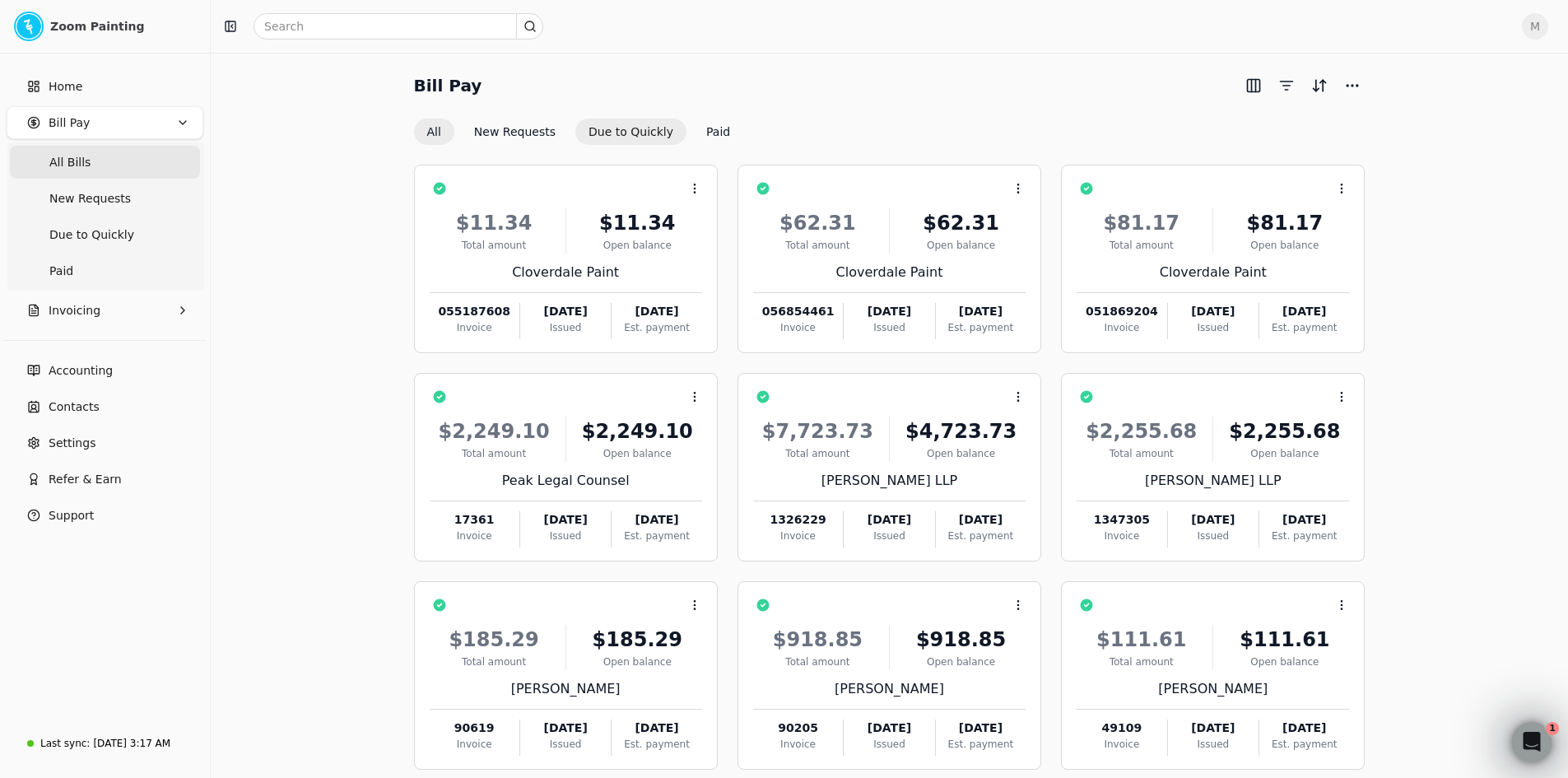
click at [633, 128] on button "Due to Quickly" at bounding box center [631, 132] width 111 height 27
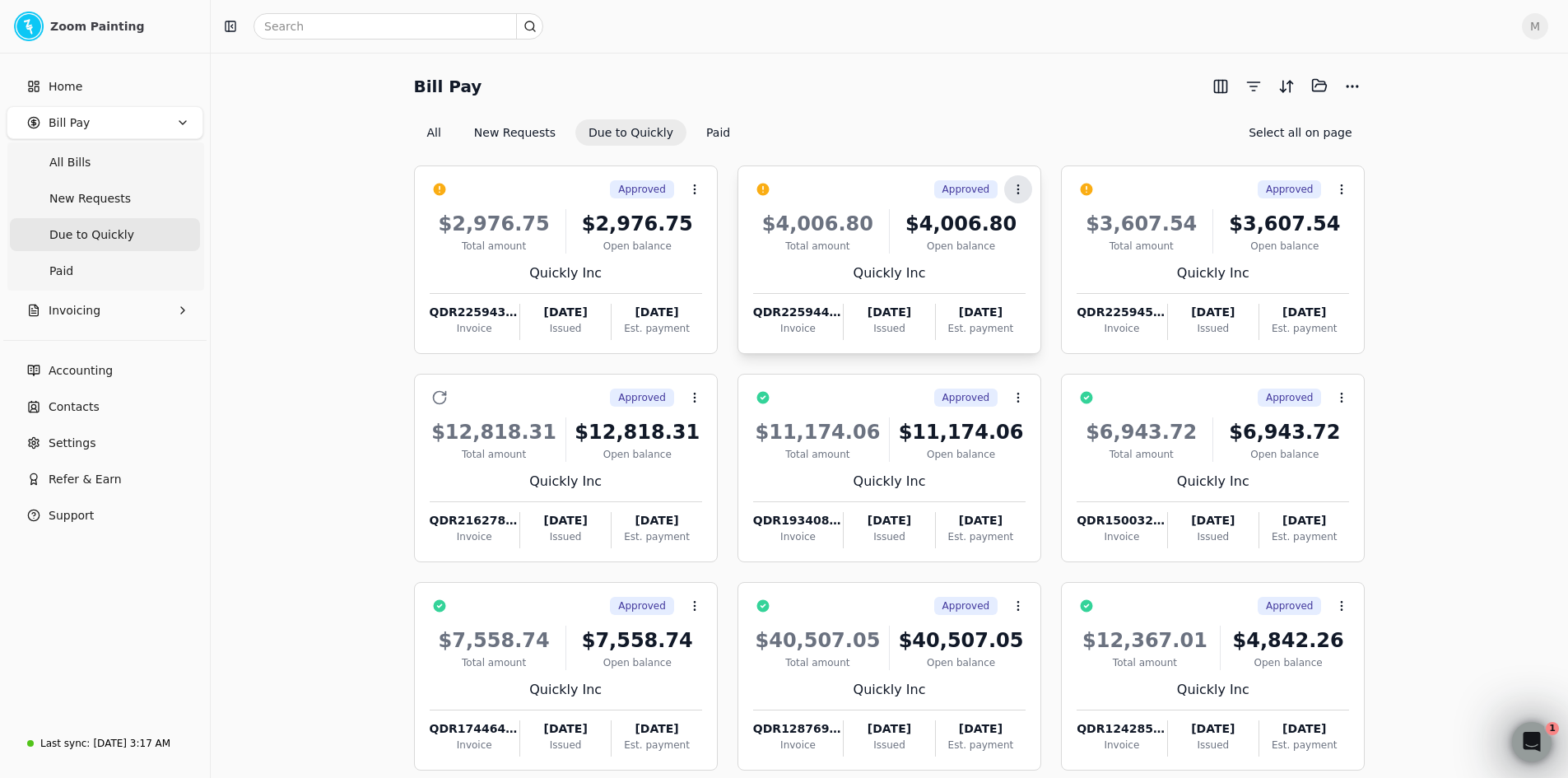
click at [1025, 181] on button "Context Menu Button" at bounding box center [1018, 189] width 28 height 28
click at [1013, 234] on icon at bounding box center [1016, 230] width 13 height 13
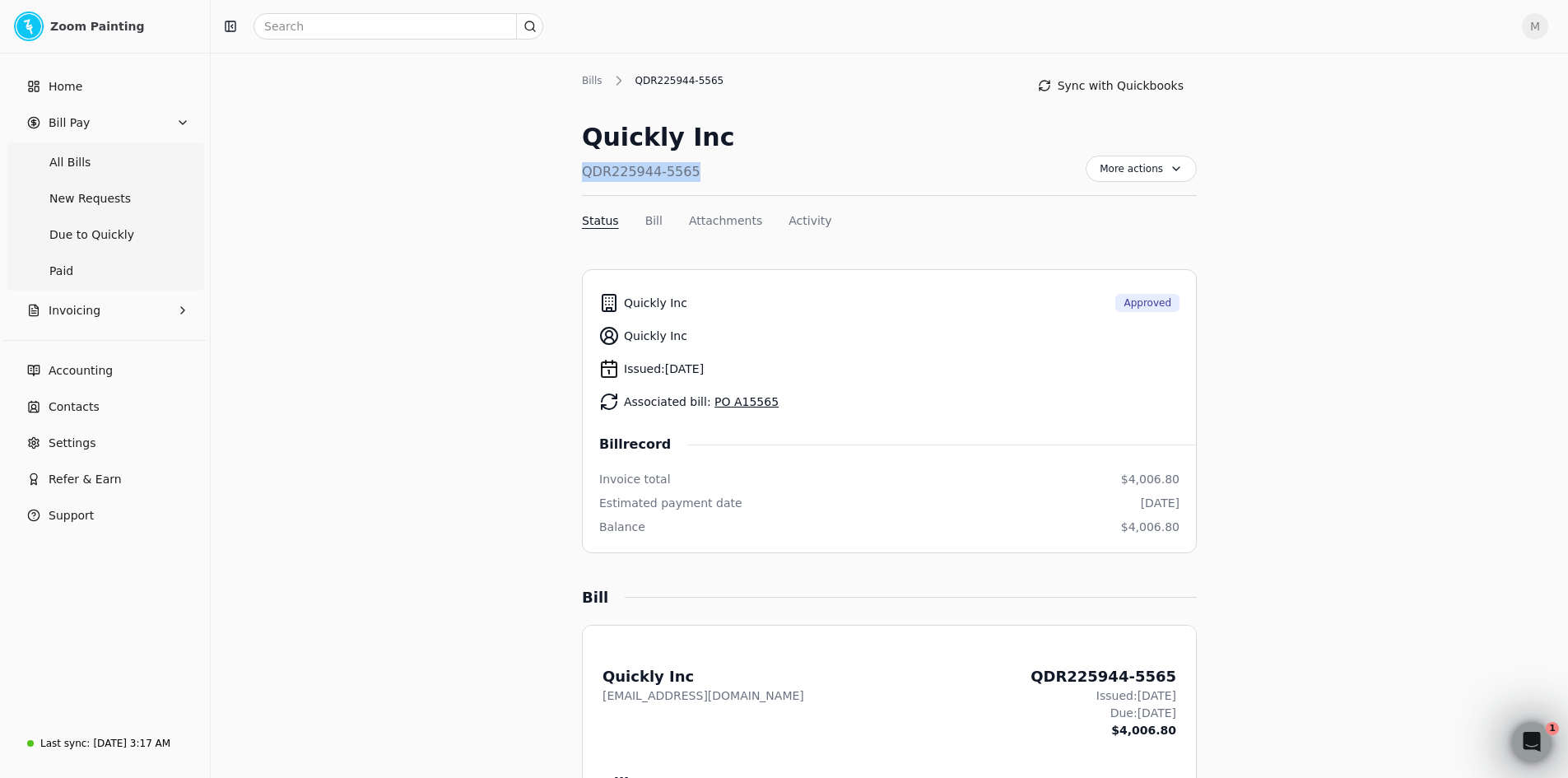
drag, startPoint x: 712, startPoint y: 181, endPoint x: 587, endPoint y: 177, distance: 125.1
click at [587, 177] on div "Quickly Inc QDR225944-5565 More actions Context Menu Button" at bounding box center [889, 157] width 615 height 77
copy div "QDR225944-5565"
click at [920, 424] on div "Quickly Inc Approved Quickly Inc Issued: [DATE] Associated bill: PO A15565 Bill…" at bounding box center [890, 410] width 581 height 249
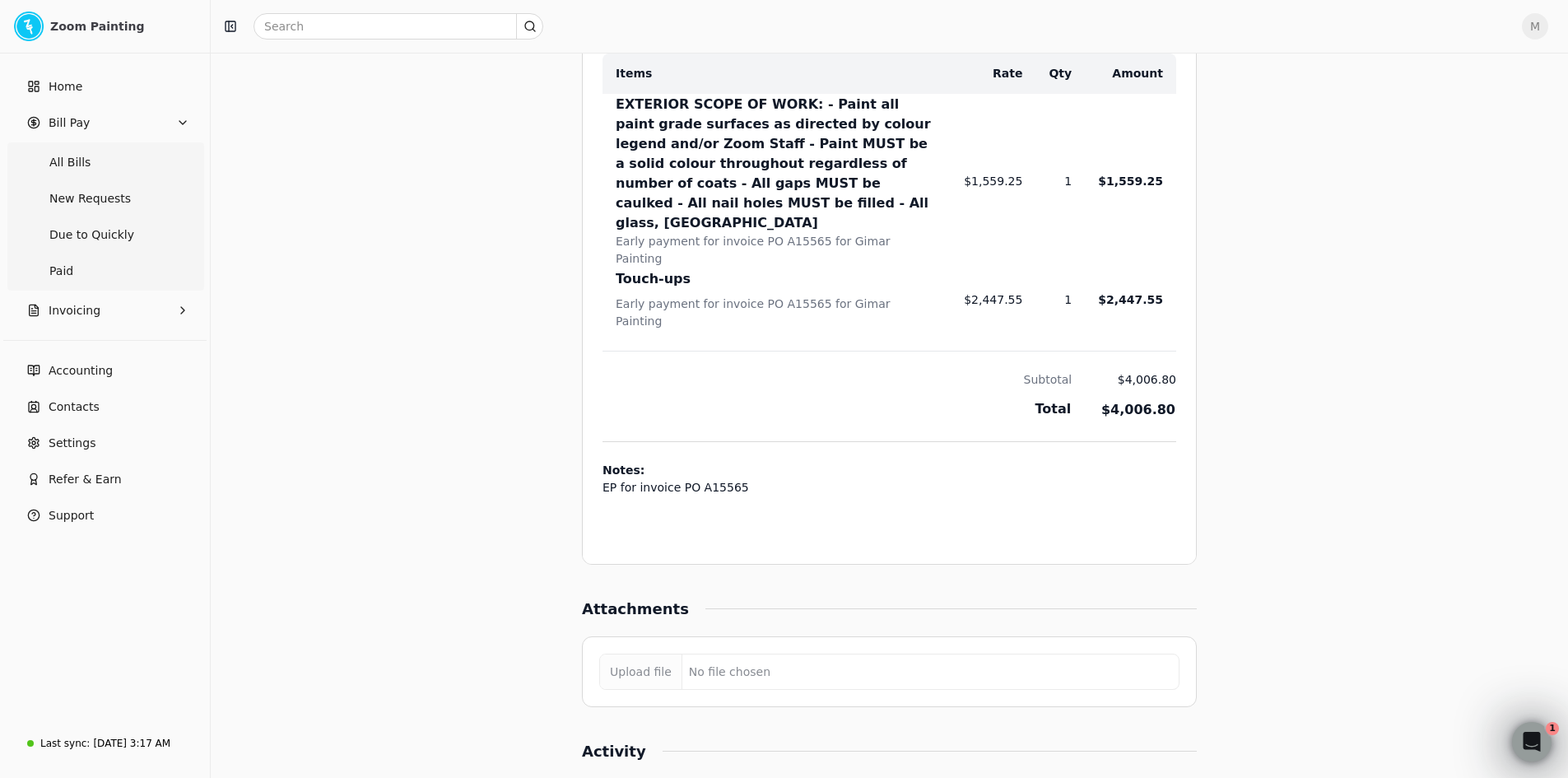
scroll to position [957, 0]
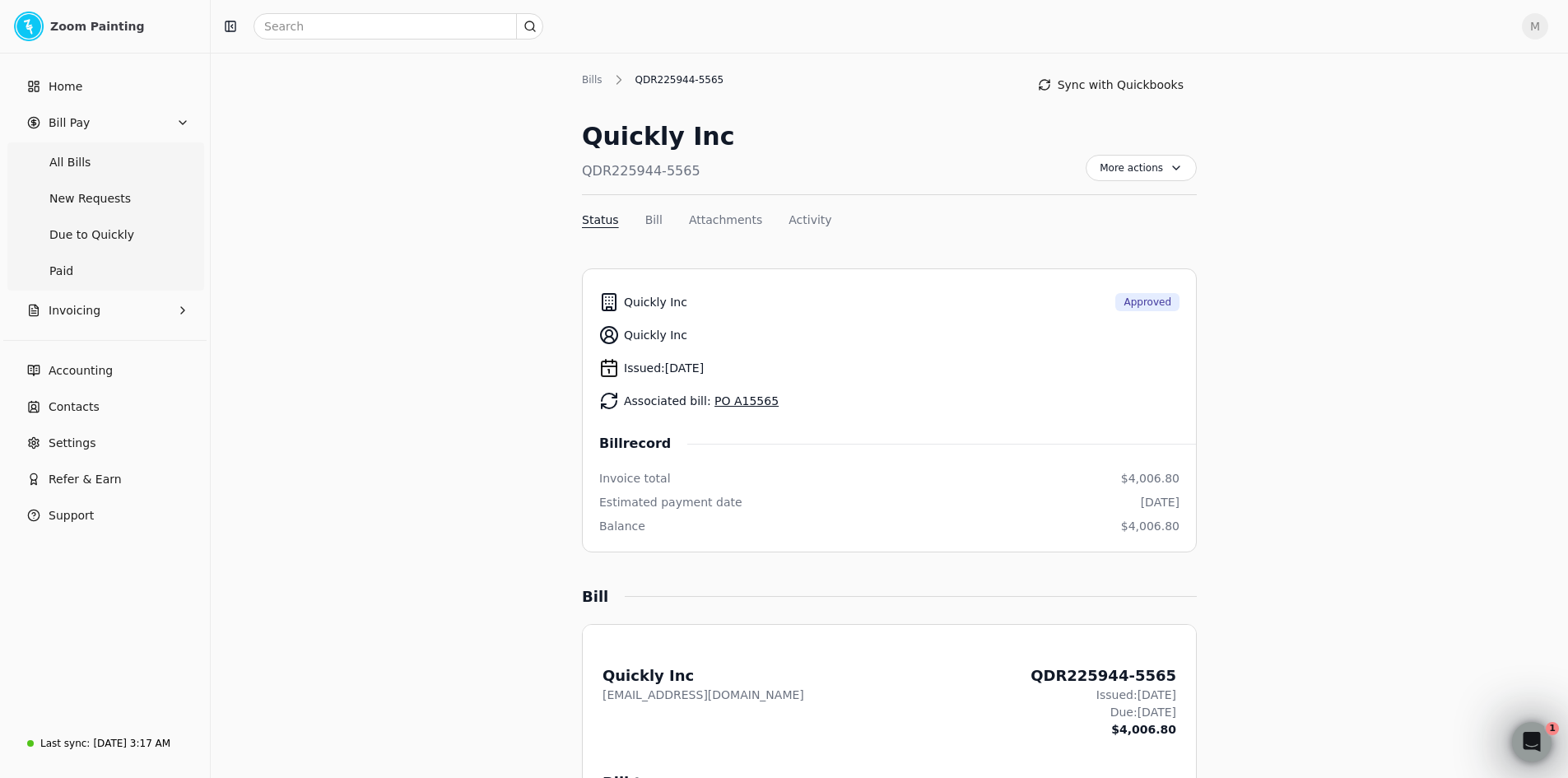
scroll to position [0, 0]
drag, startPoint x: 576, startPoint y: 181, endPoint x: 708, endPoint y: 181, distance: 132.0
copy div "QDR225944-5565"
drag, startPoint x: 1173, startPoint y: 164, endPoint x: 1171, endPoint y: 175, distance: 11.2
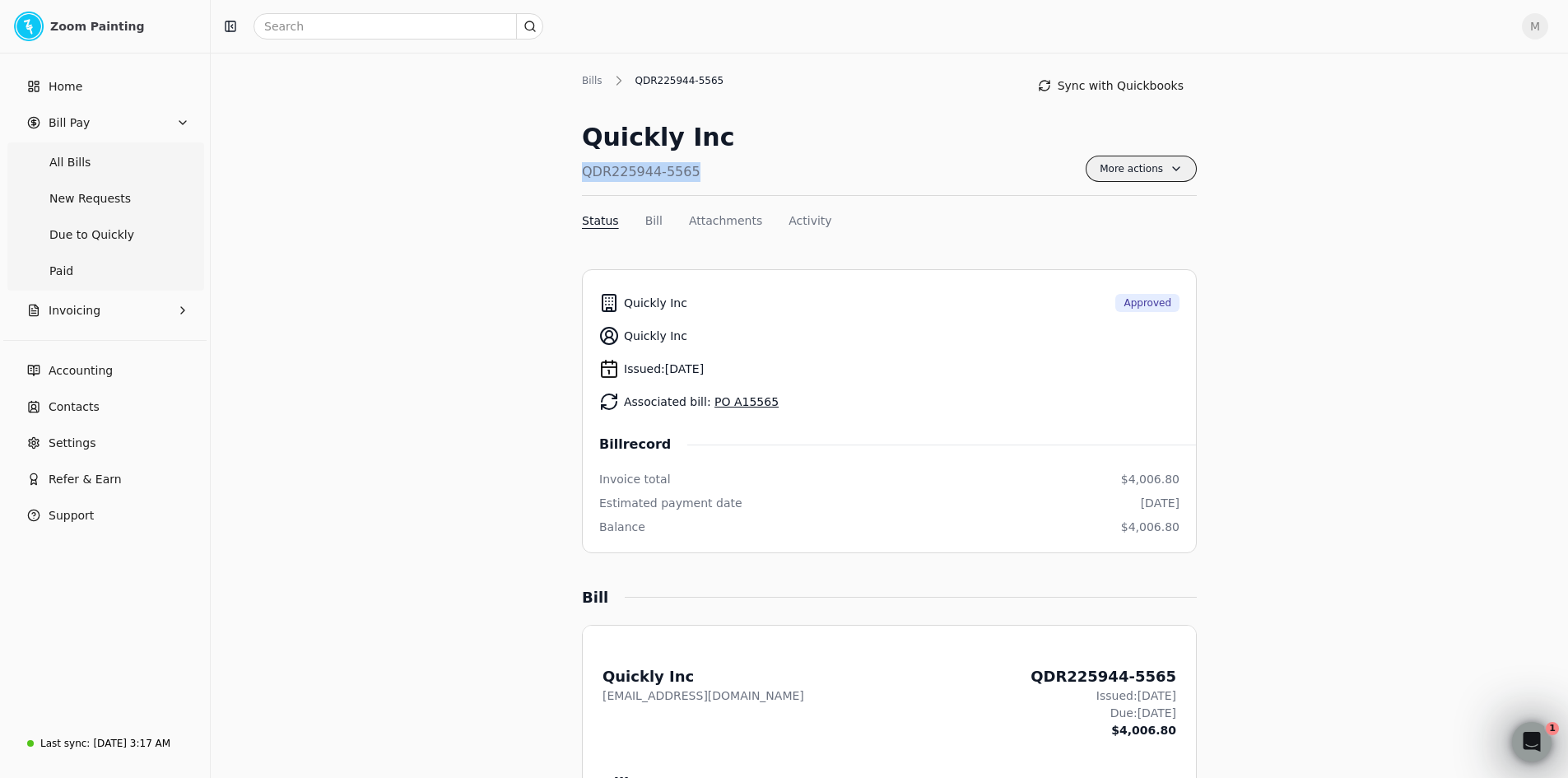
click at [1173, 164] on span "More actions" at bounding box center [1141, 169] width 111 height 27
click at [1147, 218] on li "Export PDF" at bounding box center [1091, 209] width 202 height 31
drag, startPoint x: 884, startPoint y: 469, endPoint x: 905, endPoint y: 492, distance: 31.1
click at [884, 469] on div "Bill record Invoice total $4,006.80 Estimated payment date [DATE] Balance $4,00…" at bounding box center [890, 485] width 581 height 101
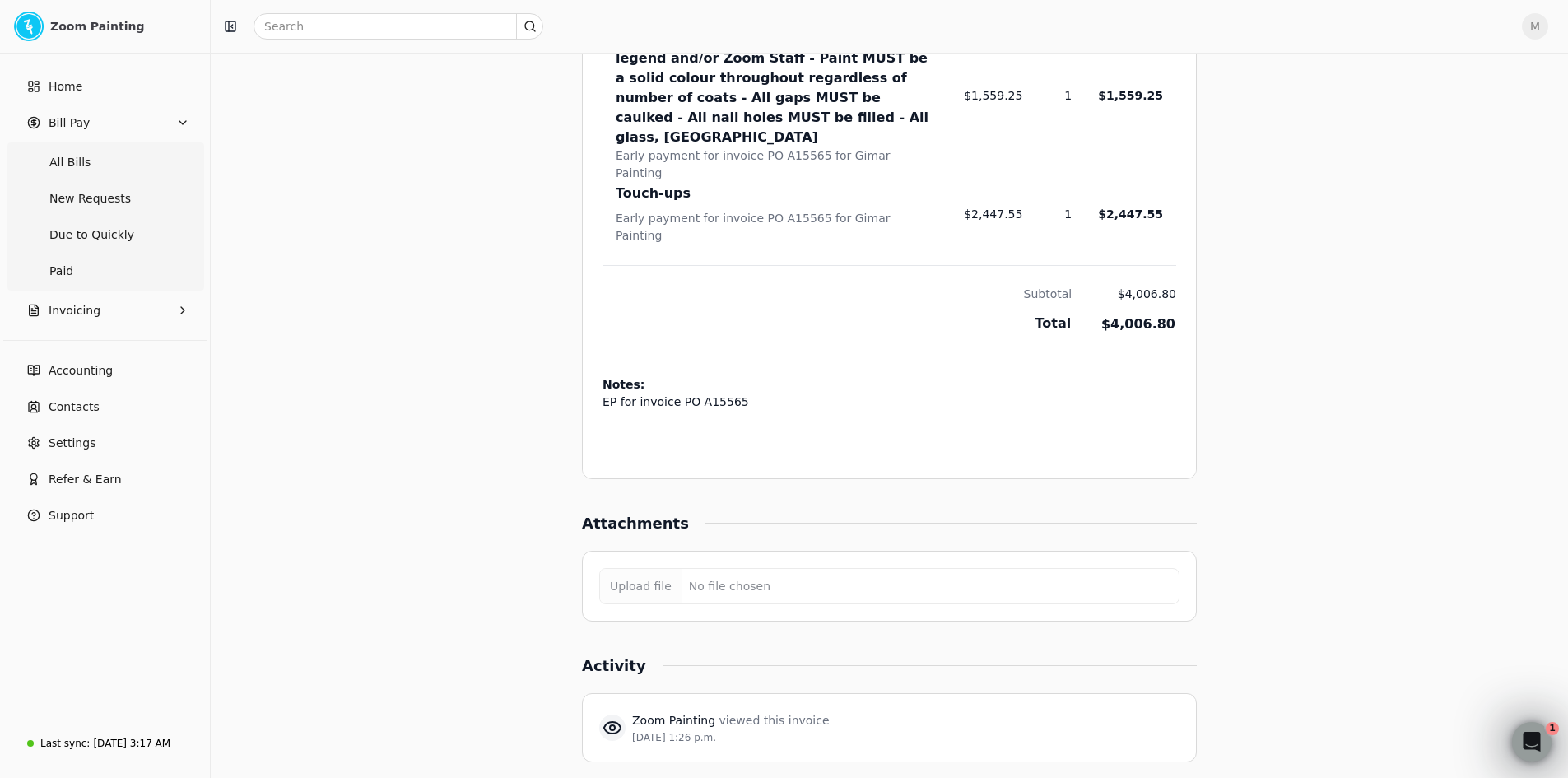
scroll to position [957, 0]
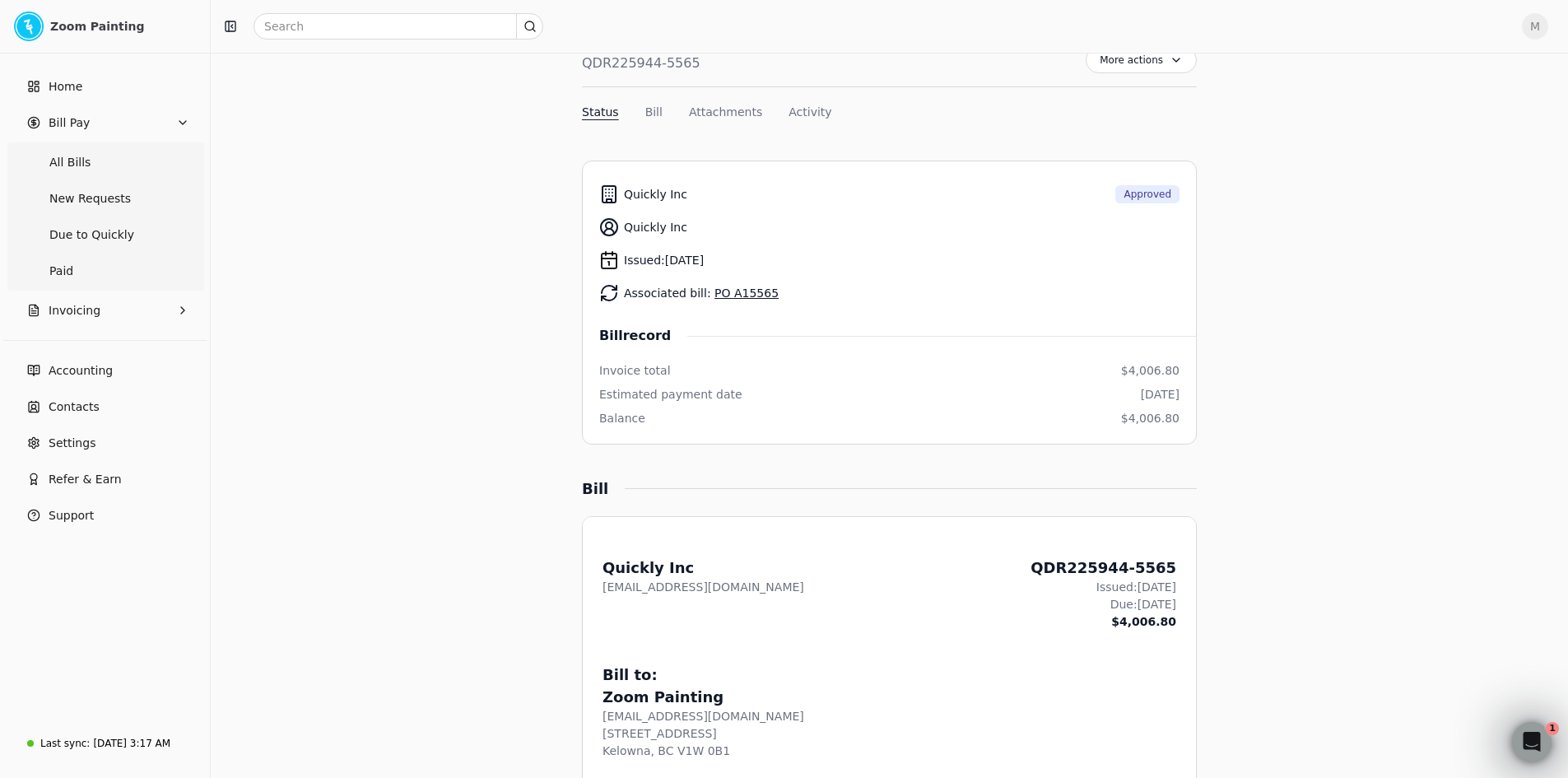
scroll to position [0, 0]
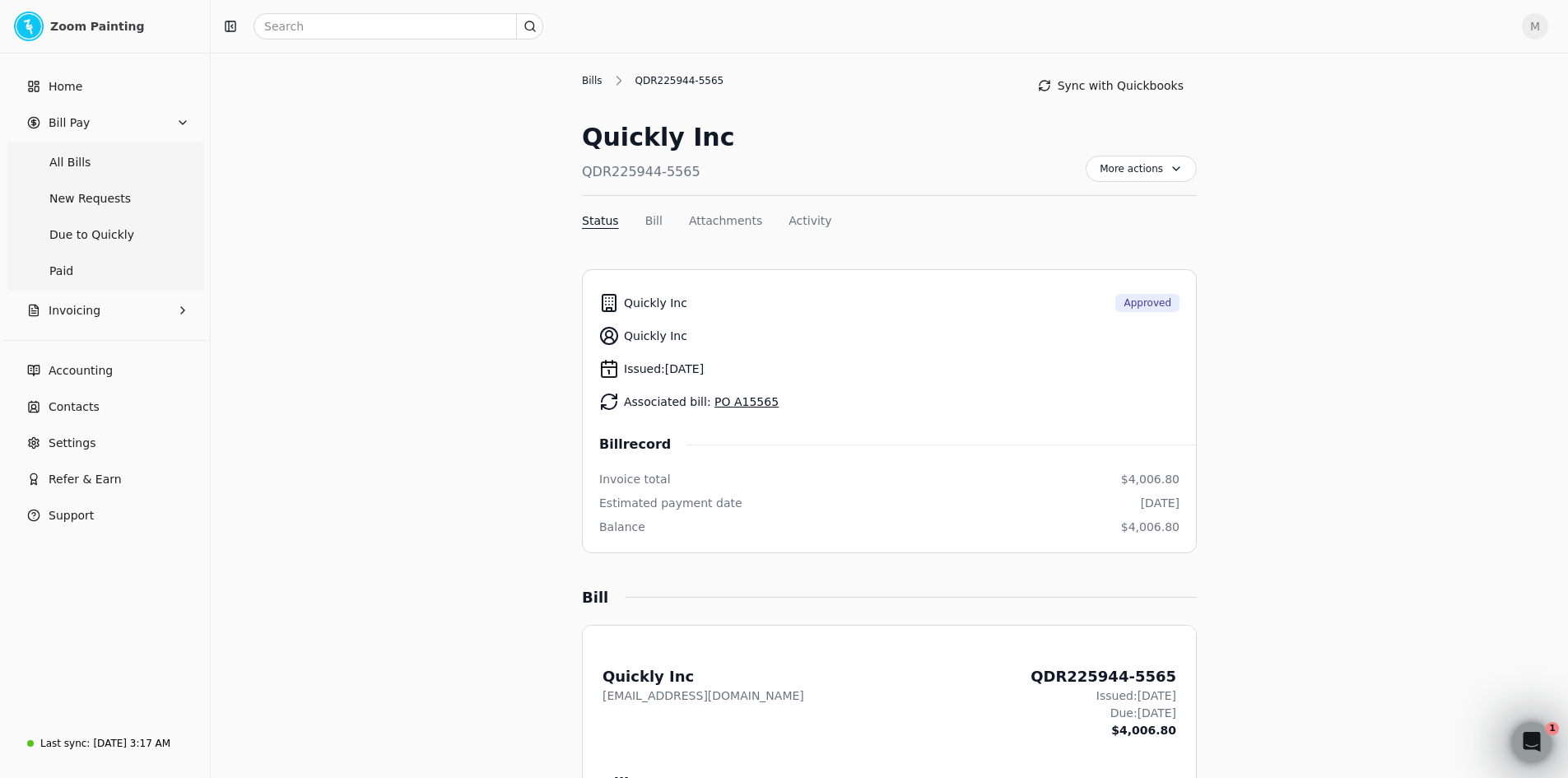
click at [594, 82] on div "Bills" at bounding box center [596, 81] width 29 height 15
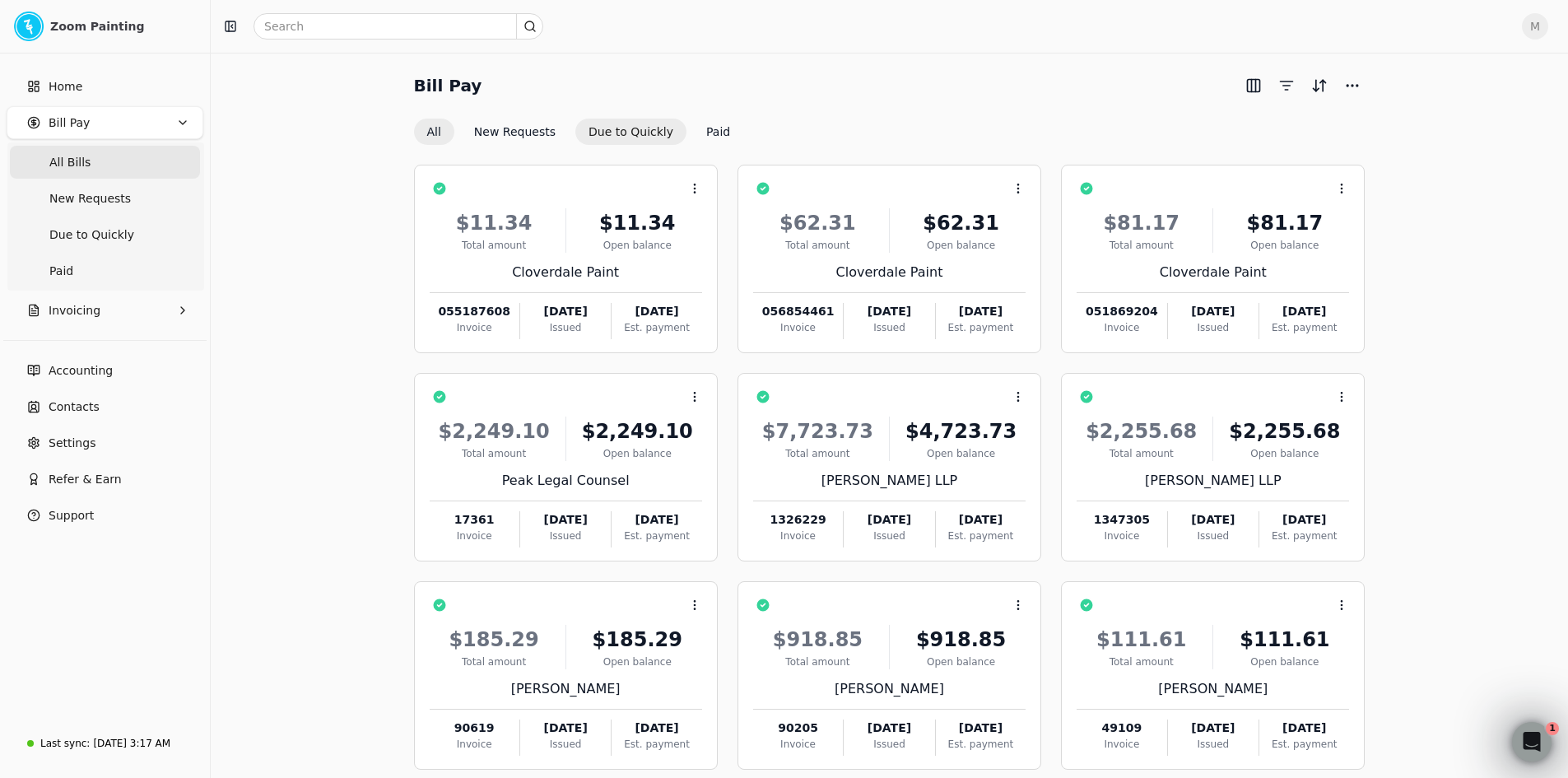
click at [647, 122] on button "Due to Quickly" at bounding box center [631, 132] width 111 height 27
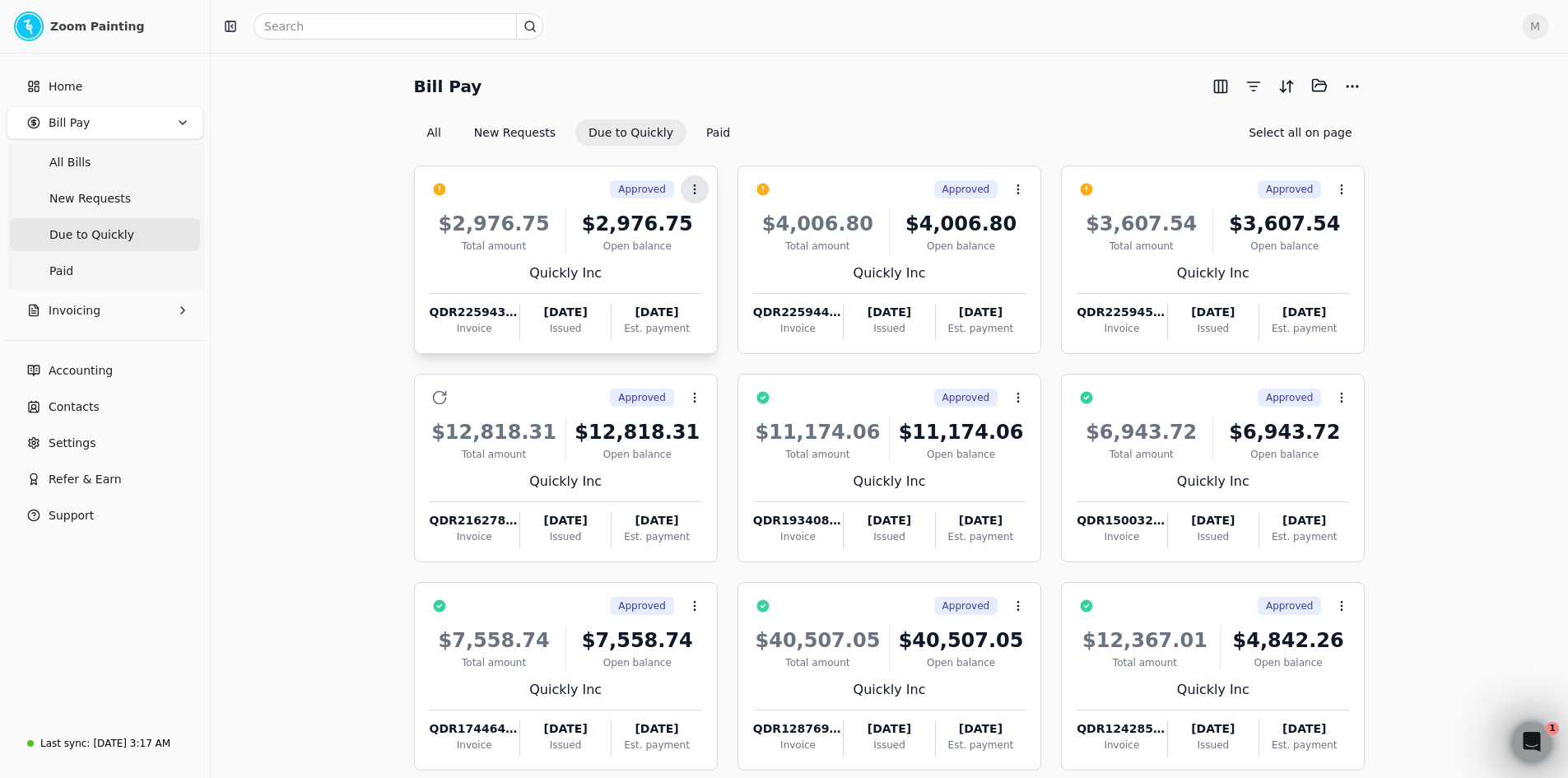
click at [696, 184] on icon at bounding box center [695, 189] width 13 height 13
click at [708, 228] on span "Open" at bounding box center [721, 229] width 31 height 17
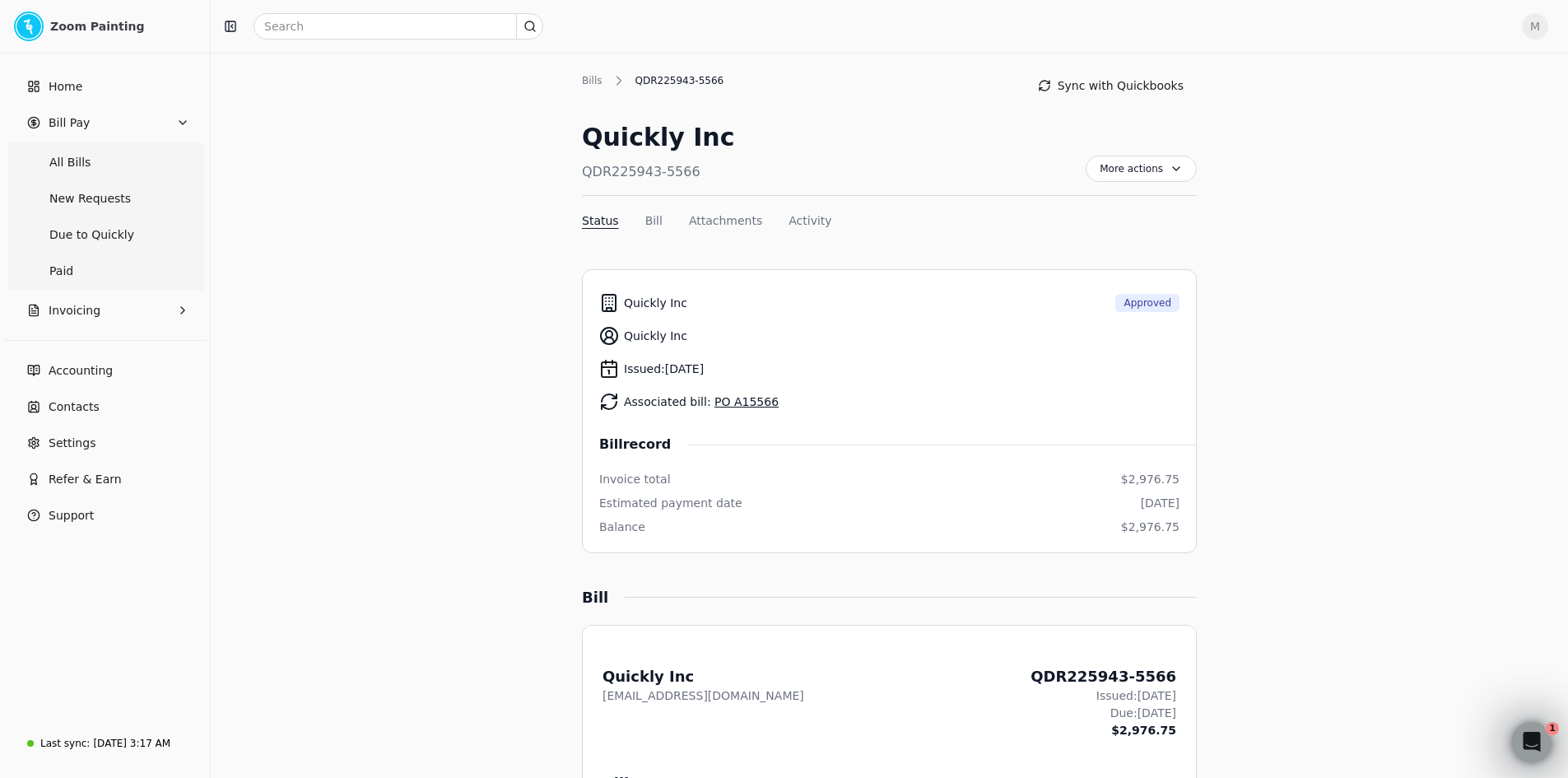
click at [1028, 310] on div "Quickly Inc Approved" at bounding box center [890, 303] width 581 height 32
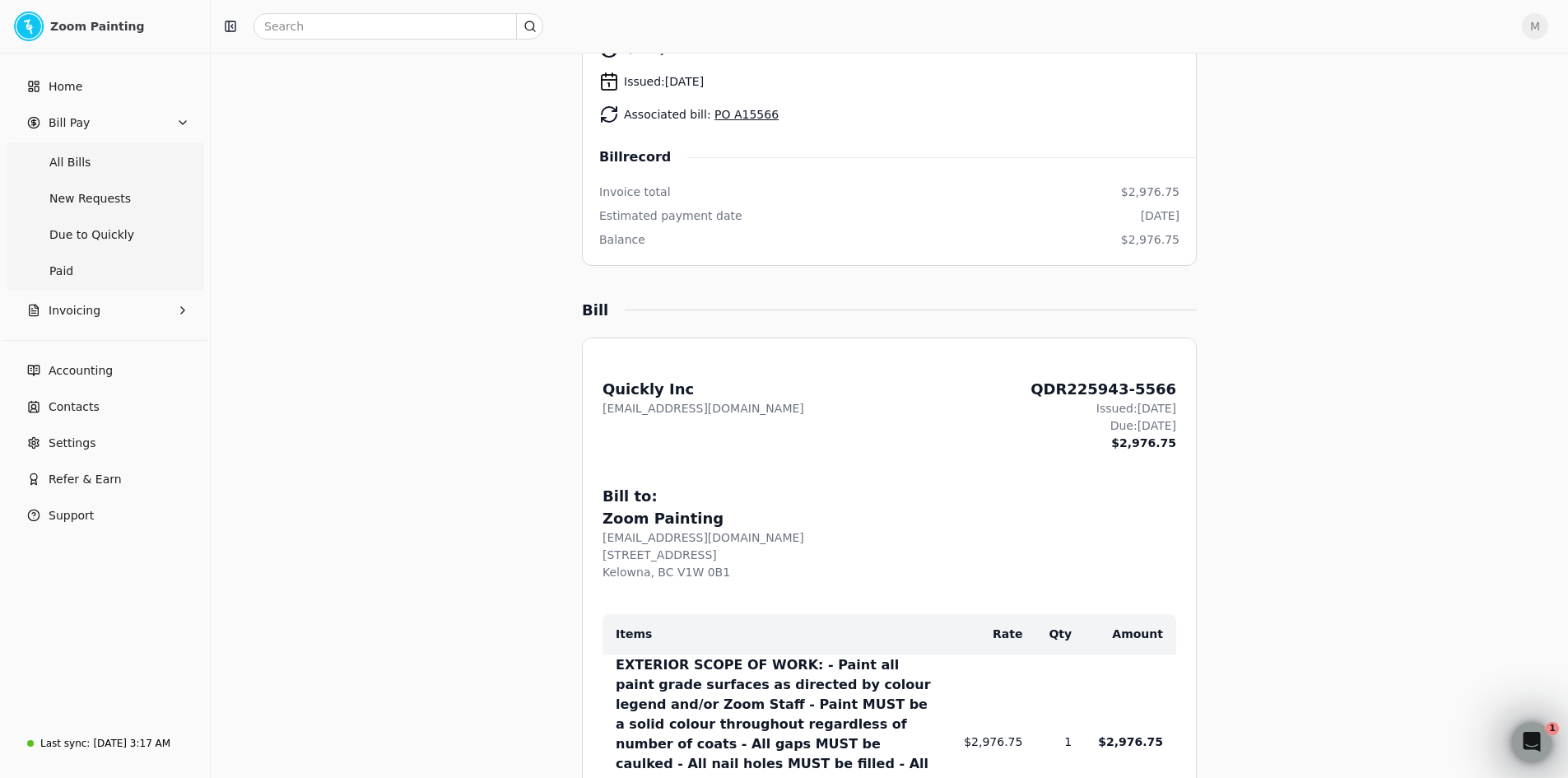
scroll to position [659, 0]
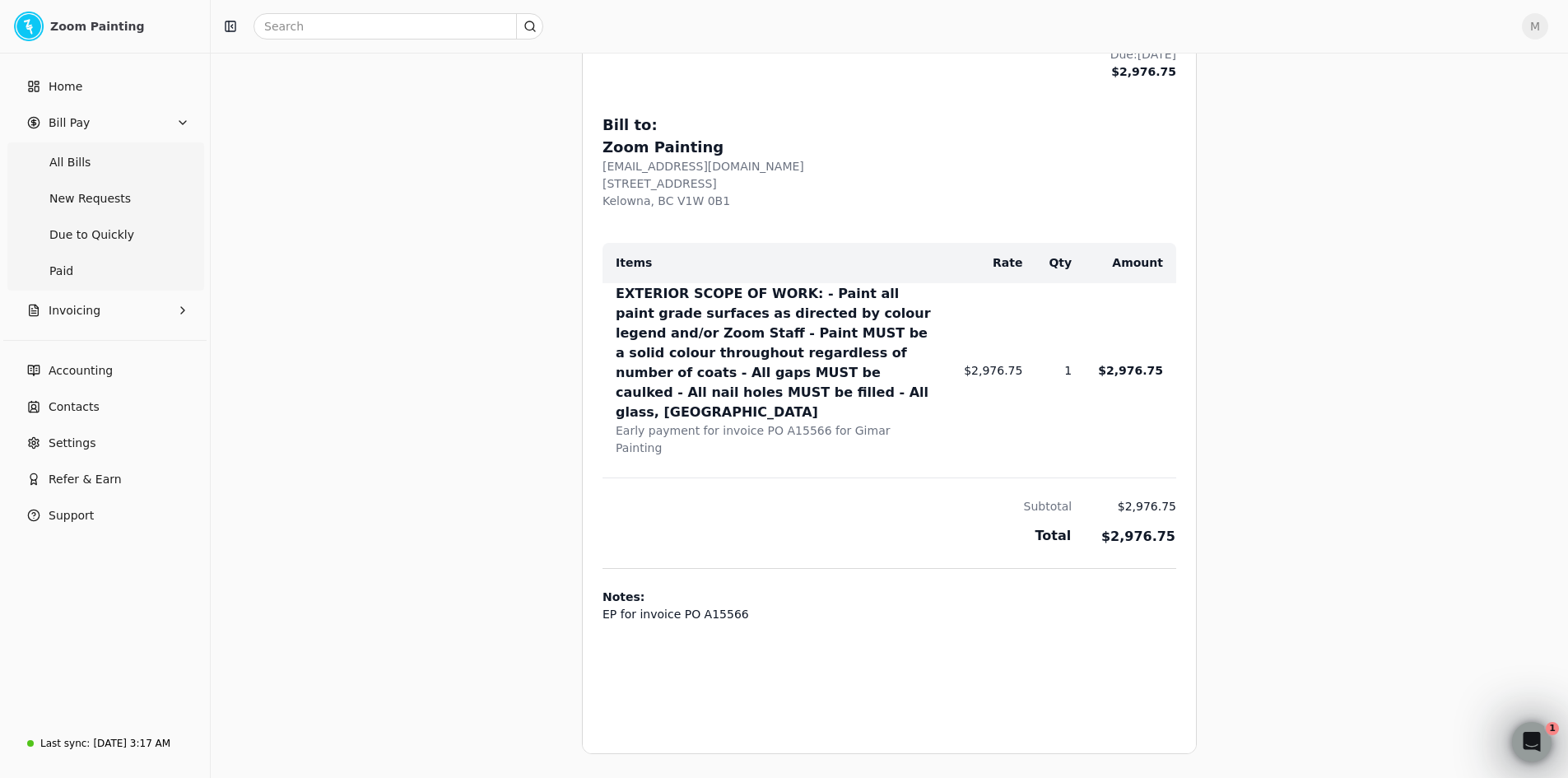
click at [1366, 357] on div "Bills QDR225943-5566 Sync with Quickbooks Quickly Inc QDR225943-5566 More actio…" at bounding box center [890, 235] width 991 height 1643
